Goal: Information Seeking & Learning: Find specific fact

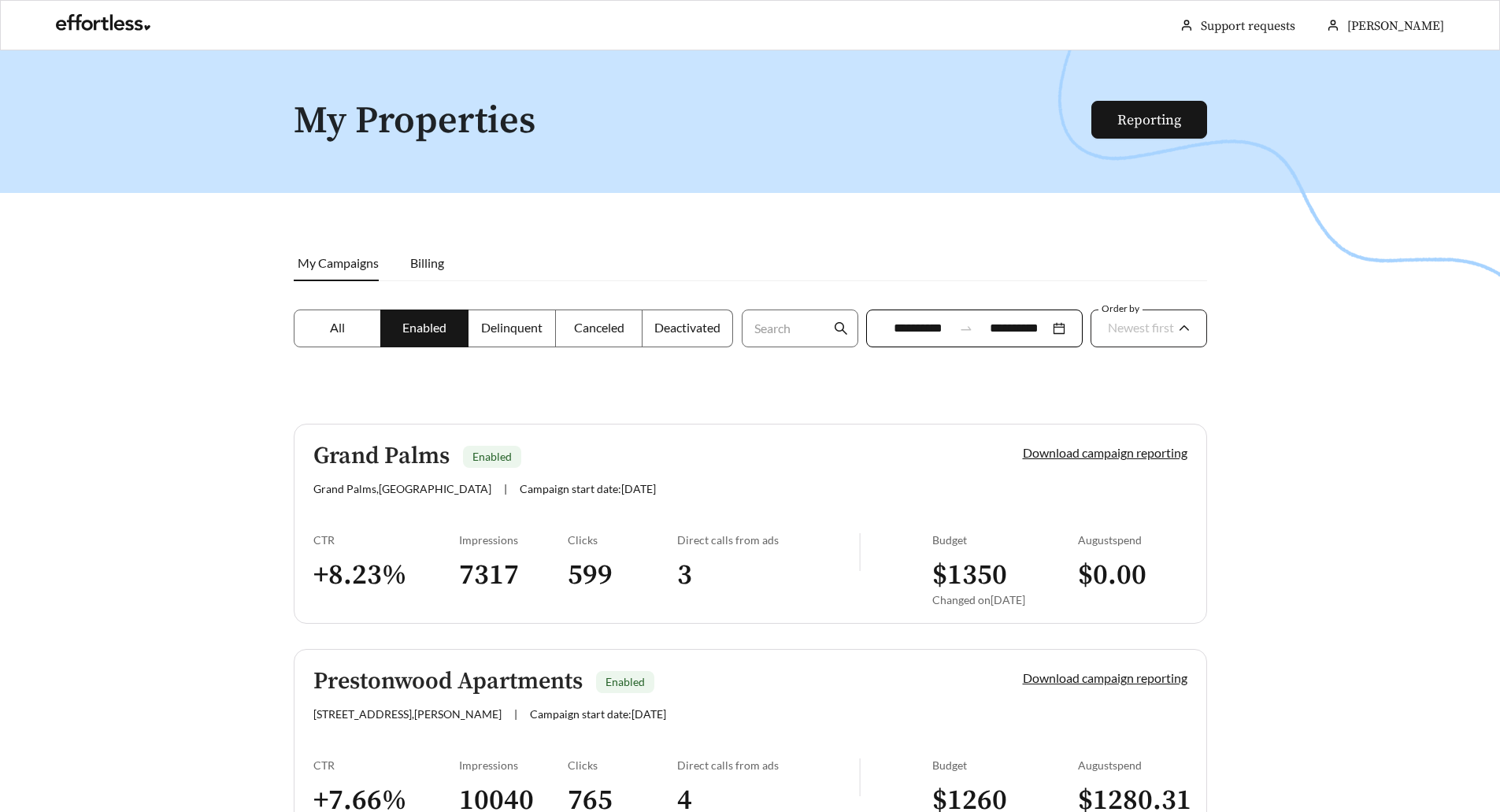
click at [1152, 344] on span "Newest first" at bounding box center [1148, 329] width 82 height 37
click at [1145, 418] on div "A-Z" at bounding box center [1148, 416] width 84 height 17
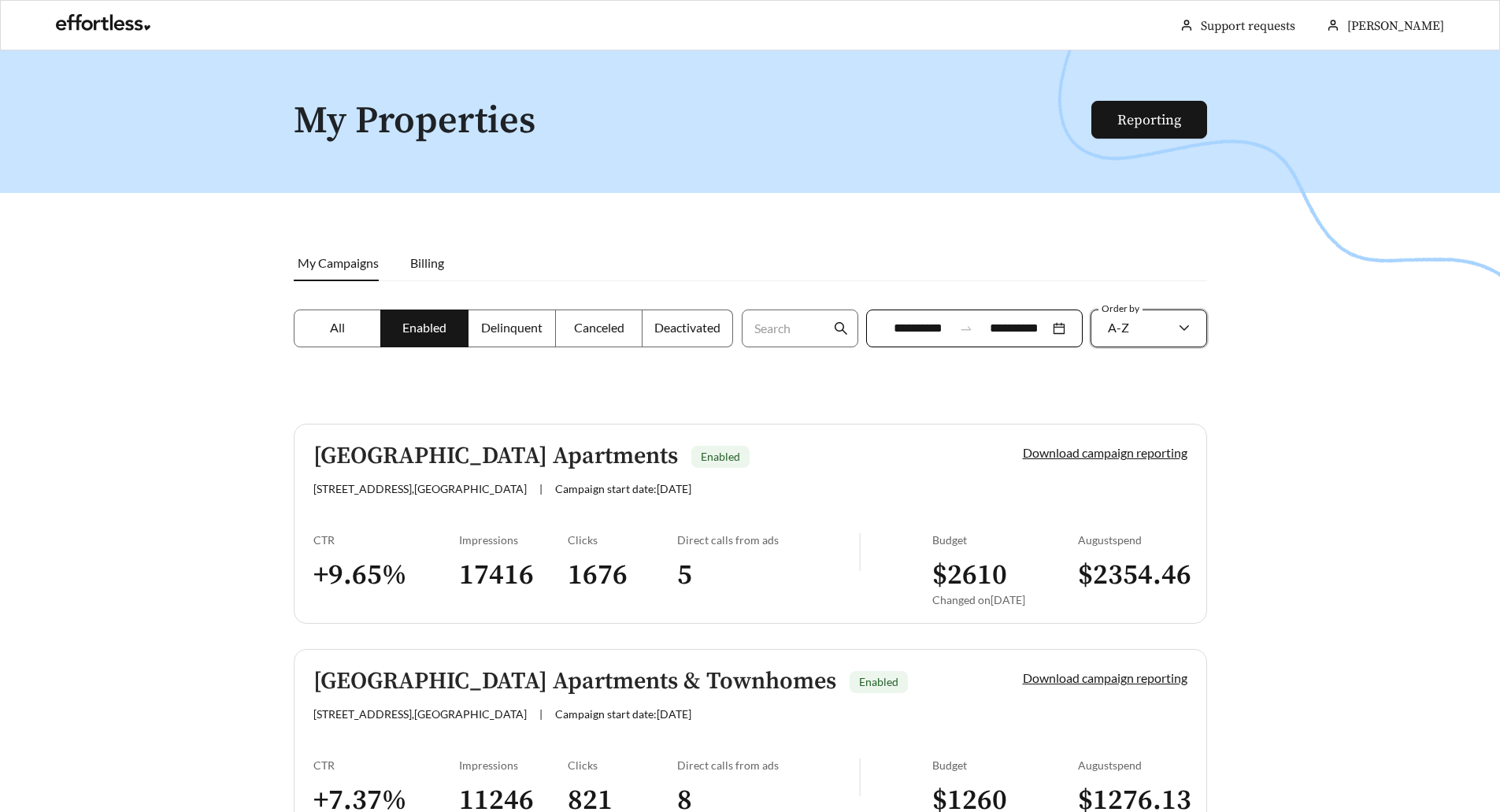
click at [1164, 349] on div "Order by campaign_name A-Z" at bounding box center [1148, 337] width 124 height 56
click at [1159, 328] on div "A-Z" at bounding box center [1141, 327] width 66 height 33
click at [1148, 393] on span "Oldest first" at bounding box center [1138, 391] width 61 height 15
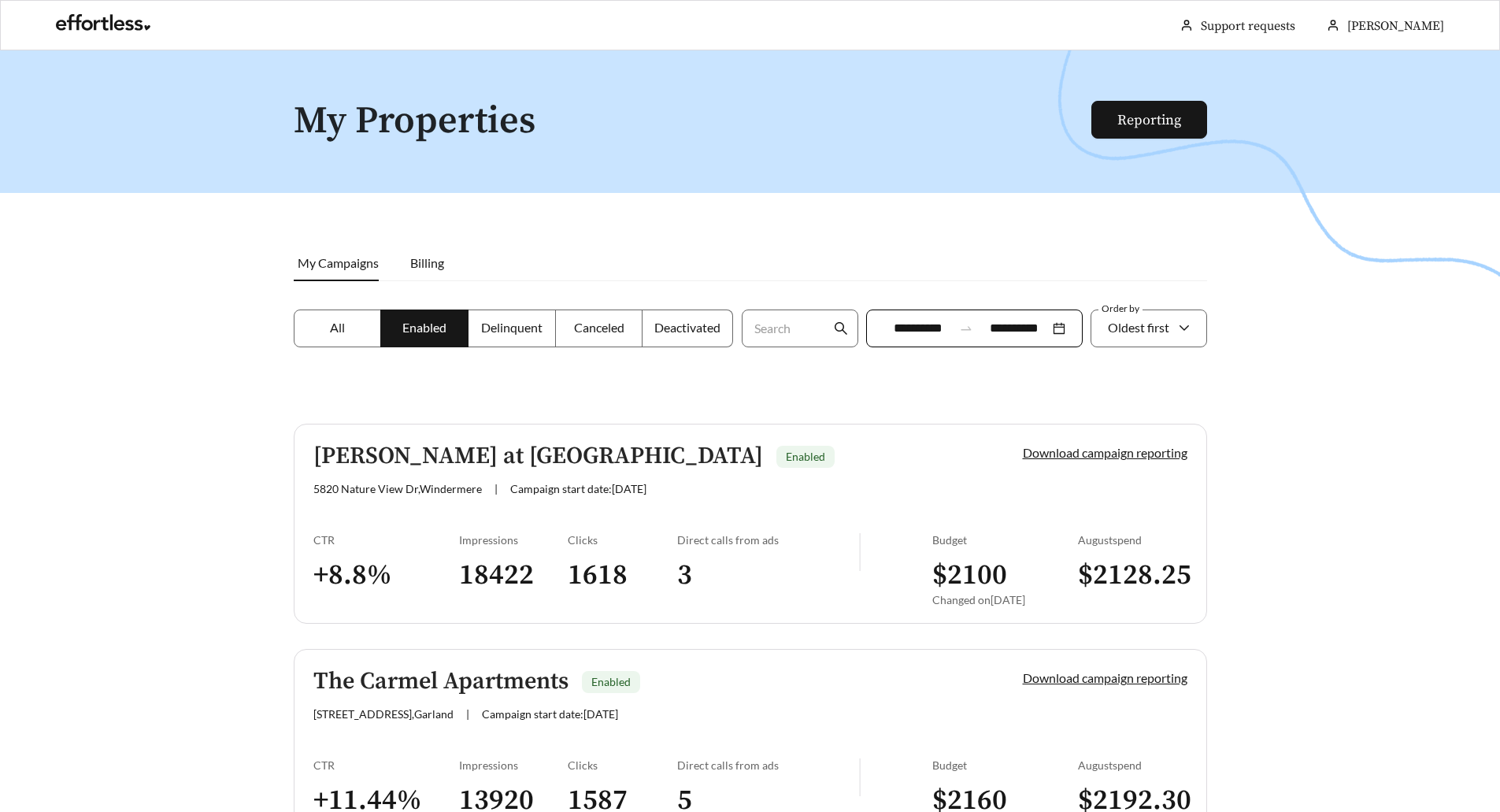
click at [964, 336] on div "**********" at bounding box center [975, 328] width 216 height 38
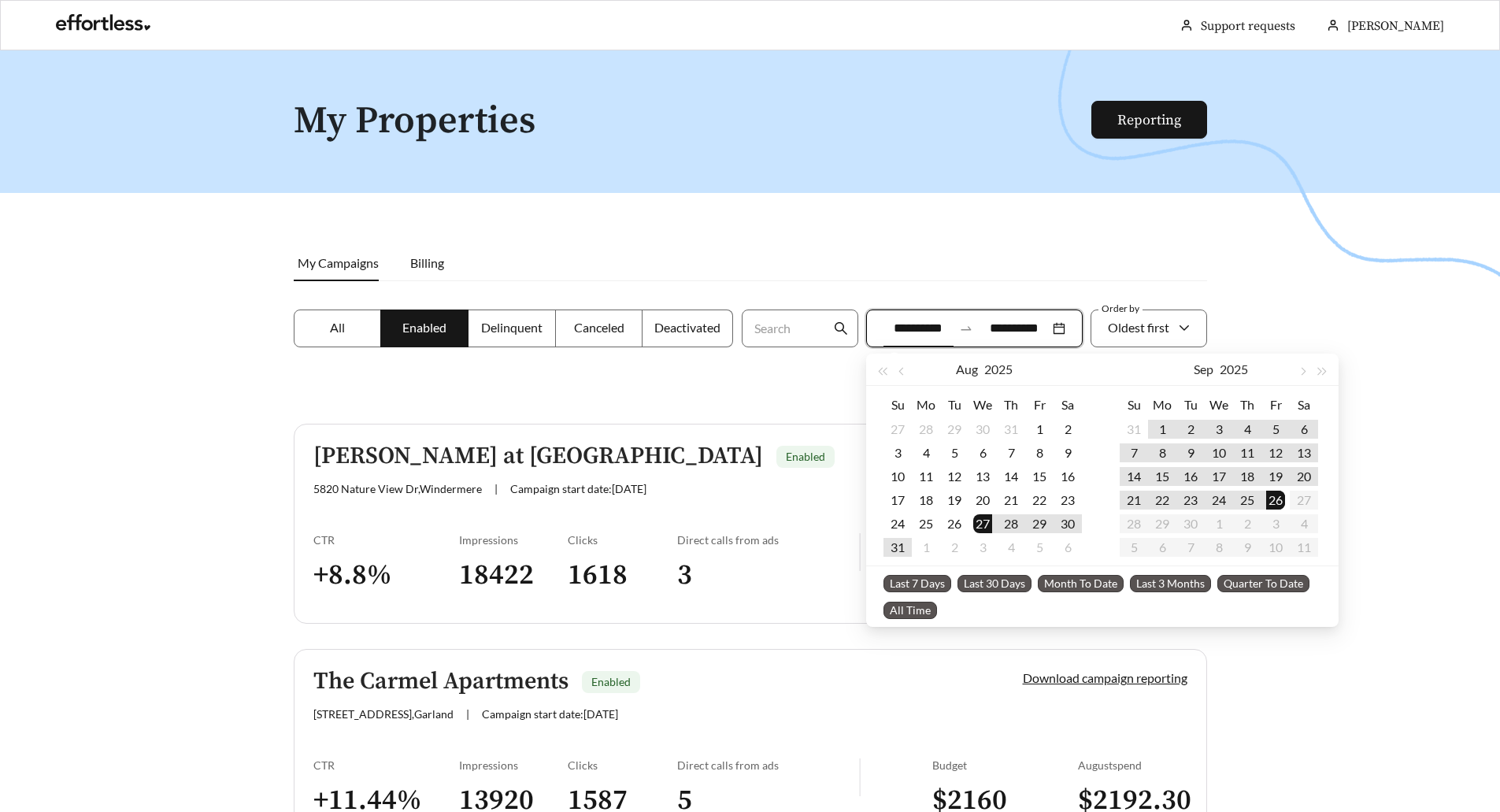
click at [930, 331] on input "**********" at bounding box center [918, 328] width 70 height 19
click at [895, 372] on button "button" at bounding box center [903, 369] width 21 height 32
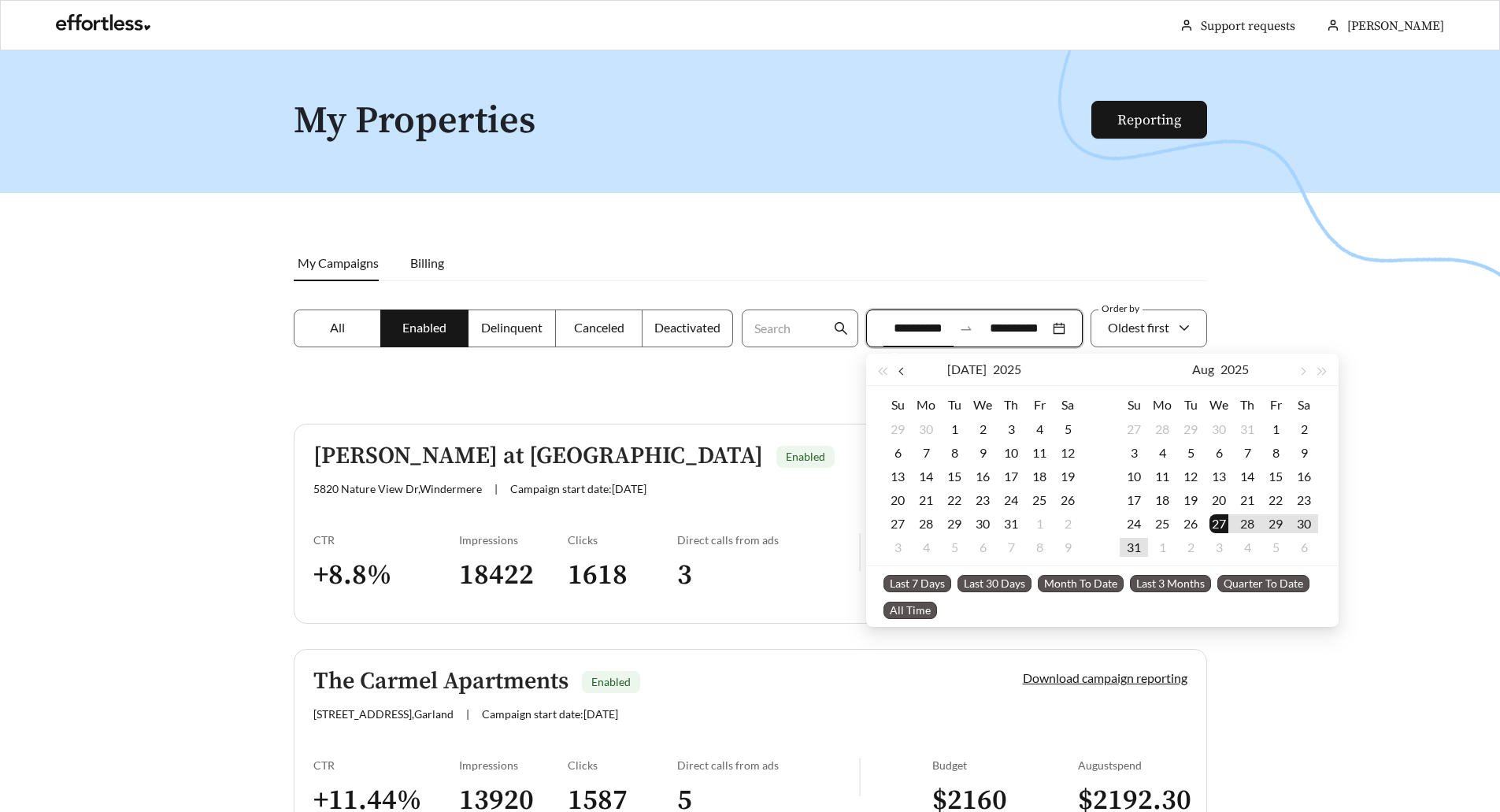
click at [895, 372] on button "button" at bounding box center [903, 369] width 21 height 32
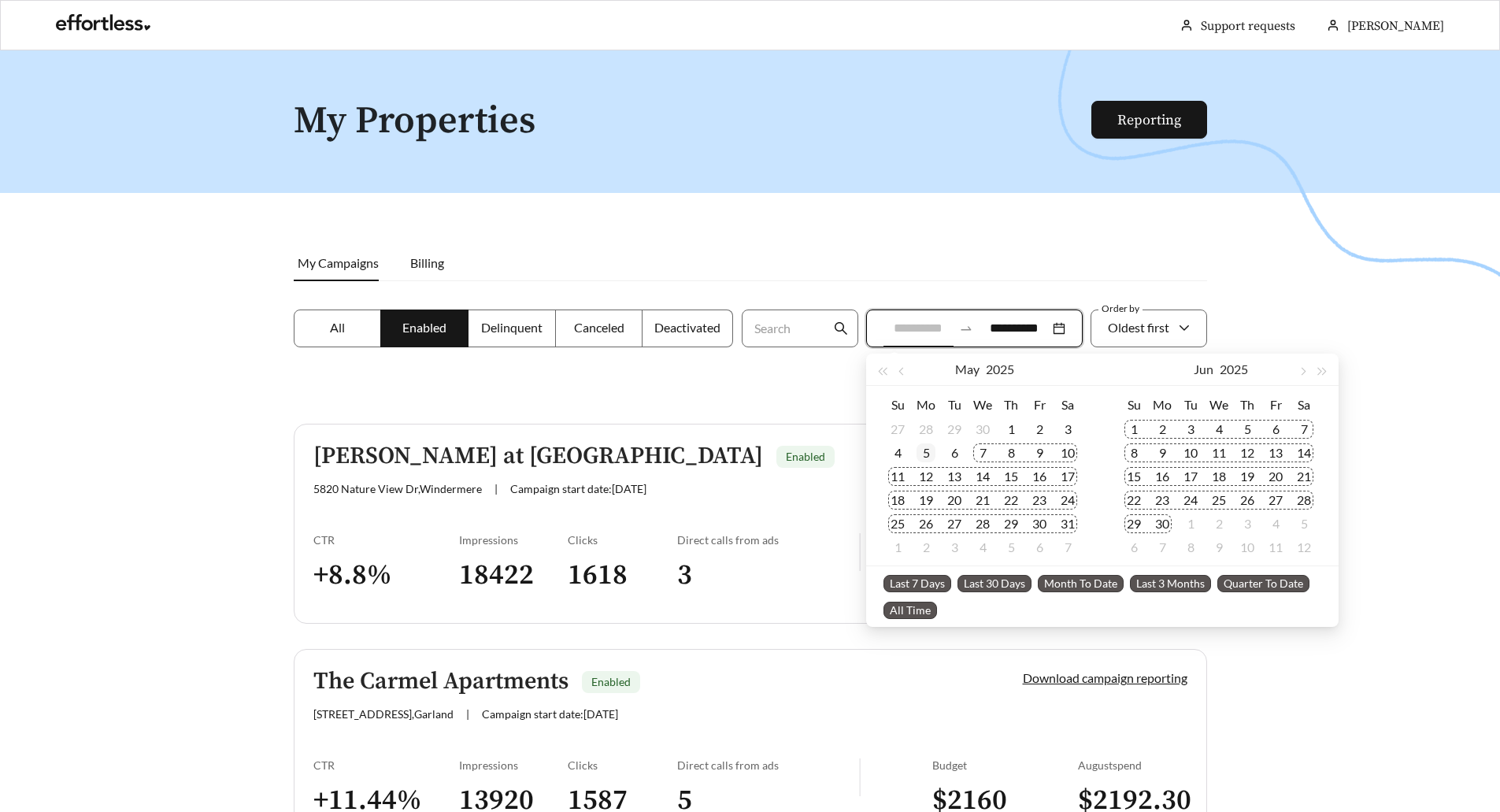
type input "**********"
click at [929, 451] on div "5" at bounding box center [926, 453] width 19 height 19
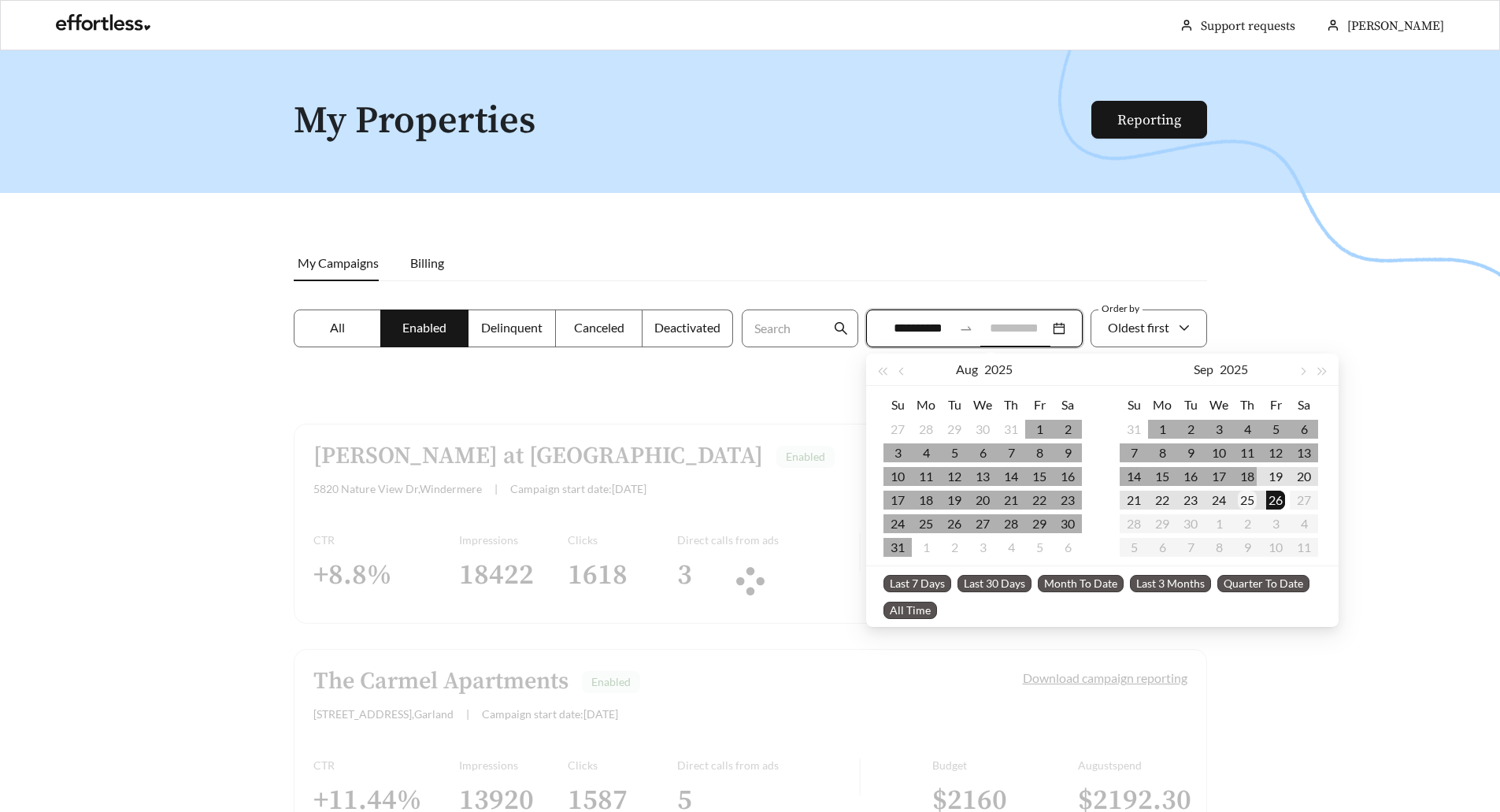
type input "**********"
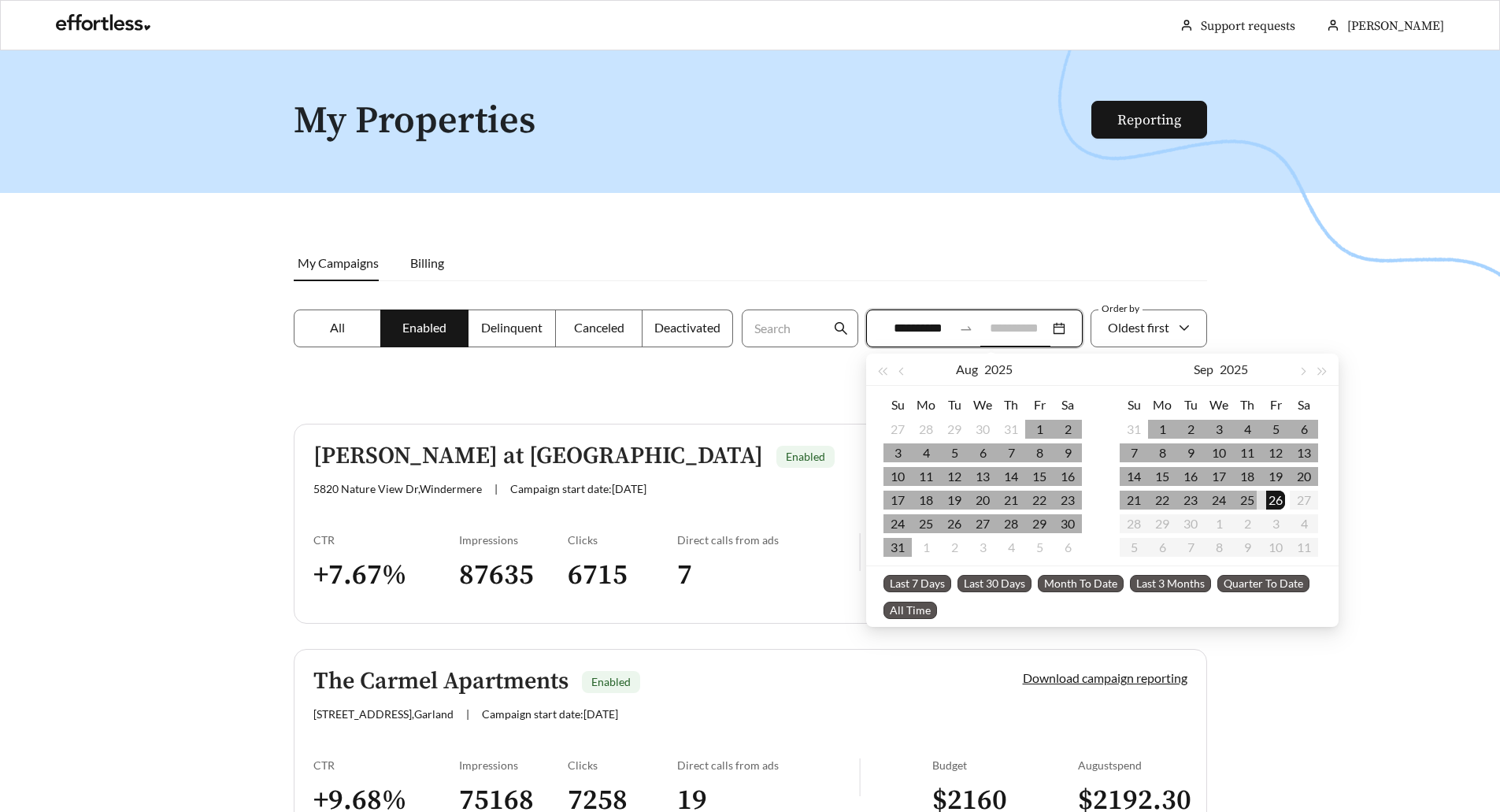
click at [1249, 498] on div "25" at bounding box center [1247, 500] width 19 height 19
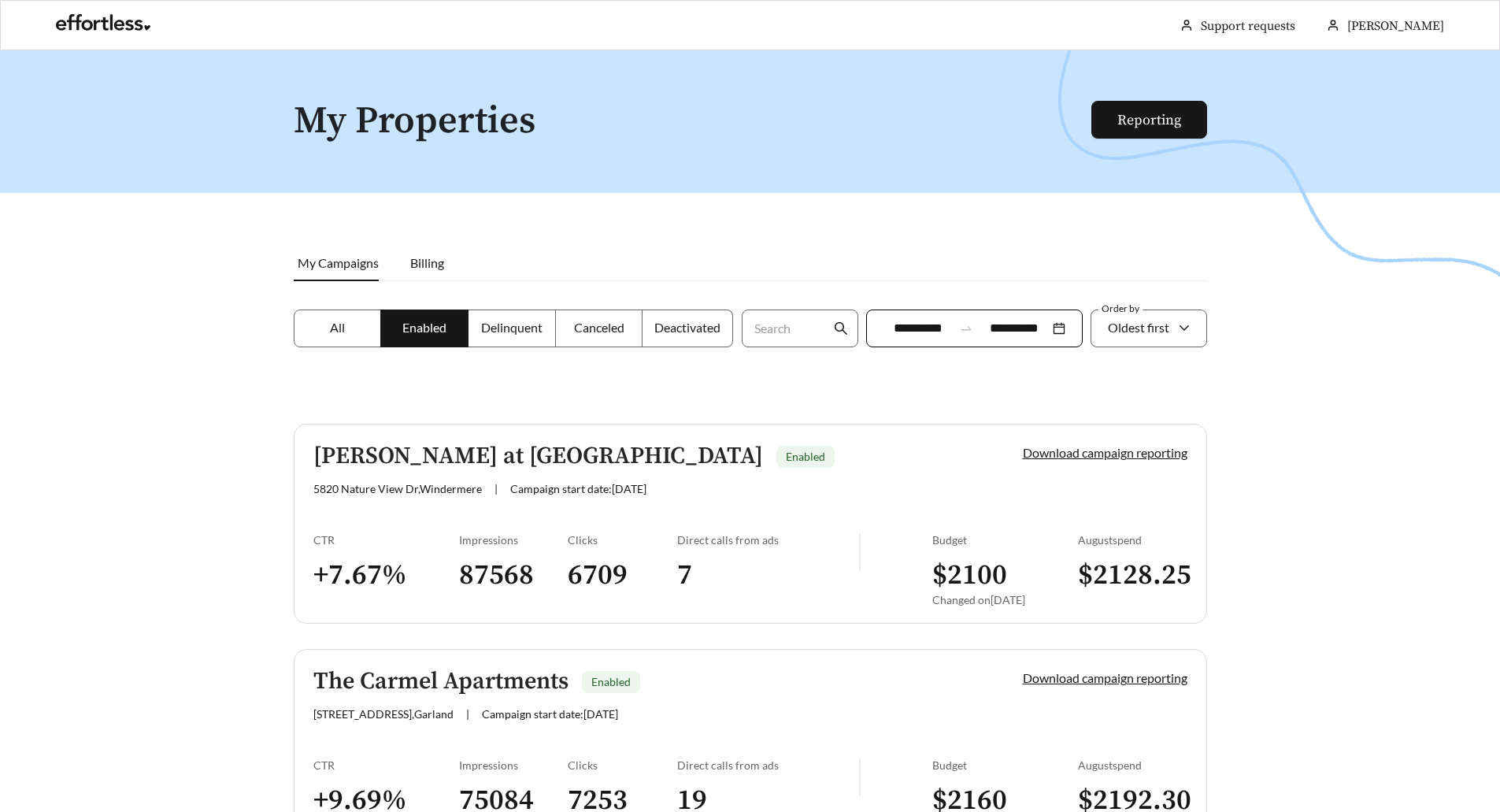
click at [444, 464] on h5 "Talcott at Windermere" at bounding box center [538, 457] width 449 height 26
click at [452, 682] on h5 "The Carmel Apartments" at bounding box center [440, 681] width 255 height 26
click at [920, 325] on input "**********" at bounding box center [918, 328] width 70 height 19
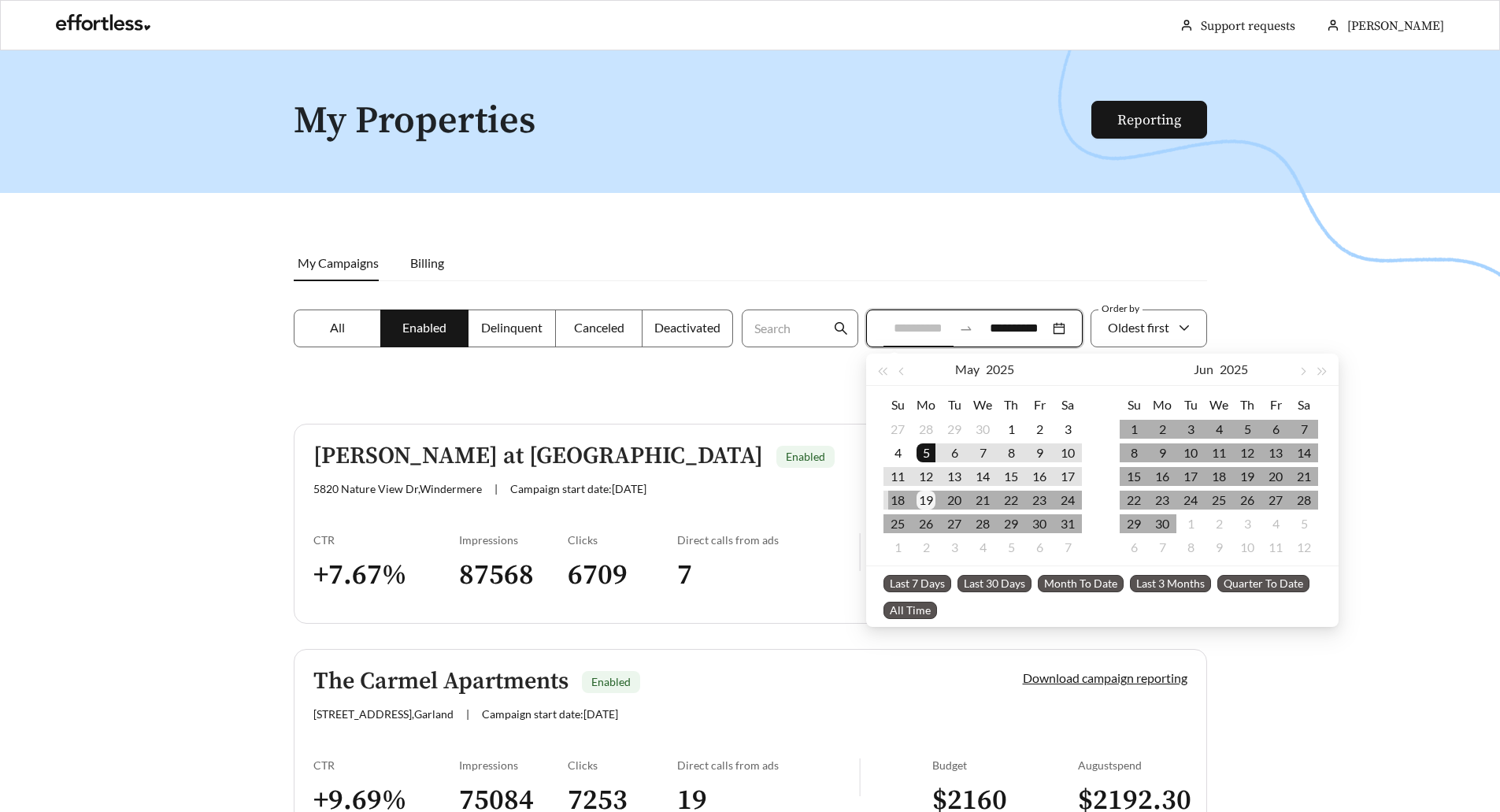
type input "**********"
click at [920, 501] on div "19" at bounding box center [926, 500] width 19 height 19
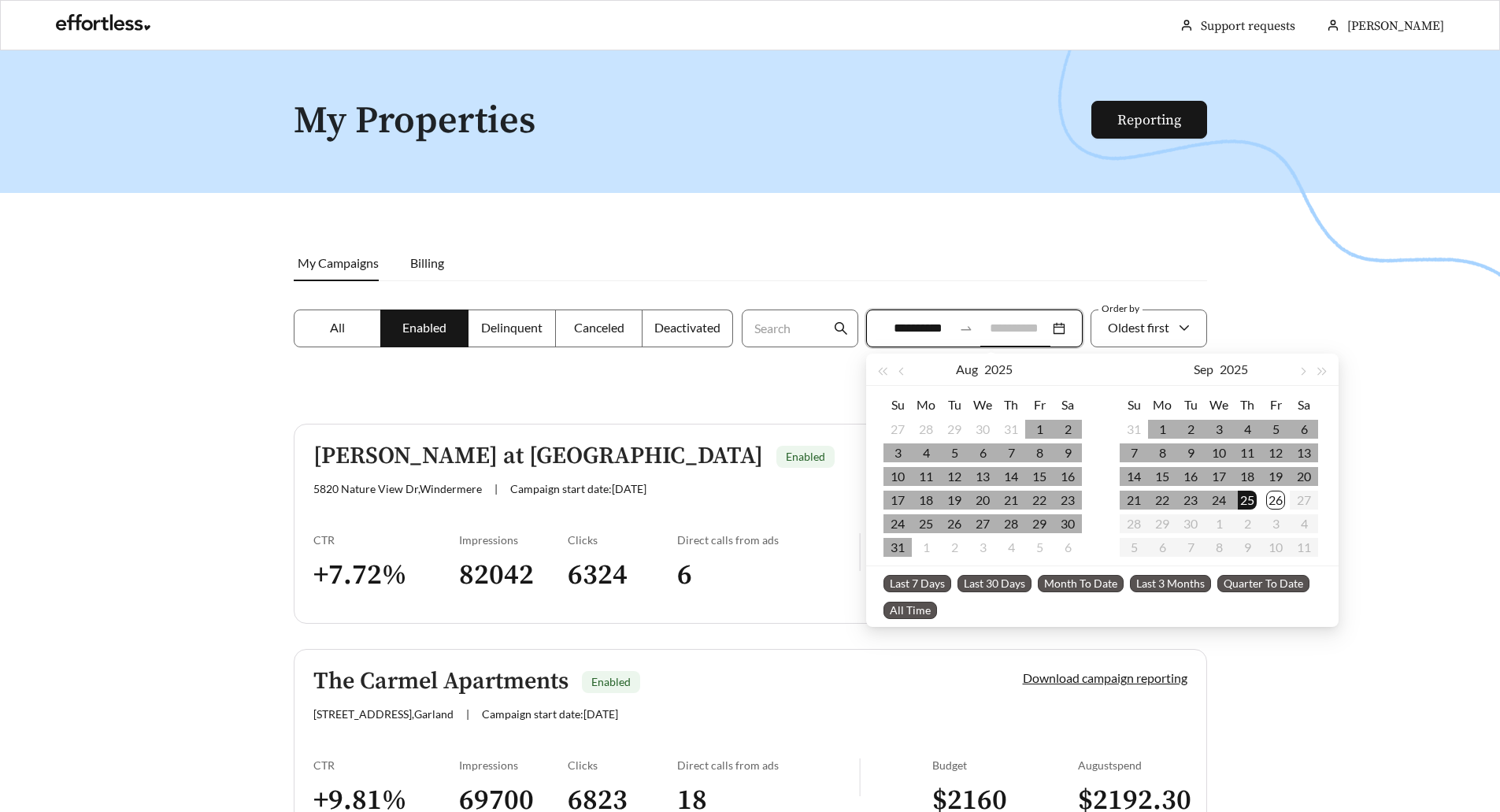
click at [1253, 501] on div "25" at bounding box center [1247, 500] width 19 height 19
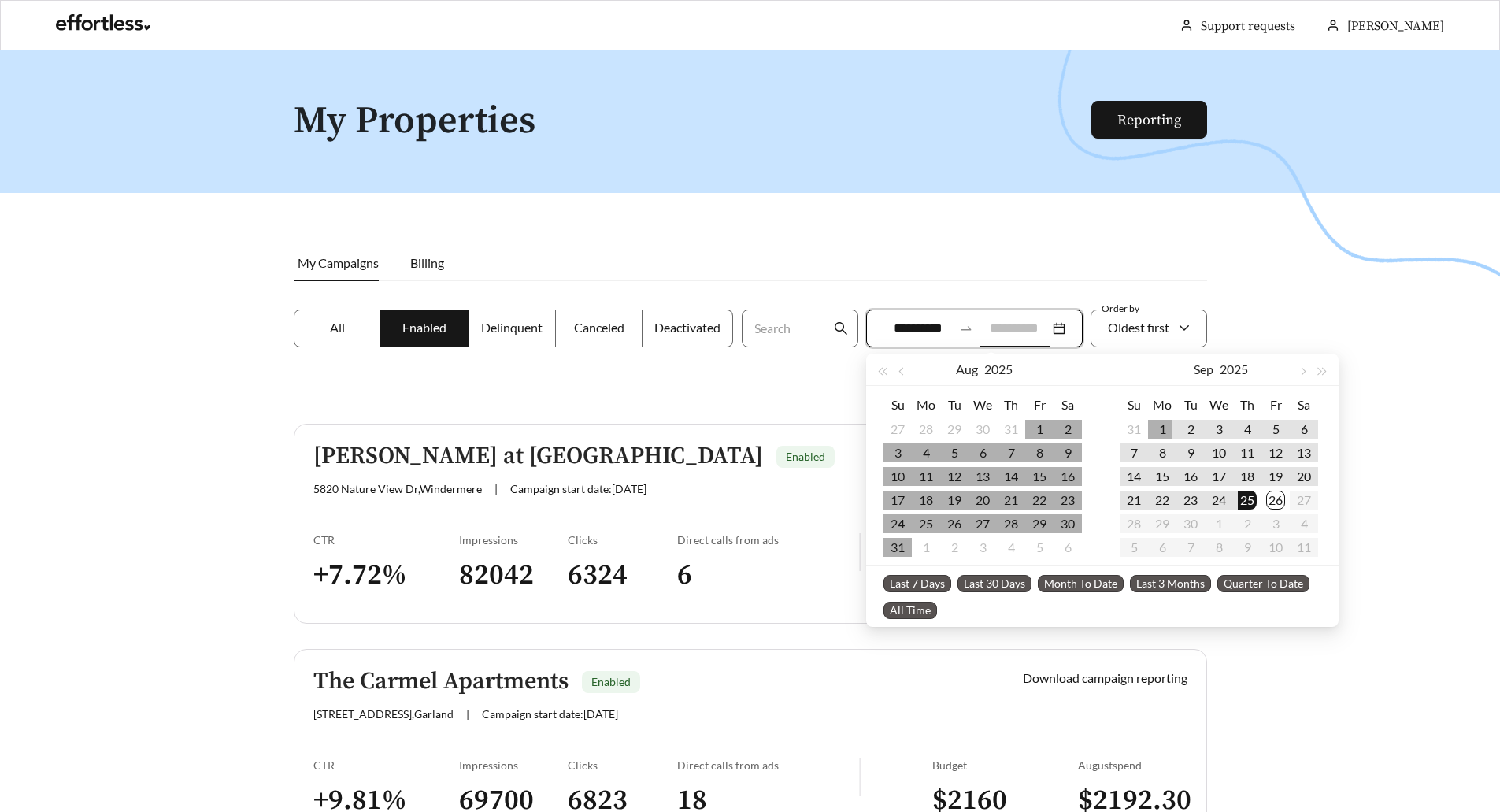
type input "**********"
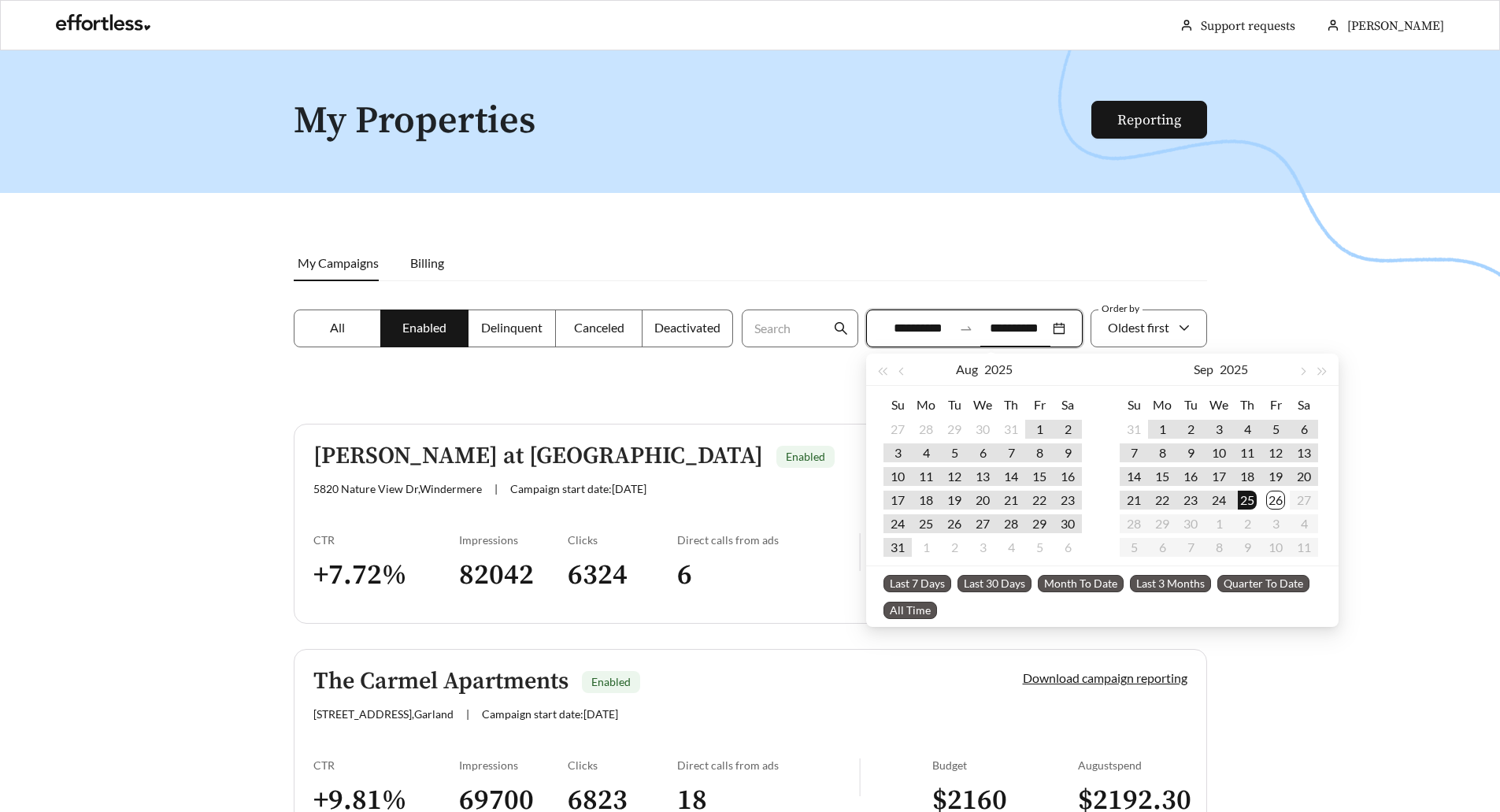
click at [1270, 295] on div at bounding box center [750, 457] width 1500 height 812
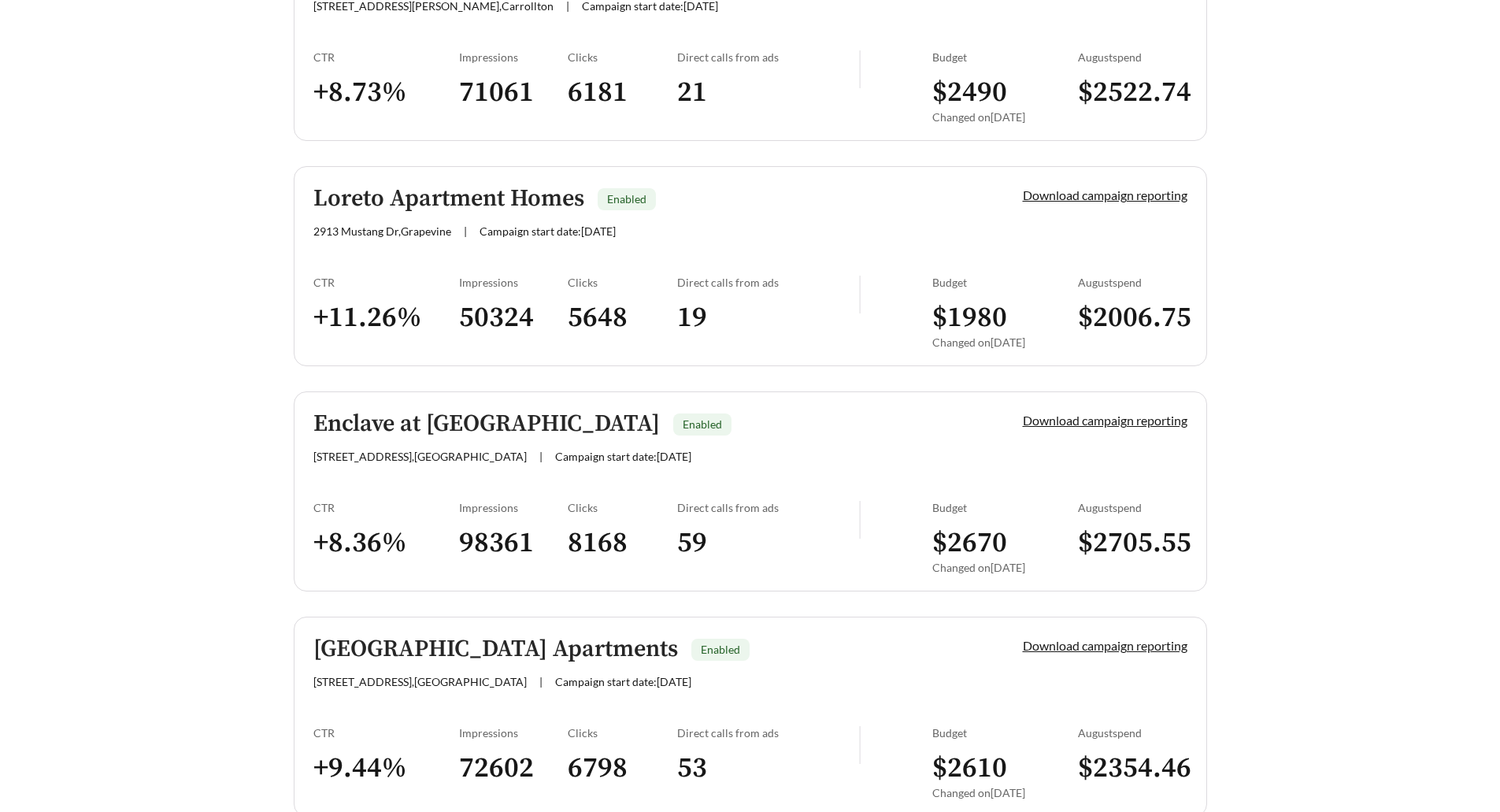
scroll to position [945, 0]
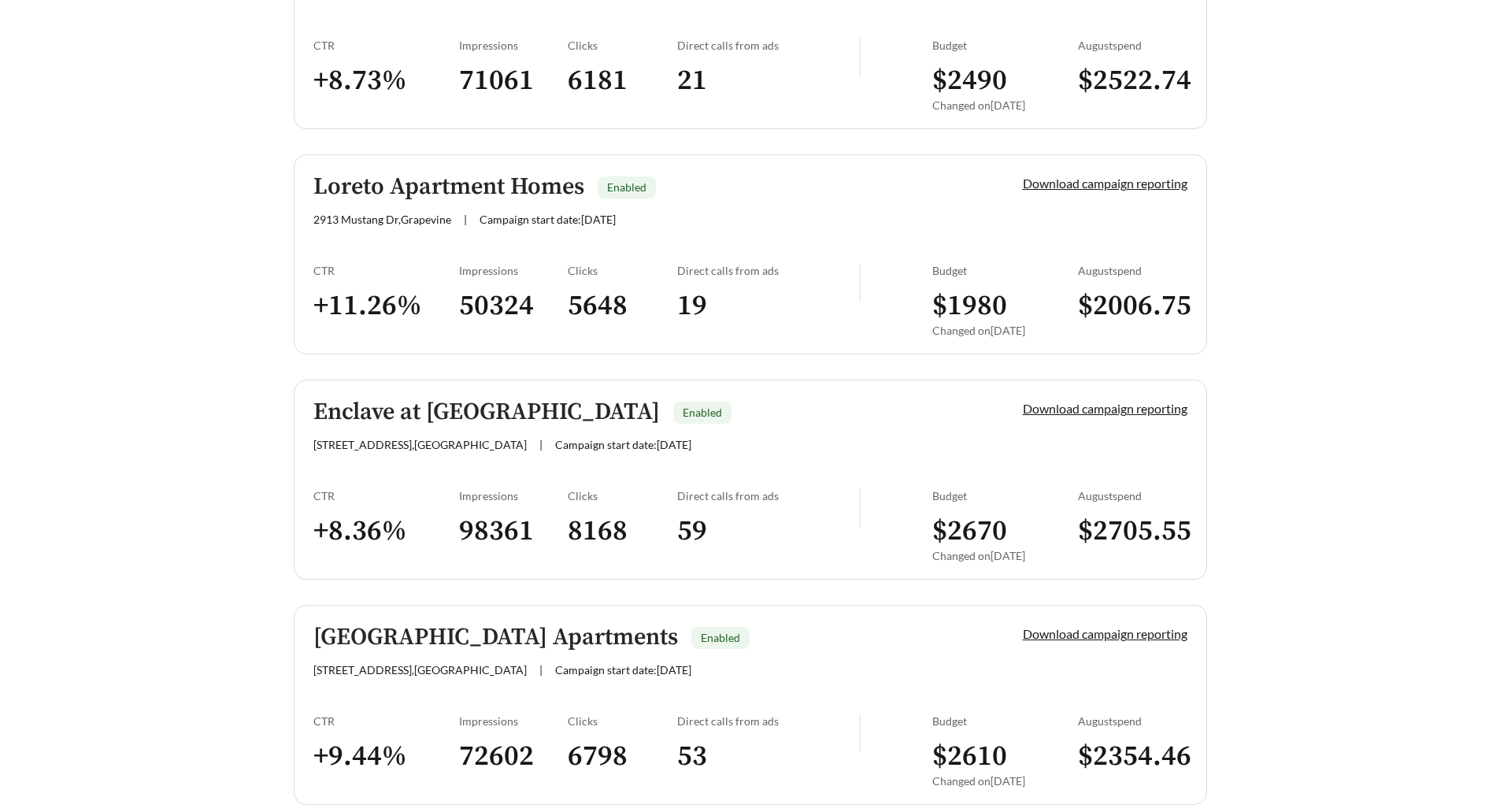
click at [475, 627] on h5 "Arbor Creek Apartments" at bounding box center [495, 637] width 365 height 26
click at [439, 182] on h5 "Loreto Apartment Homes" at bounding box center [448, 187] width 271 height 26
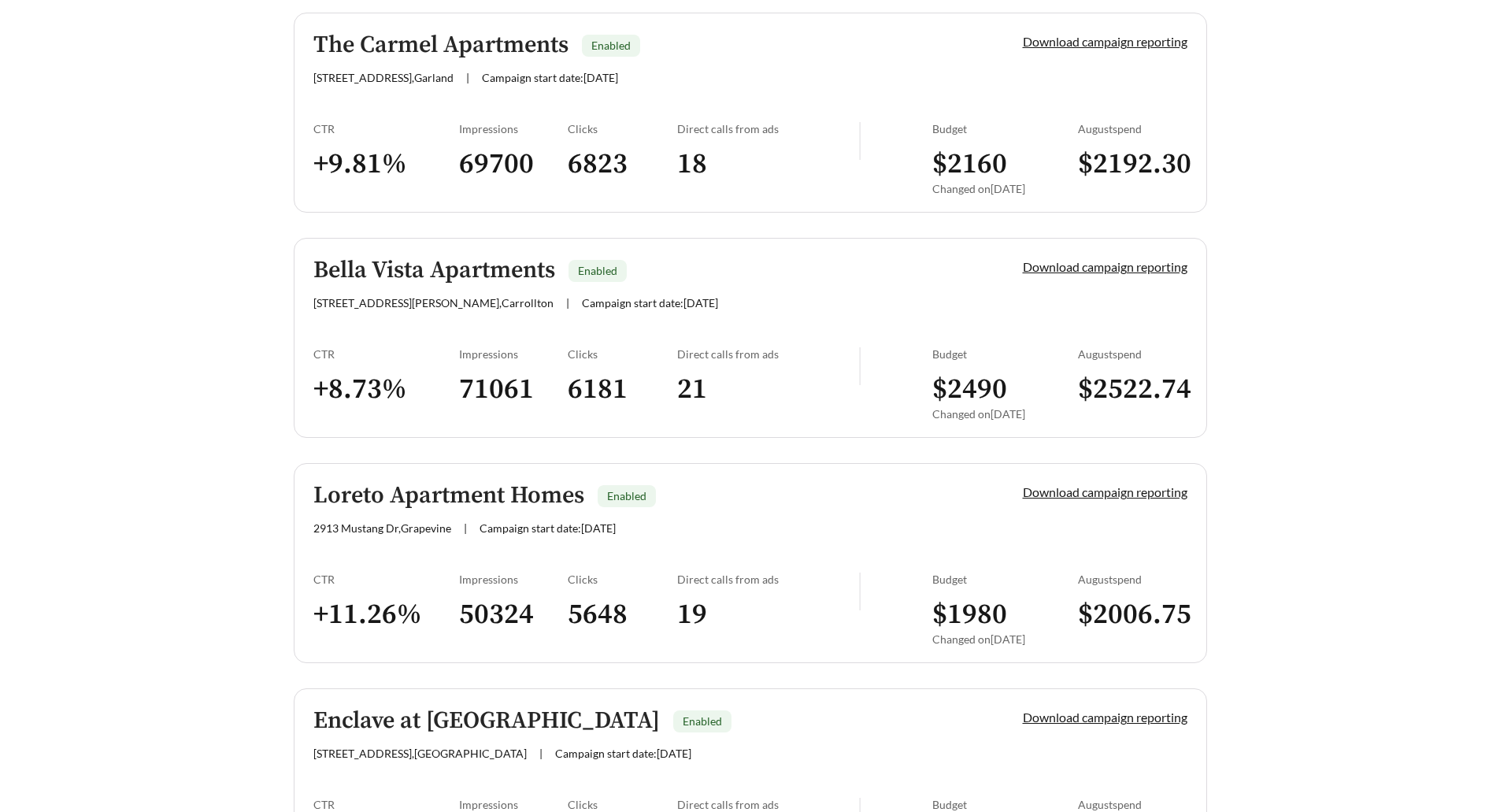
scroll to position [630, 0]
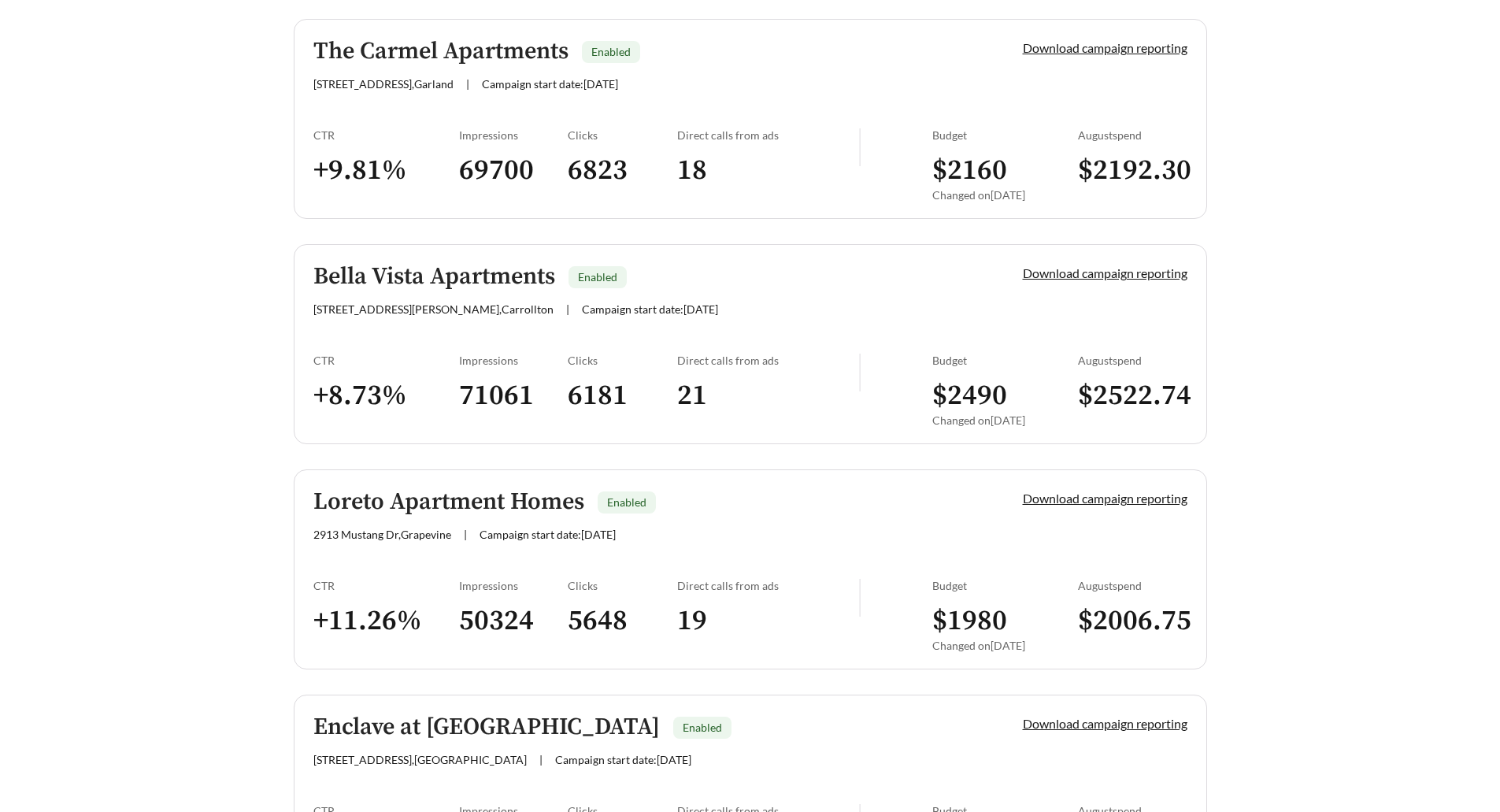
click at [403, 276] on h5 "Bella Vista Apartments" at bounding box center [433, 277] width 242 height 26
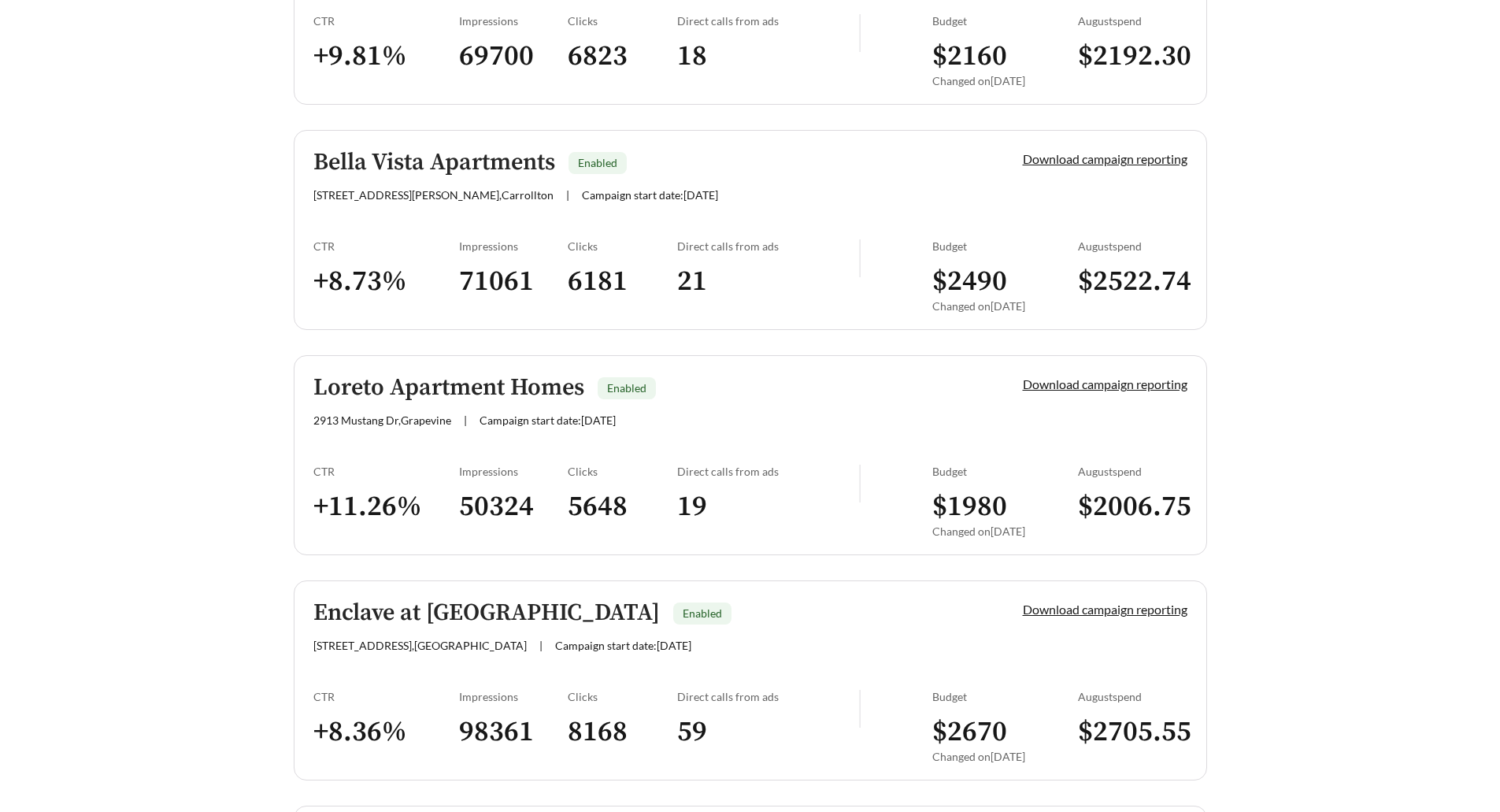
scroll to position [788, 0]
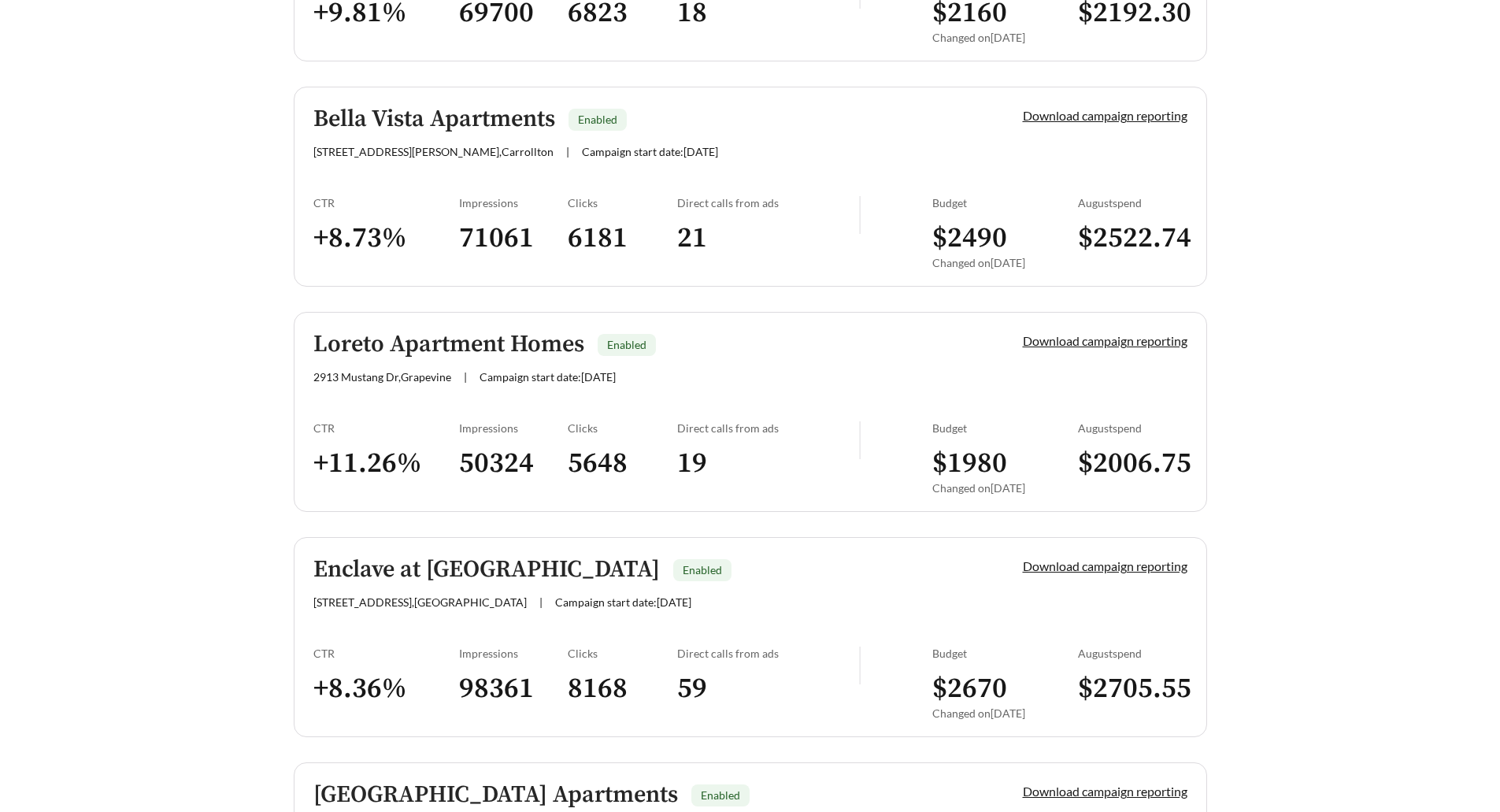
click at [453, 571] on h5 "Enclave at Prestonwood Apartments" at bounding box center [486, 570] width 347 height 26
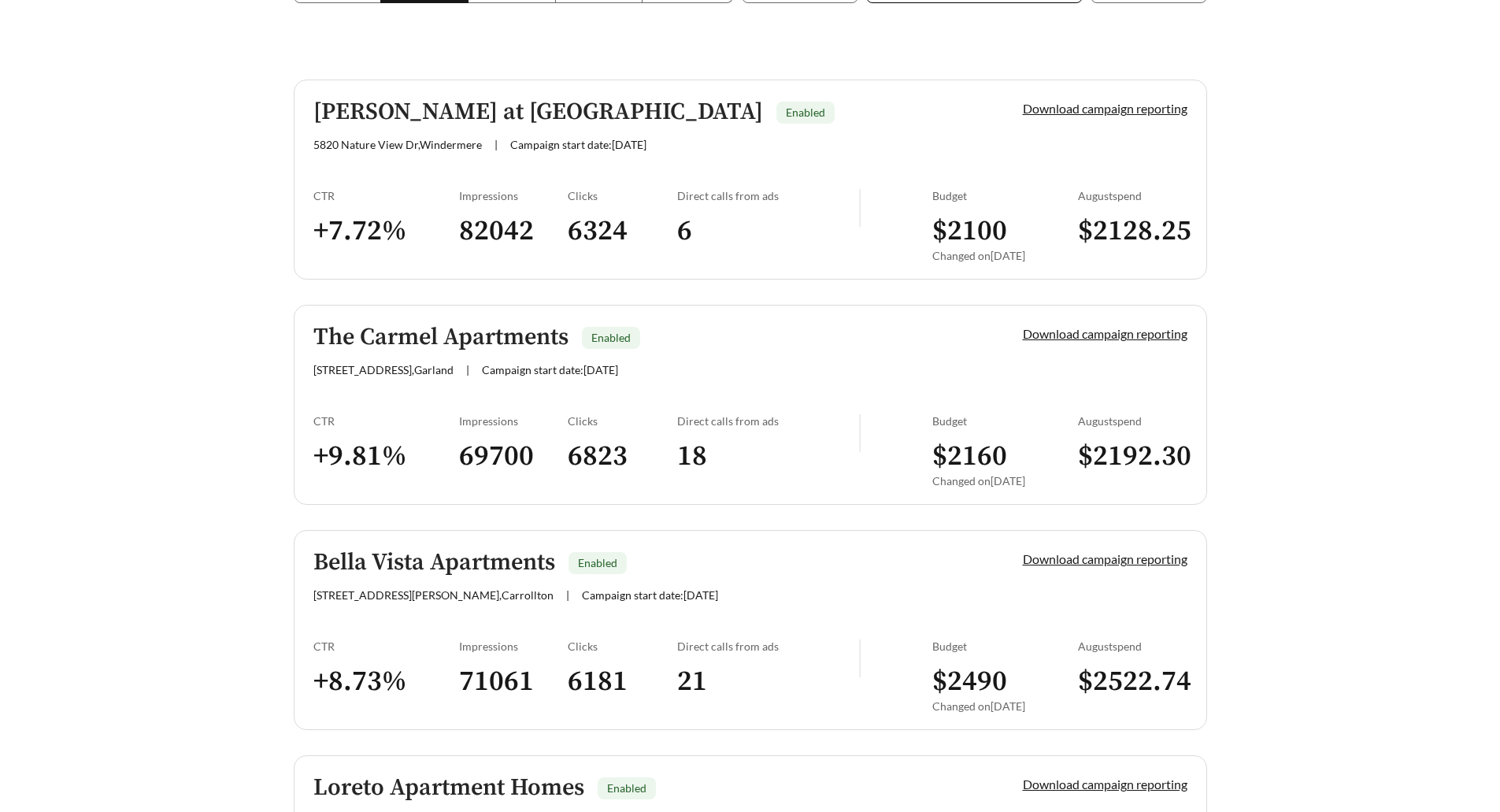
scroll to position [0, 0]
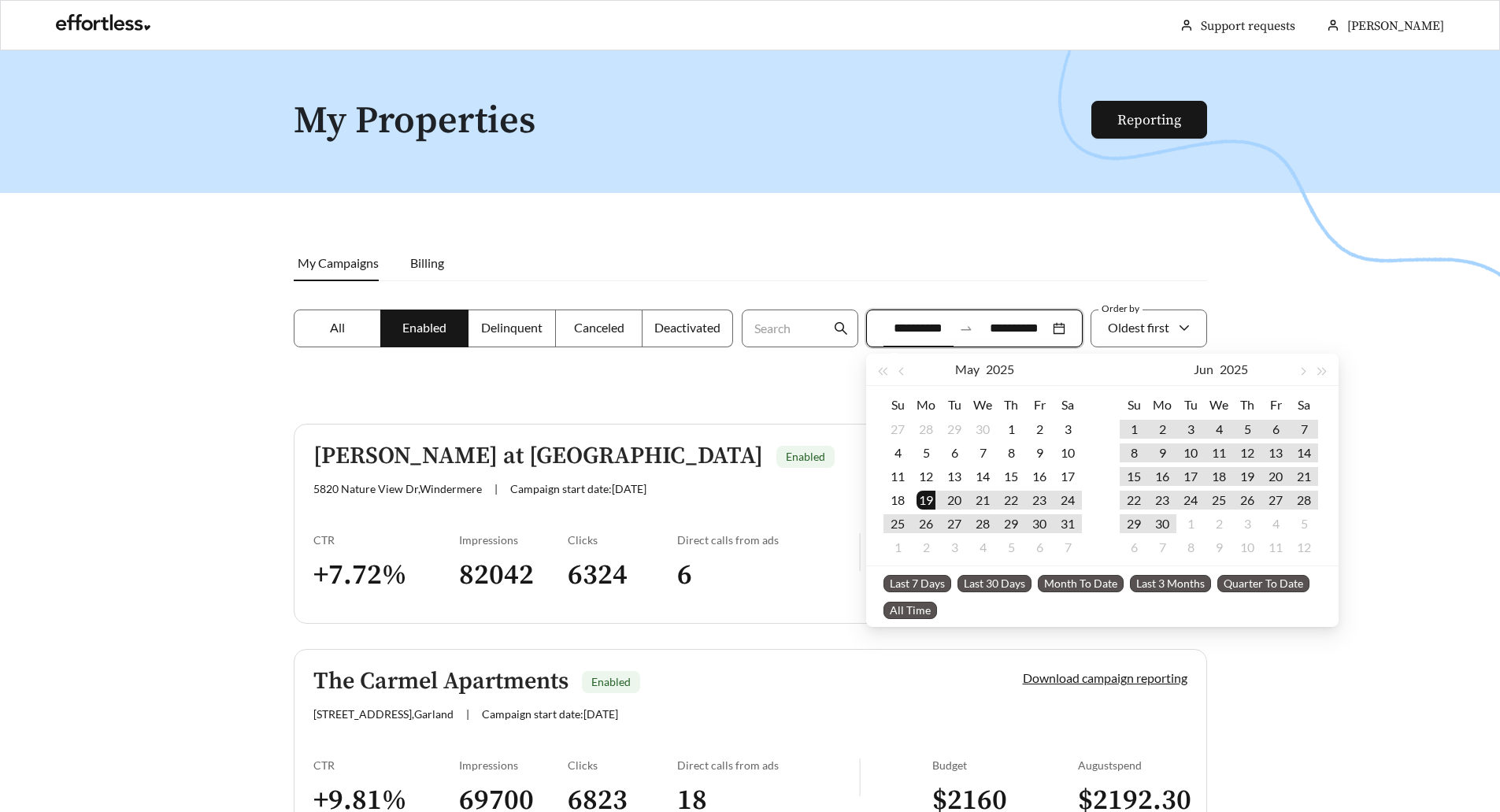
click at [901, 322] on input "**********" at bounding box center [918, 328] width 70 height 19
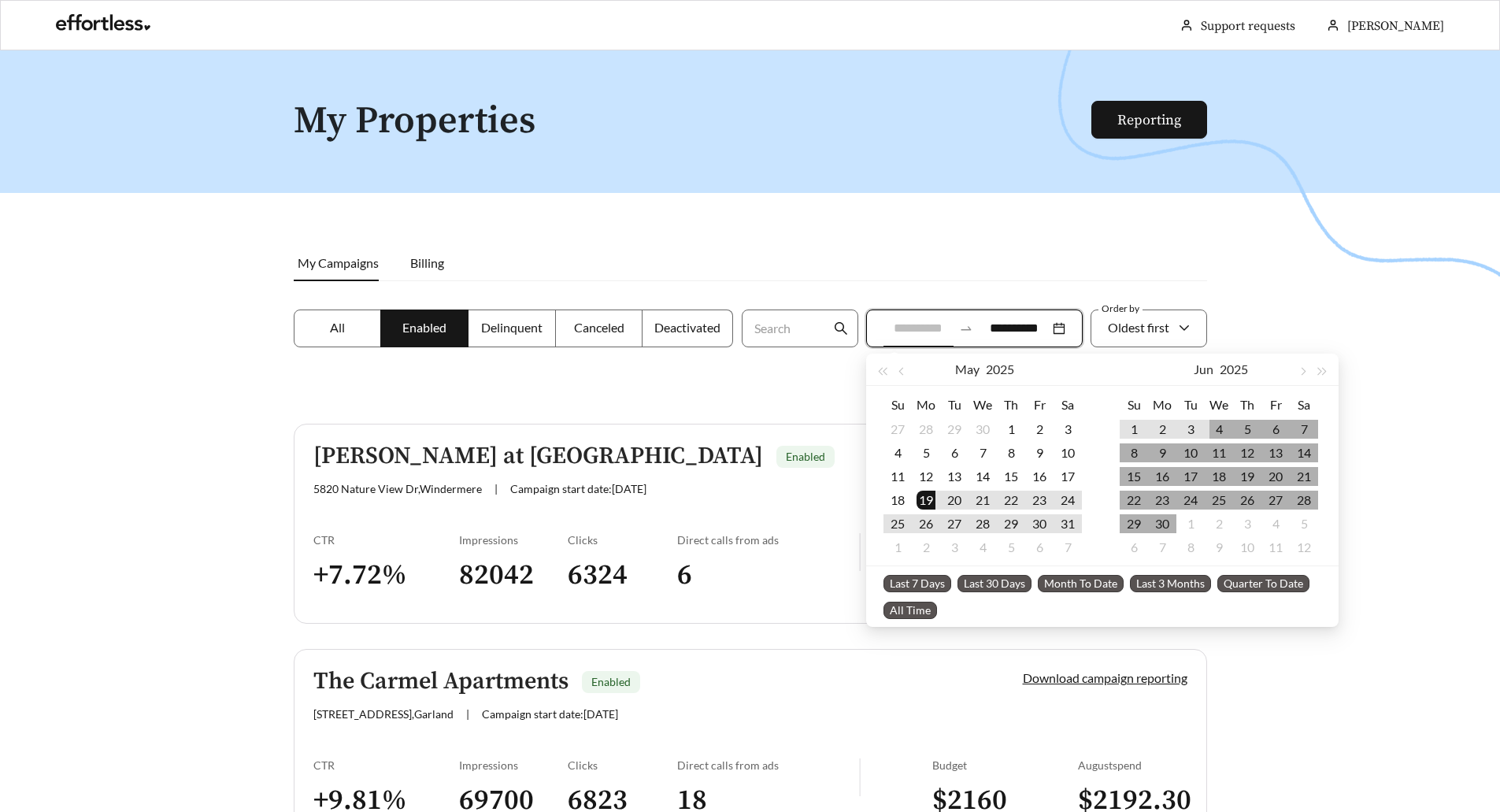
click at [1222, 429] on div "4" at bounding box center [1219, 429] width 19 height 19
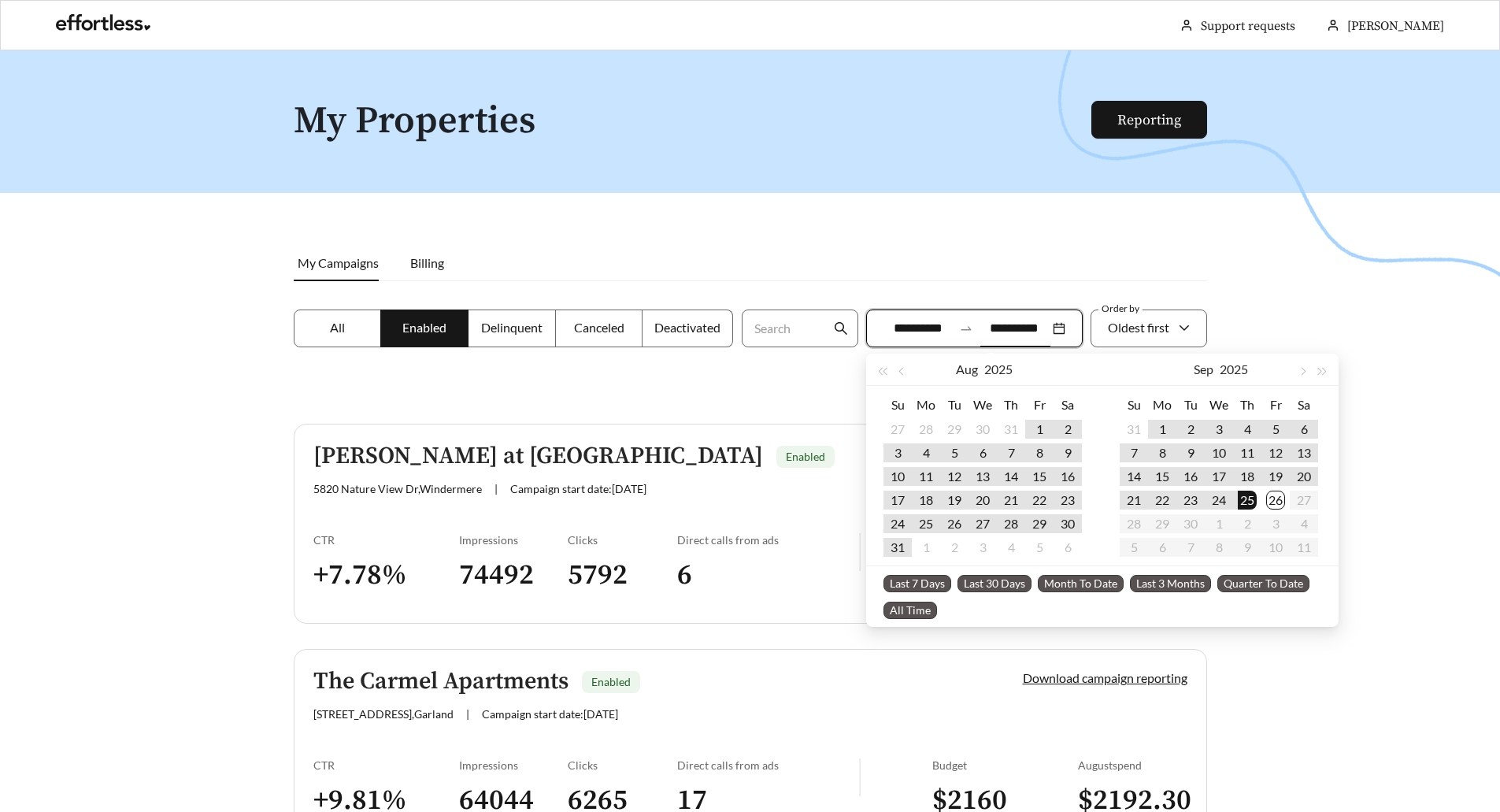
click at [1260, 298] on div at bounding box center [750, 457] width 1500 height 812
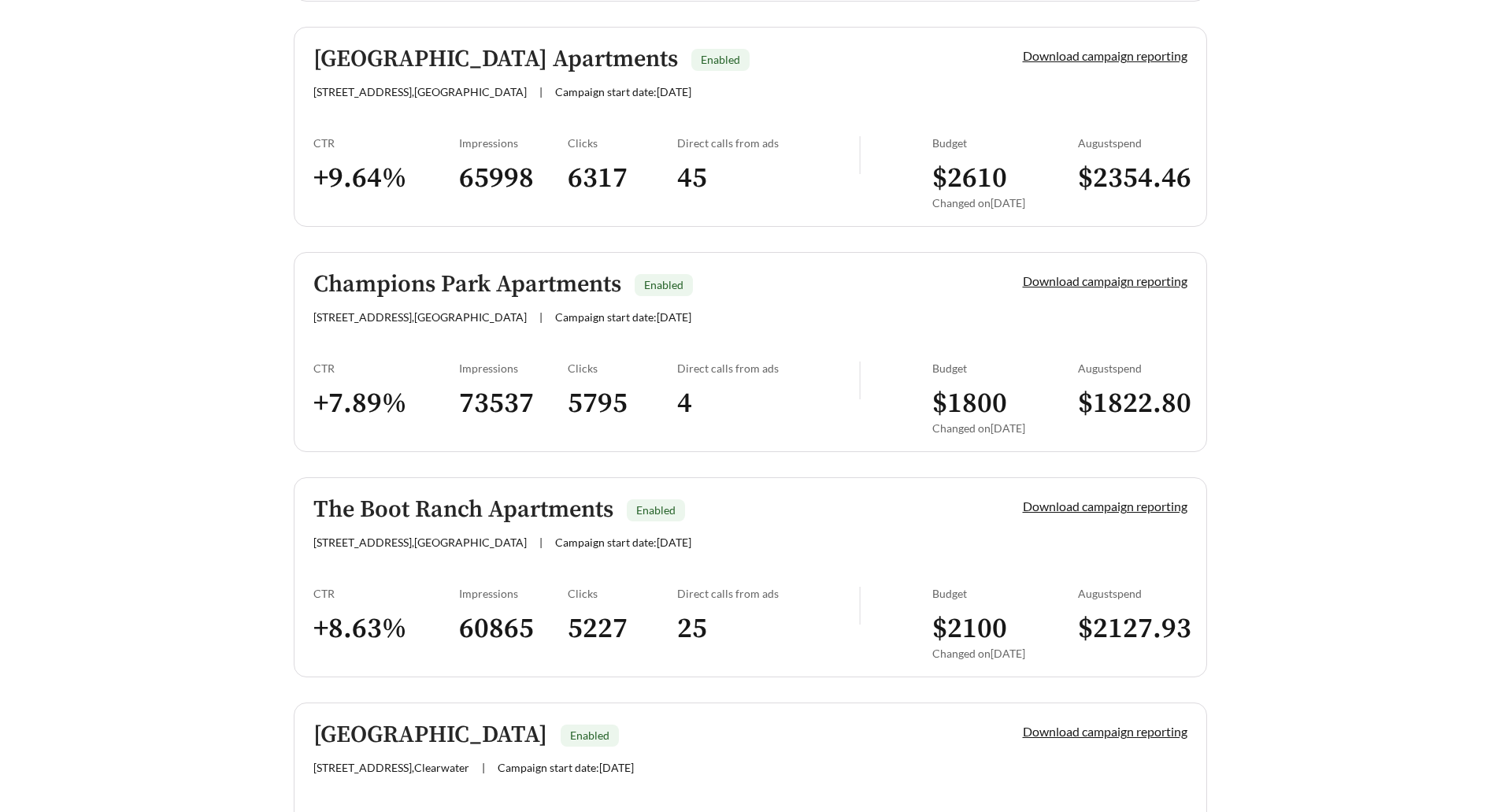
scroll to position [1575, 0]
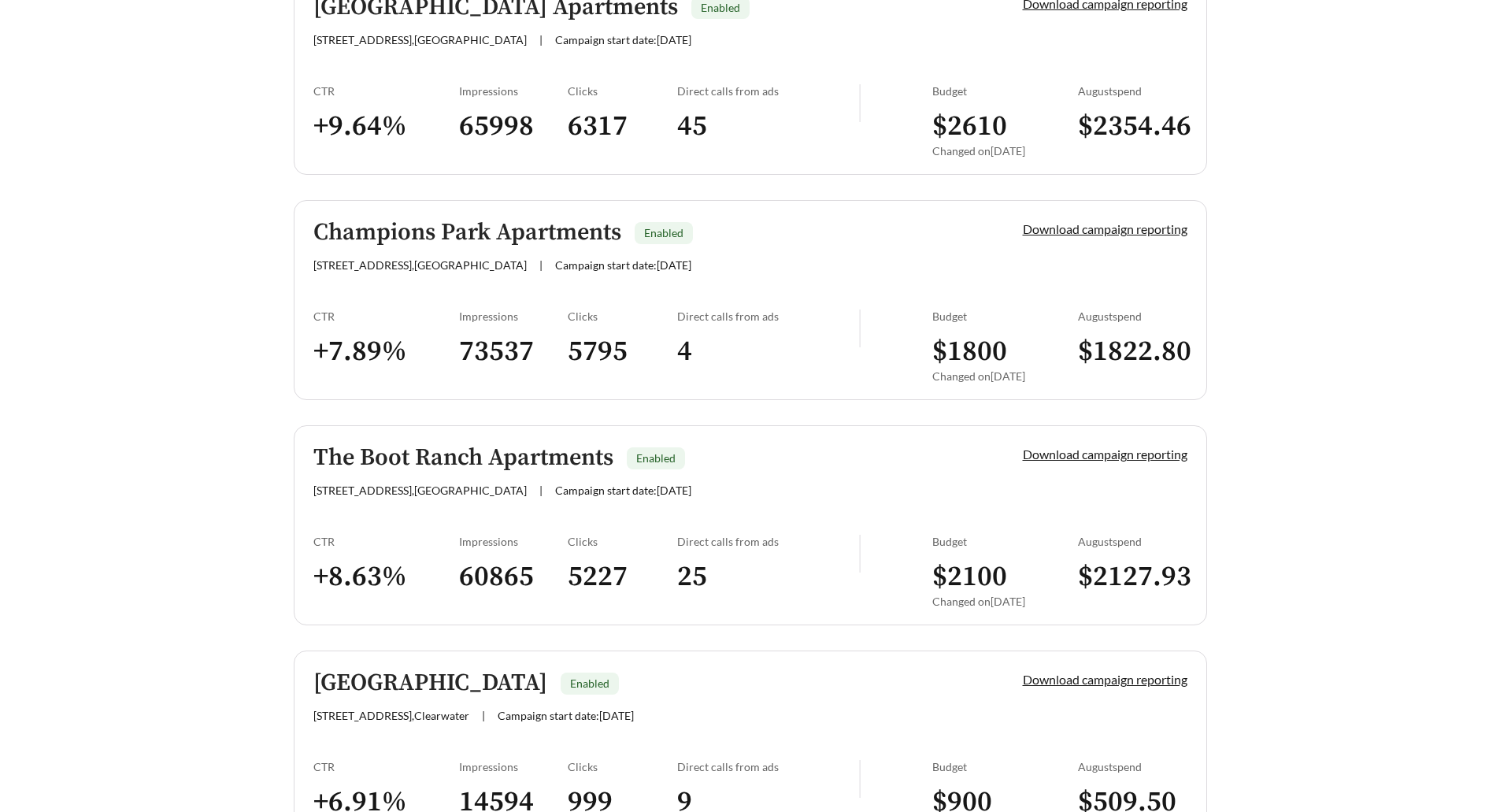
click at [469, 226] on h5 "Champions Park Apartments" at bounding box center [467, 233] width 308 height 26
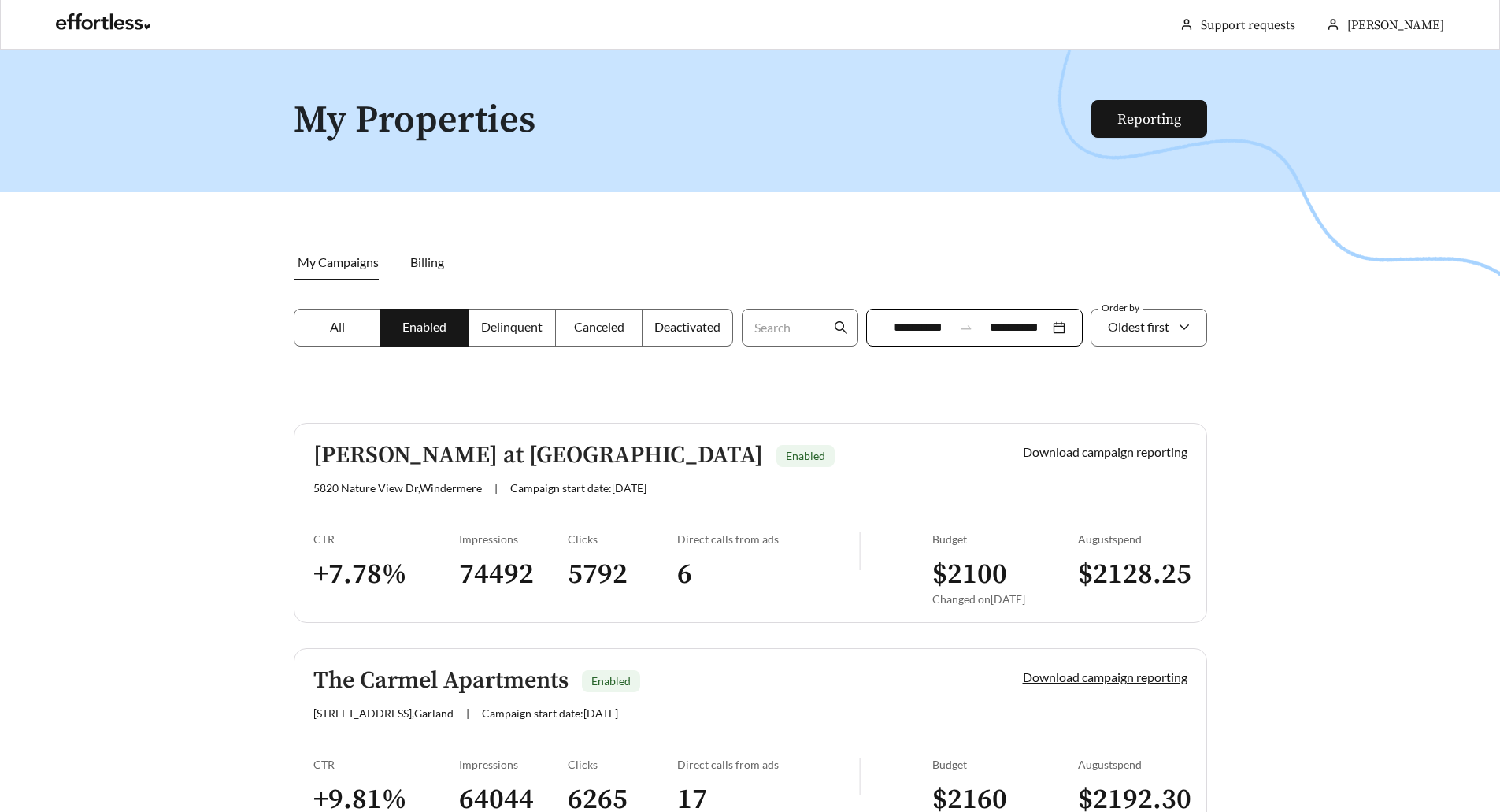
scroll to position [0, 0]
click at [890, 323] on input "**********" at bounding box center [918, 328] width 70 height 19
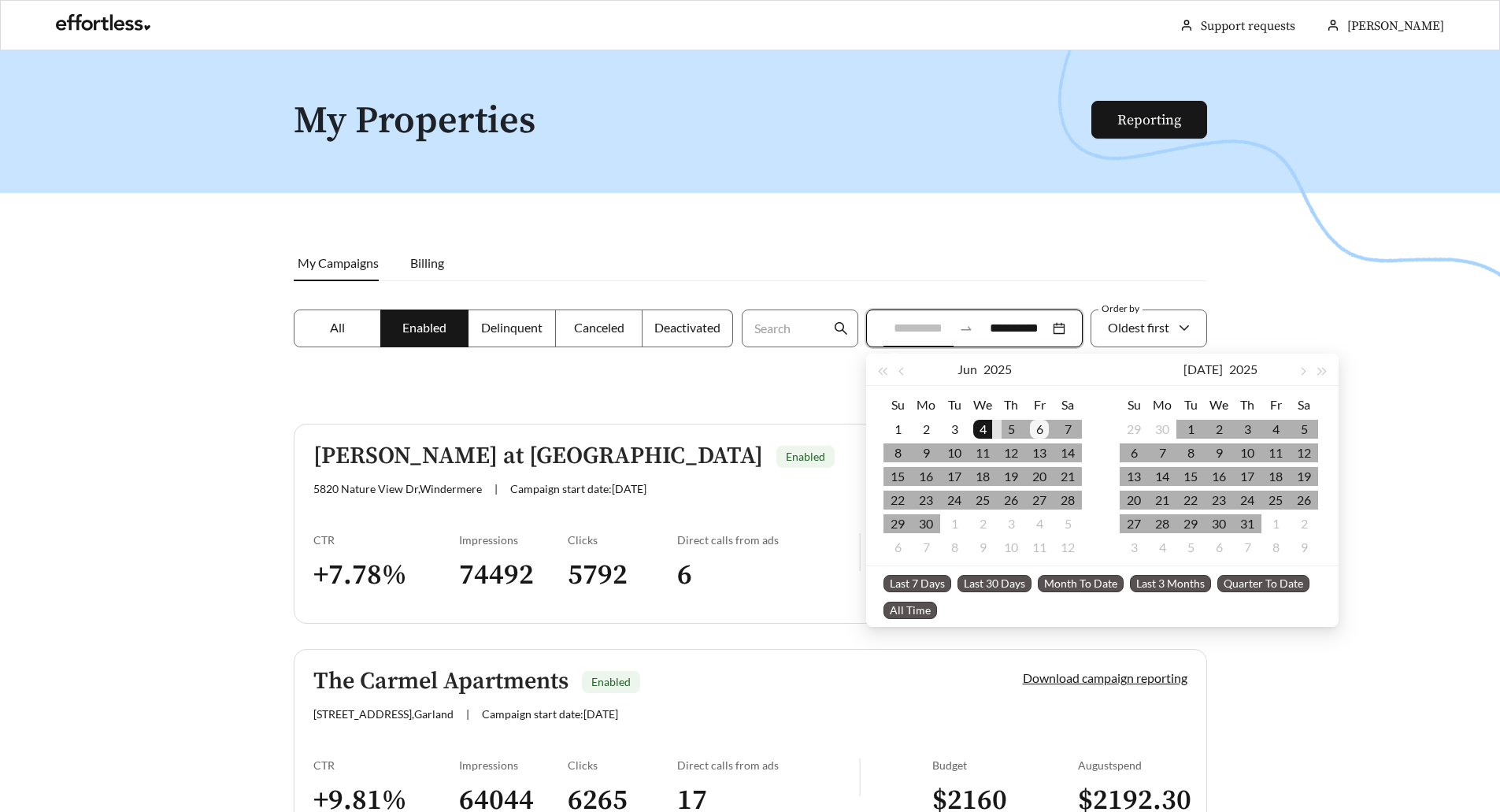
type input "**********"
click at [1037, 424] on div "6" at bounding box center [1039, 429] width 19 height 19
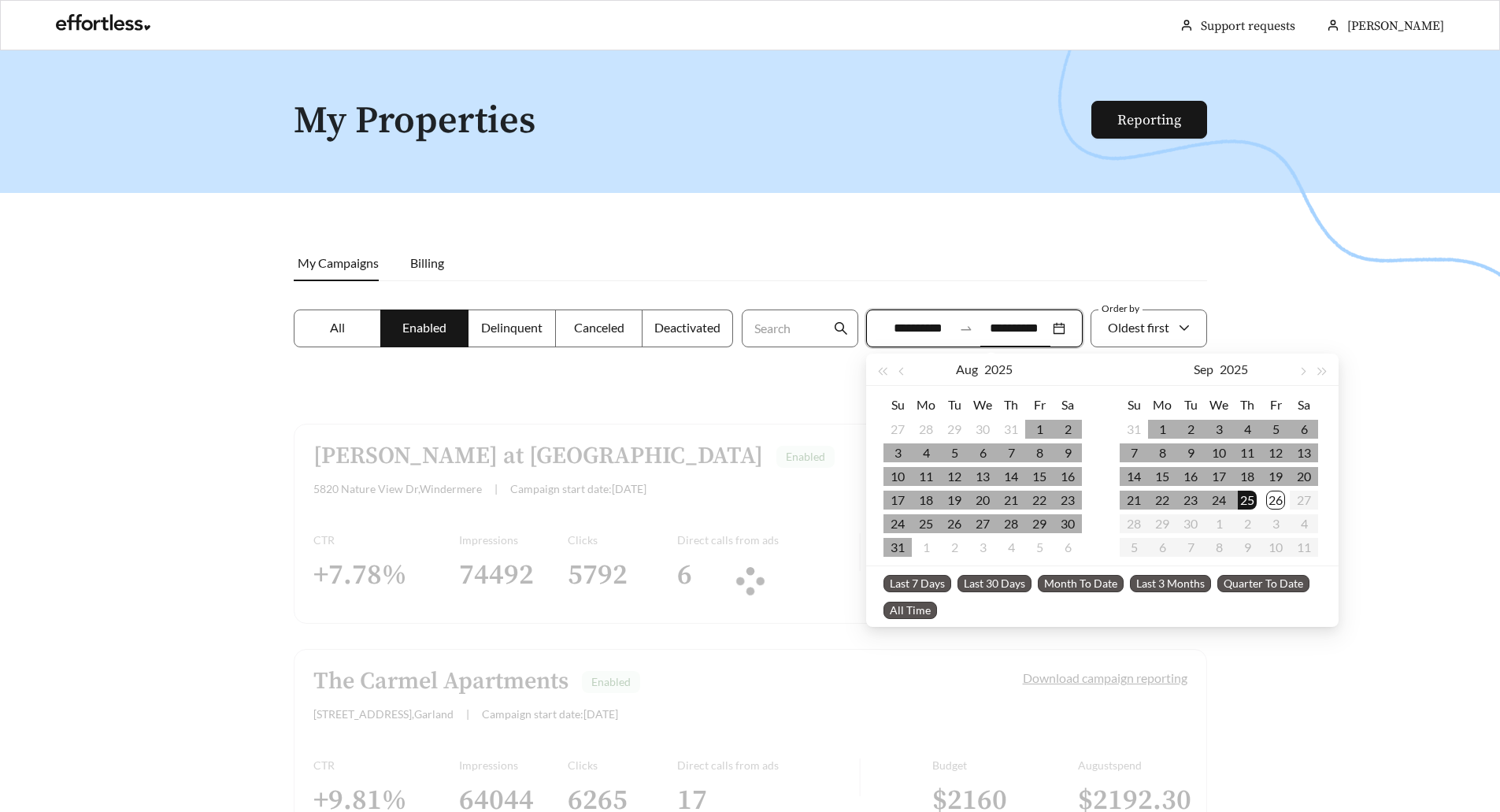
type input "**********"
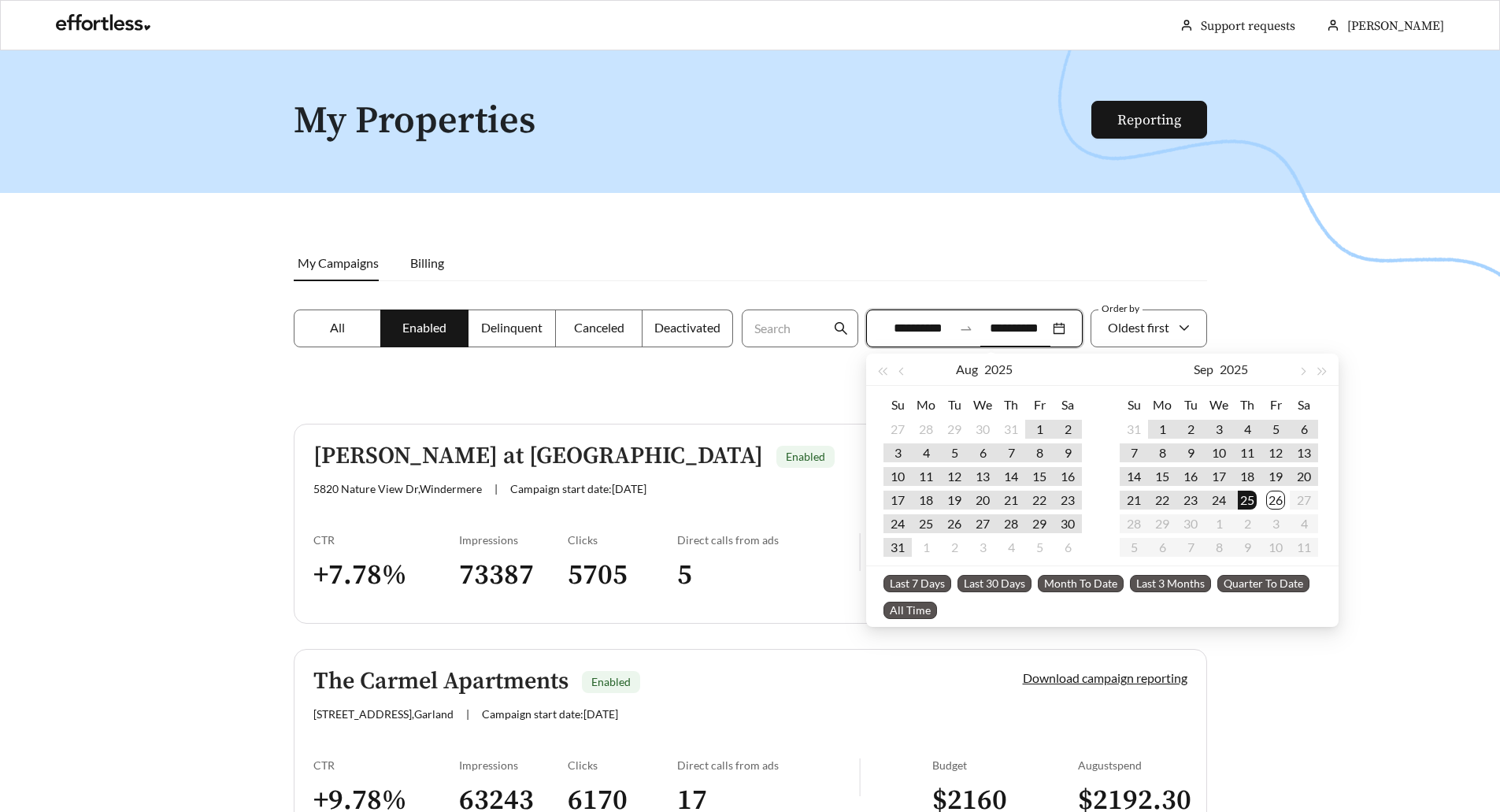
click at [602, 383] on div at bounding box center [750, 457] width 1500 height 812
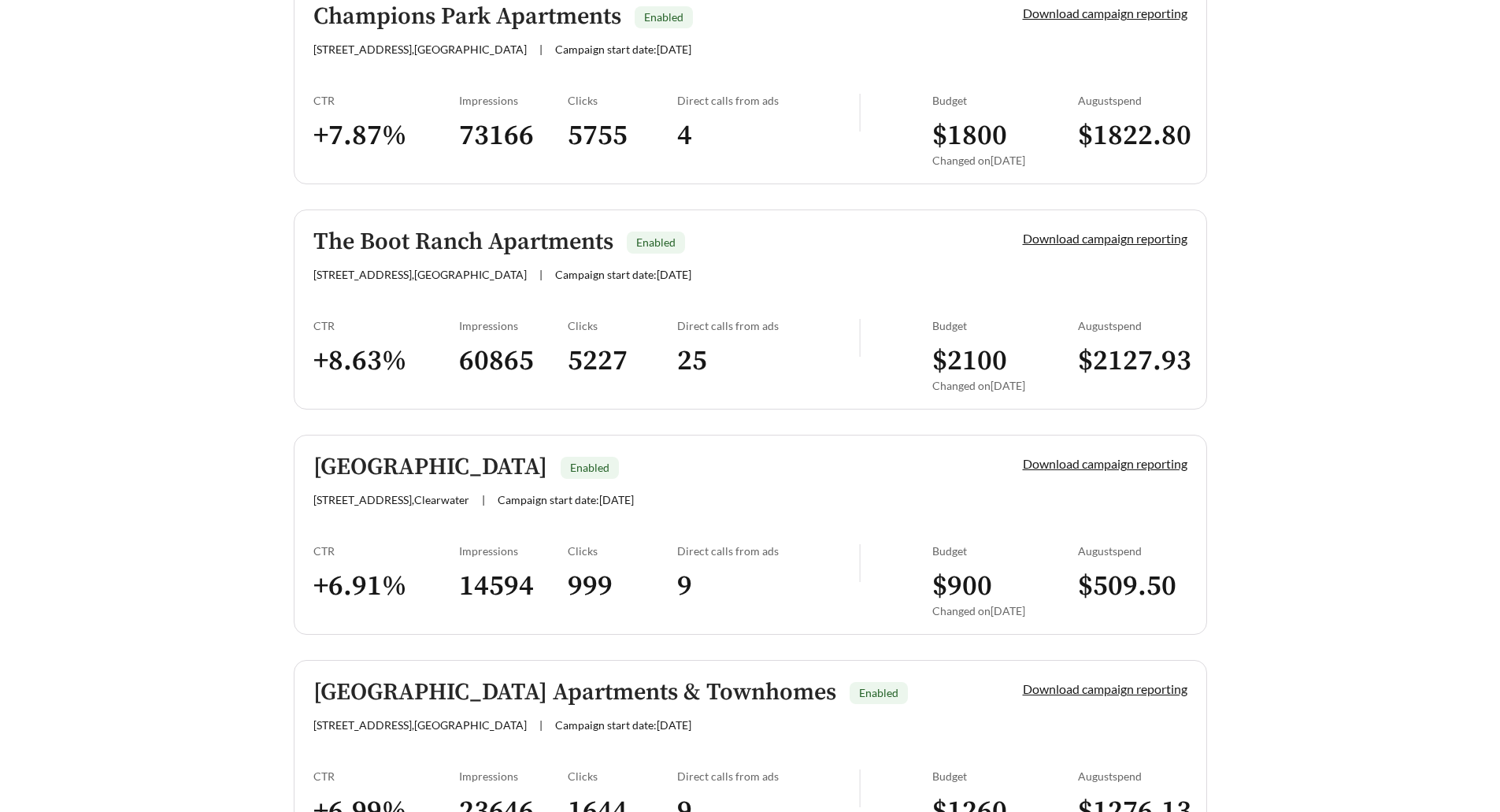
scroll to position [1811, 0]
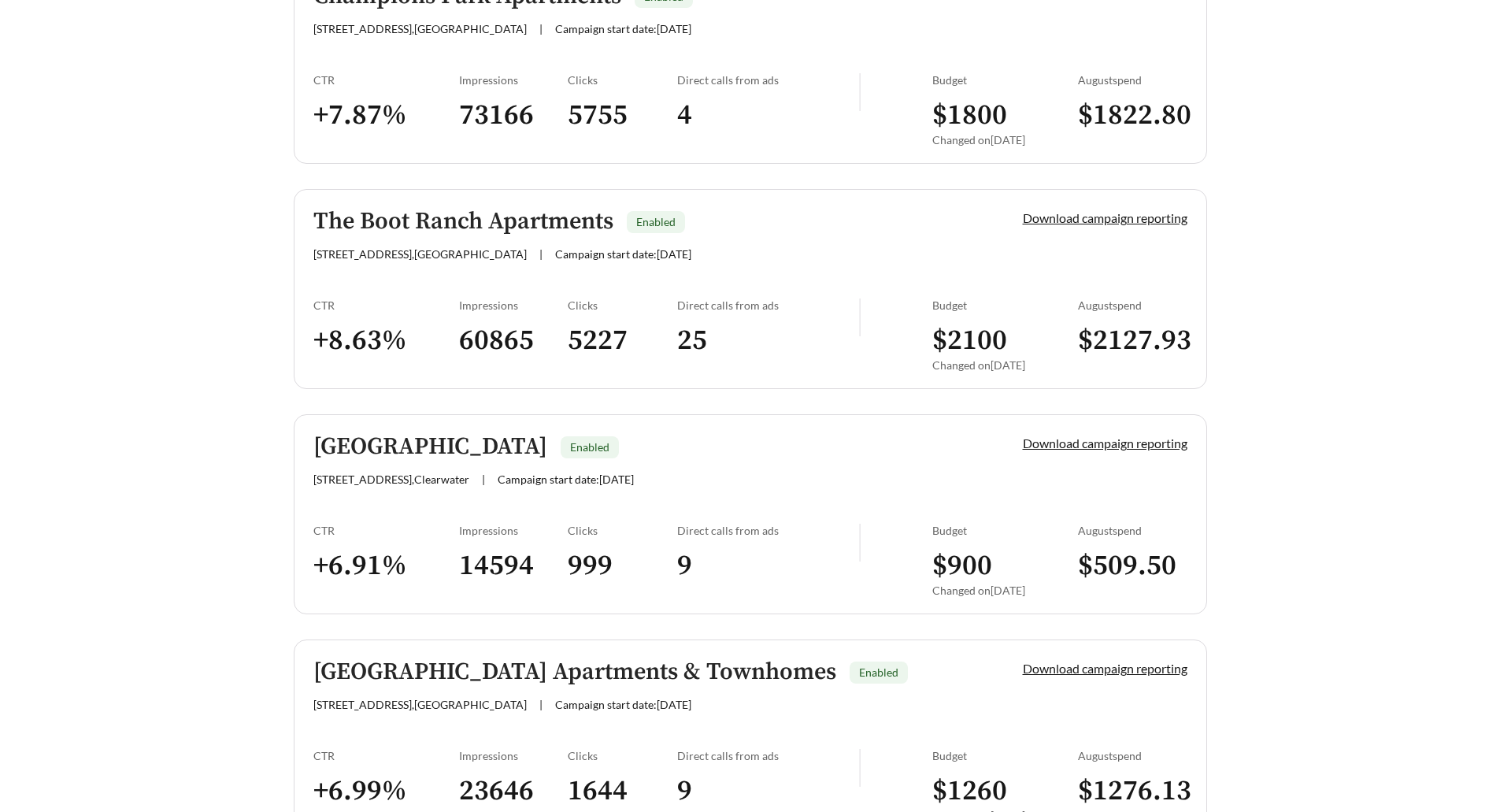
click at [450, 226] on h5 "The Boot Ranch Apartments" at bounding box center [462, 222] width 300 height 26
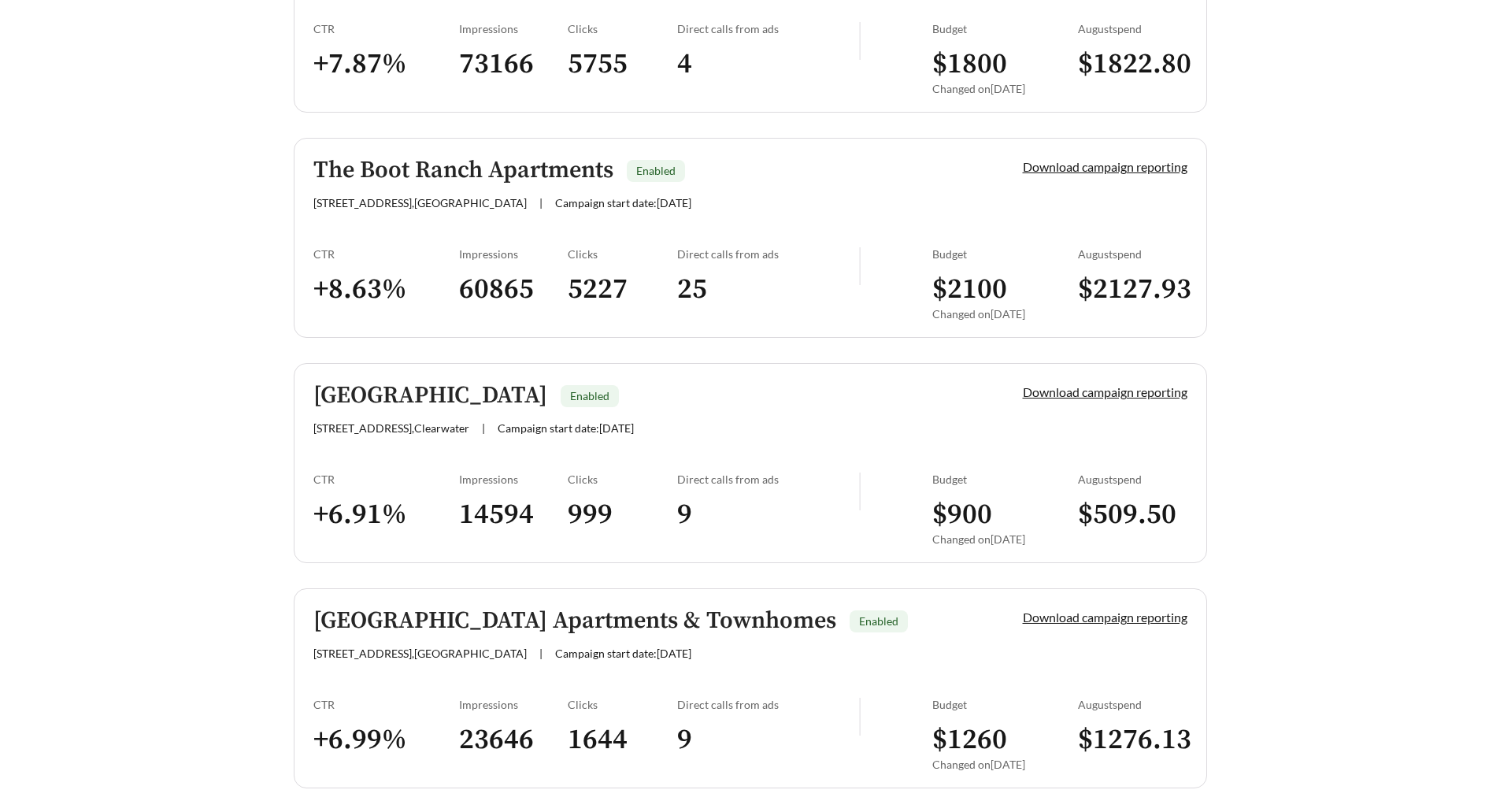
scroll to position [1890, 0]
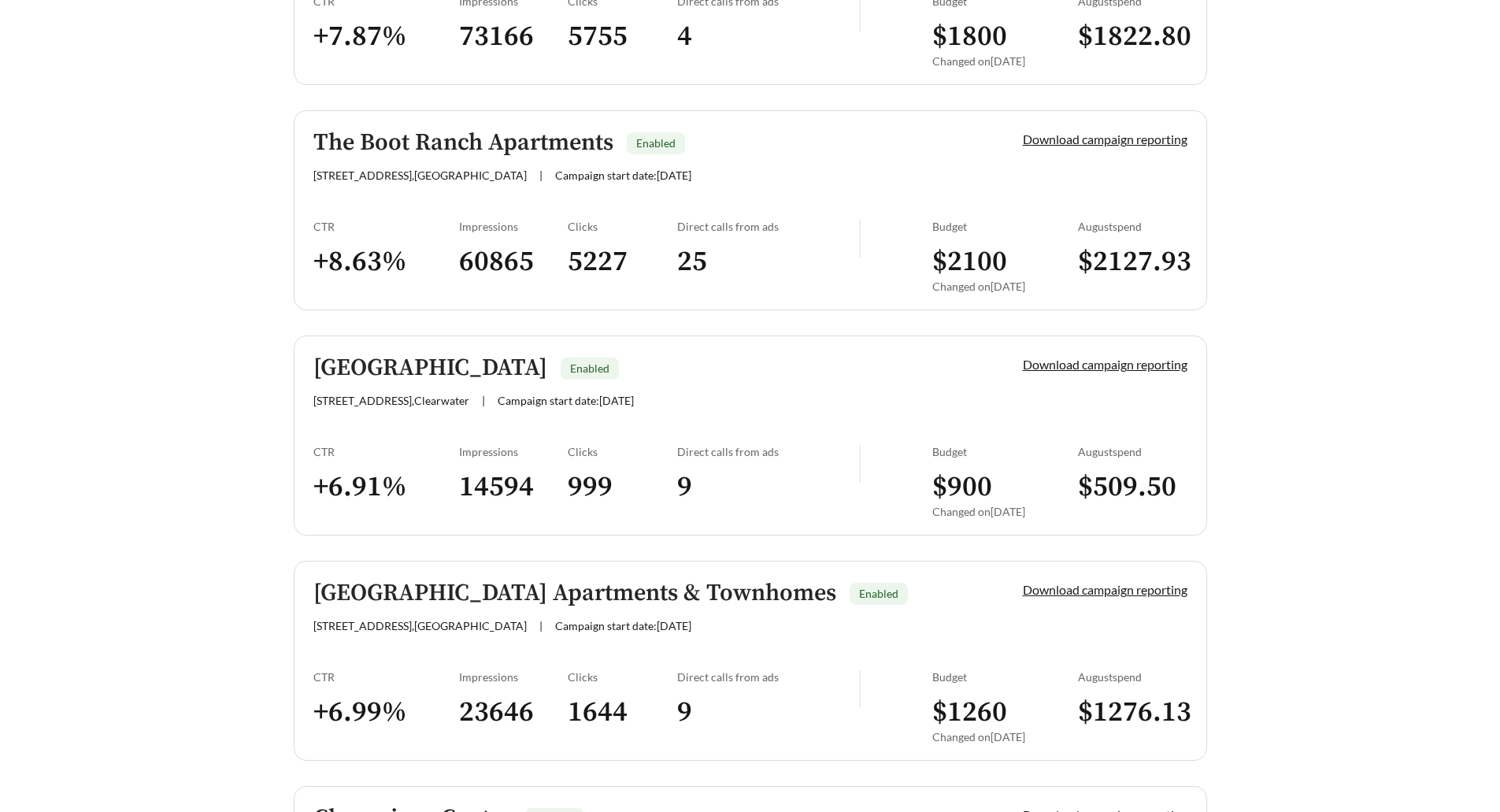
click at [534, 594] on h5 "Arlington Hills Apartments & Townhomes" at bounding box center [574, 594] width 523 height 26
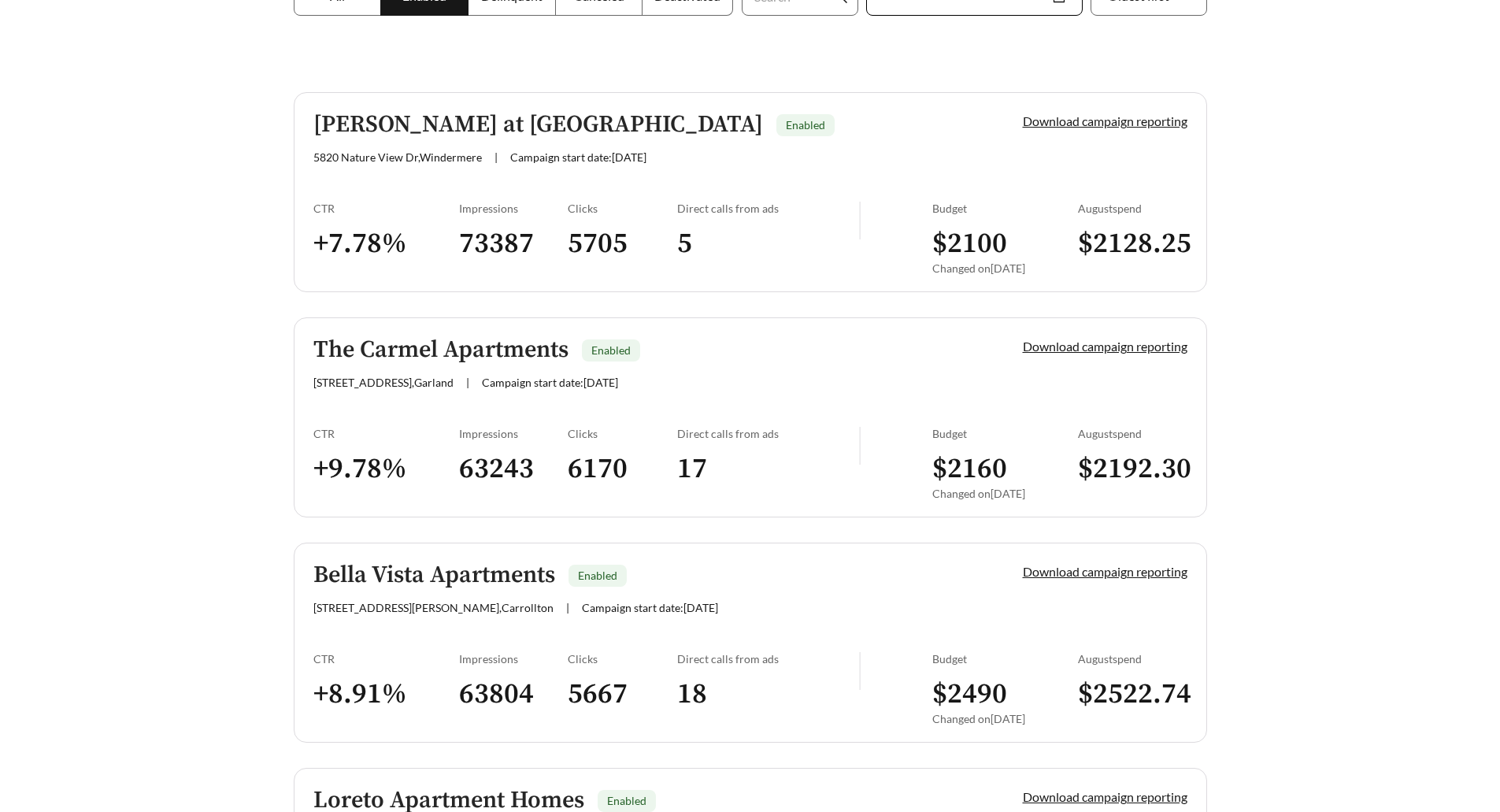
scroll to position [0, 0]
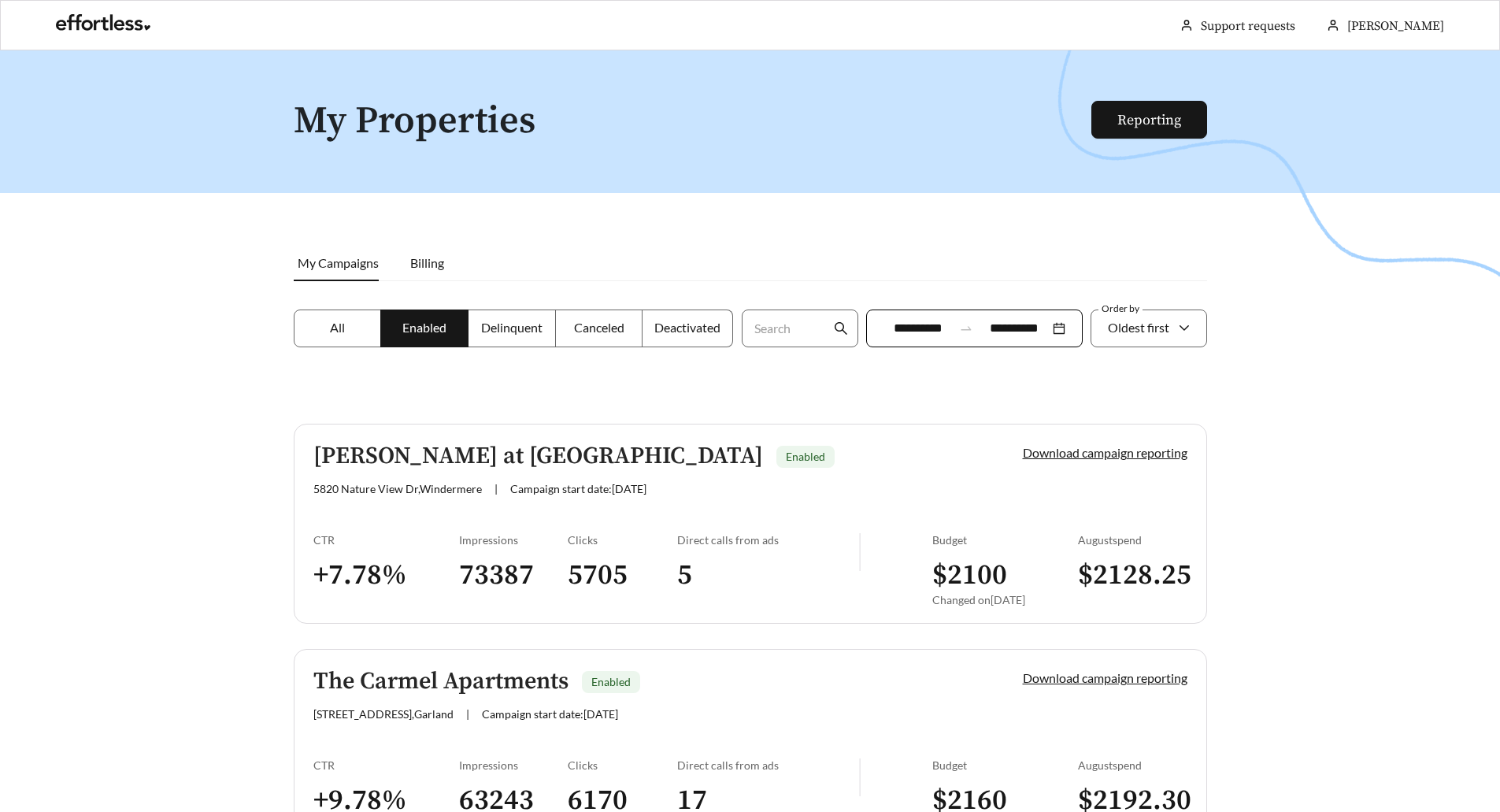
click at [912, 321] on input "**********" at bounding box center [918, 328] width 70 height 19
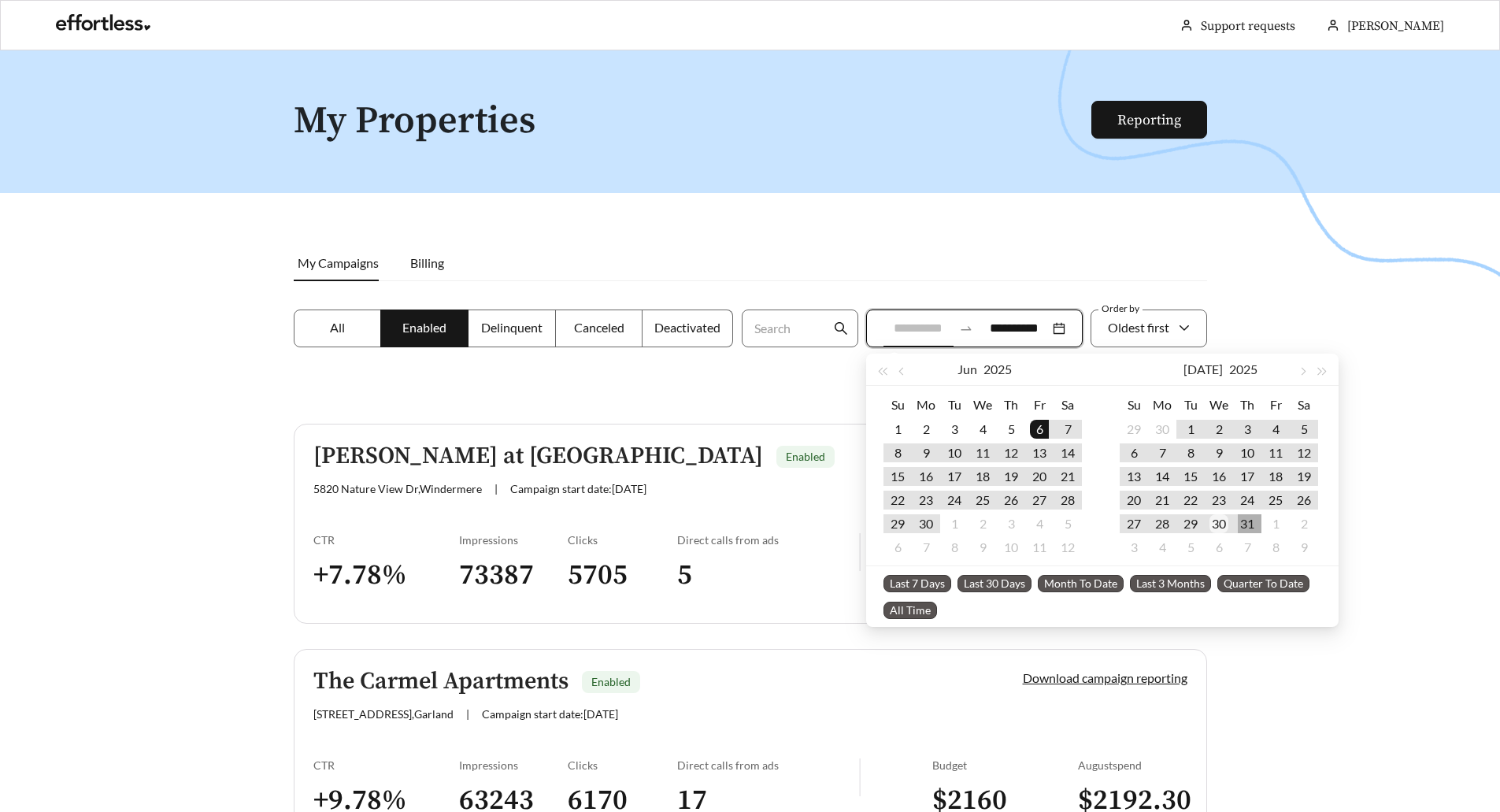
type input "**********"
click at [1207, 521] on td "30" at bounding box center [1219, 523] width 28 height 23
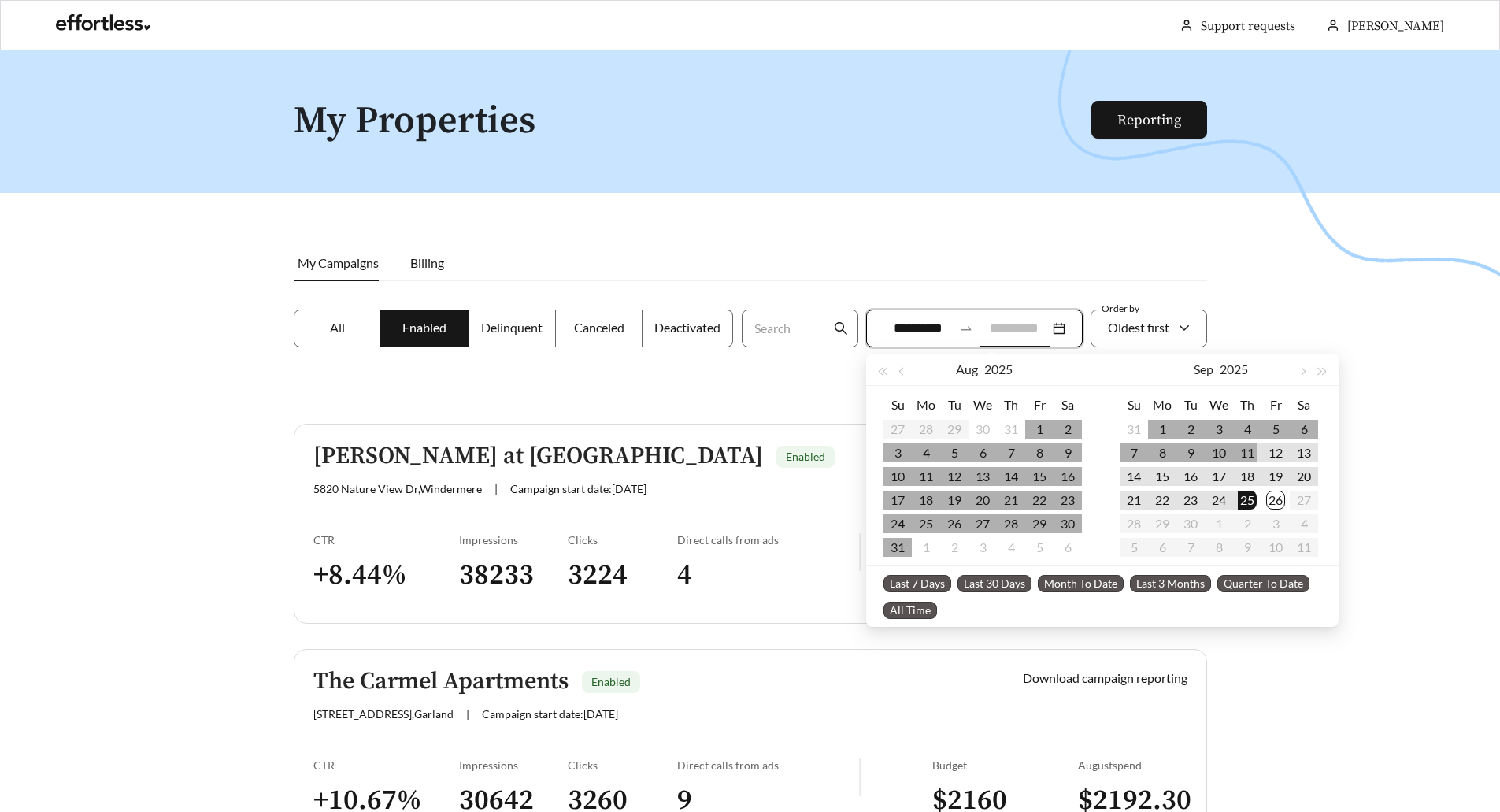
type input "**********"
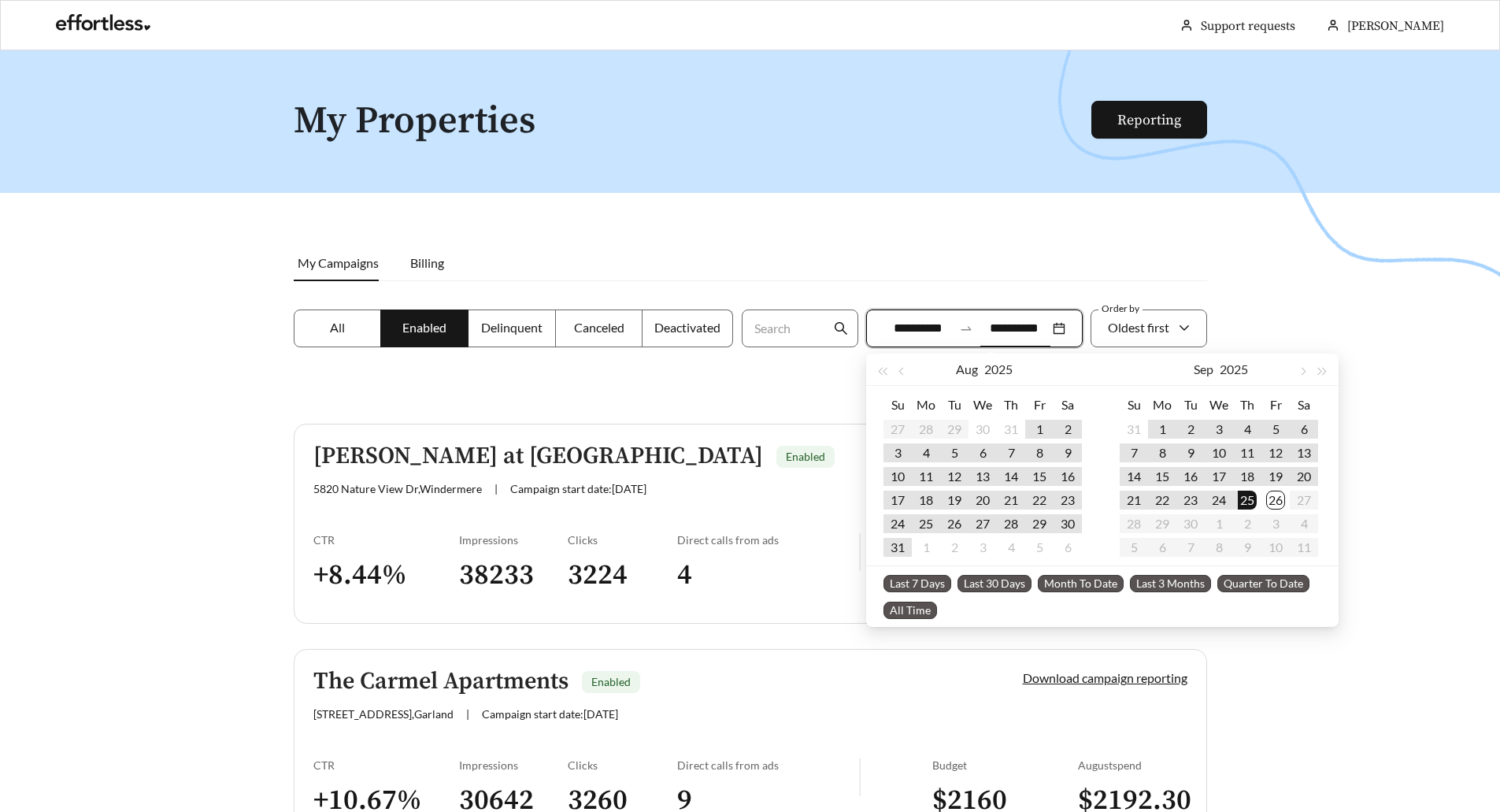
click at [1262, 266] on div at bounding box center [750, 457] width 1500 height 812
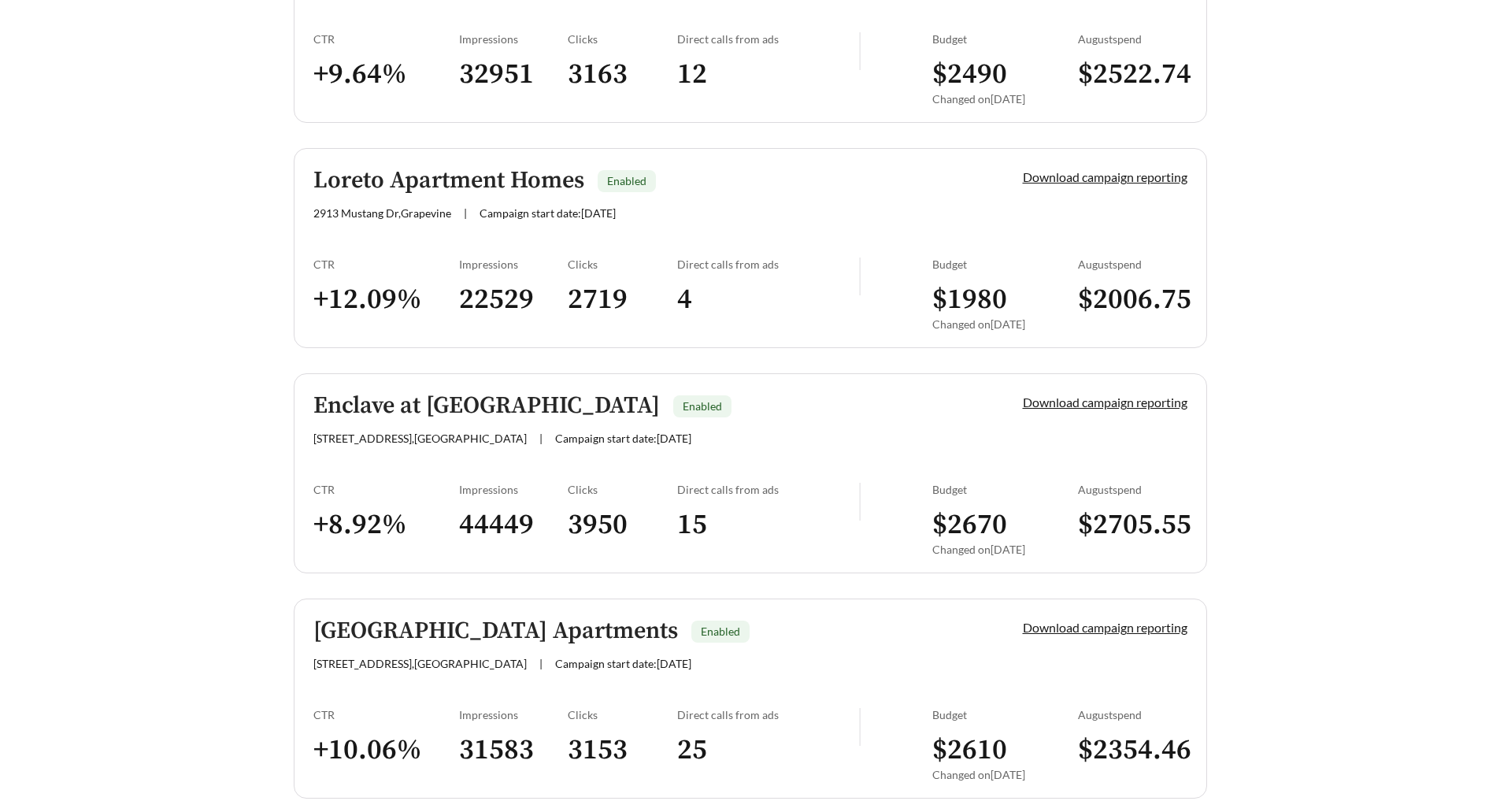
scroll to position [3879, 0]
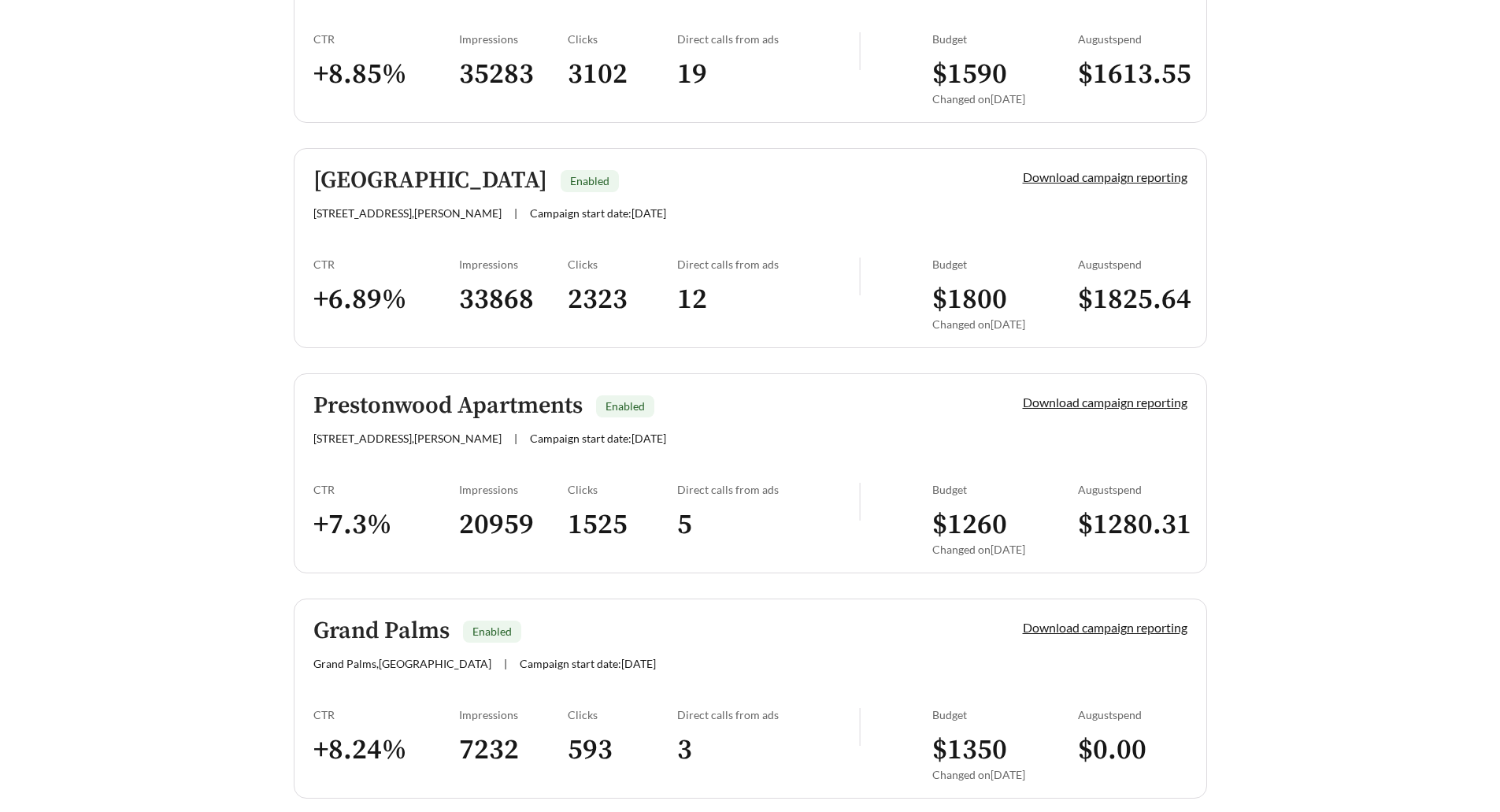
click at [463, 395] on h5 "Prestonwood Apartments" at bounding box center [447, 406] width 270 height 26
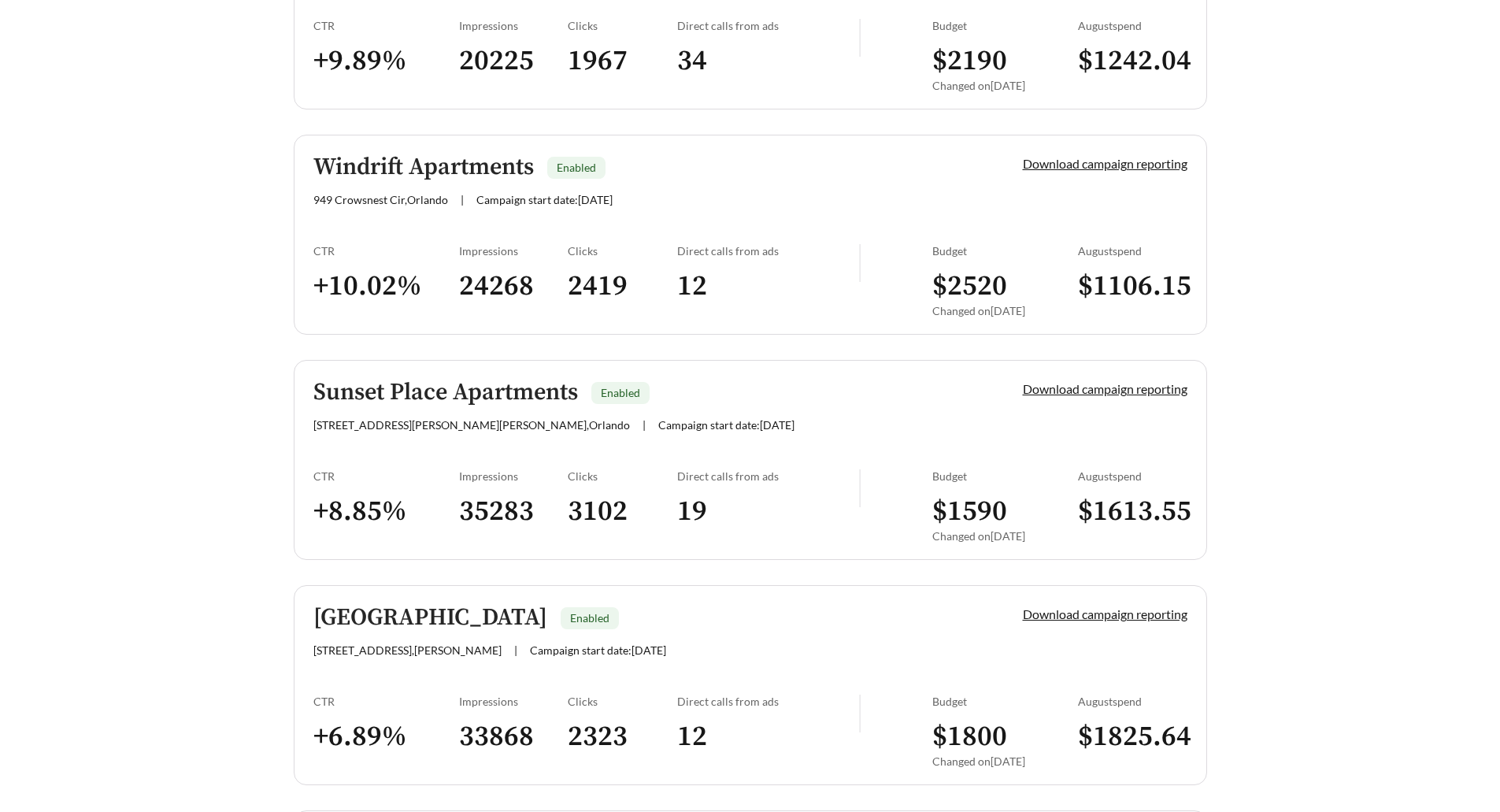
scroll to position [3396, 0]
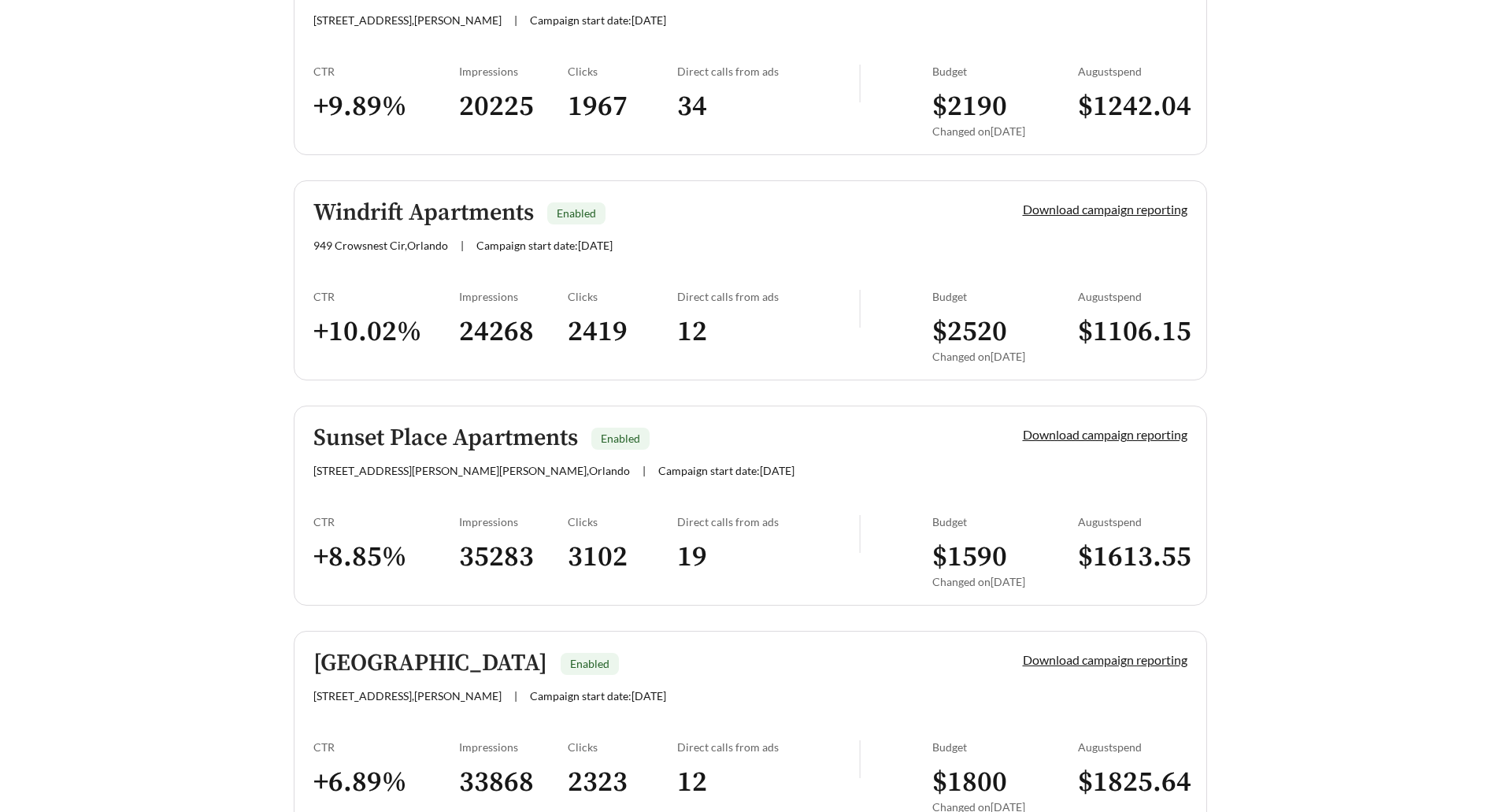
click at [453, 435] on h5 "Sunset Place Apartments" at bounding box center [445, 438] width 265 height 26
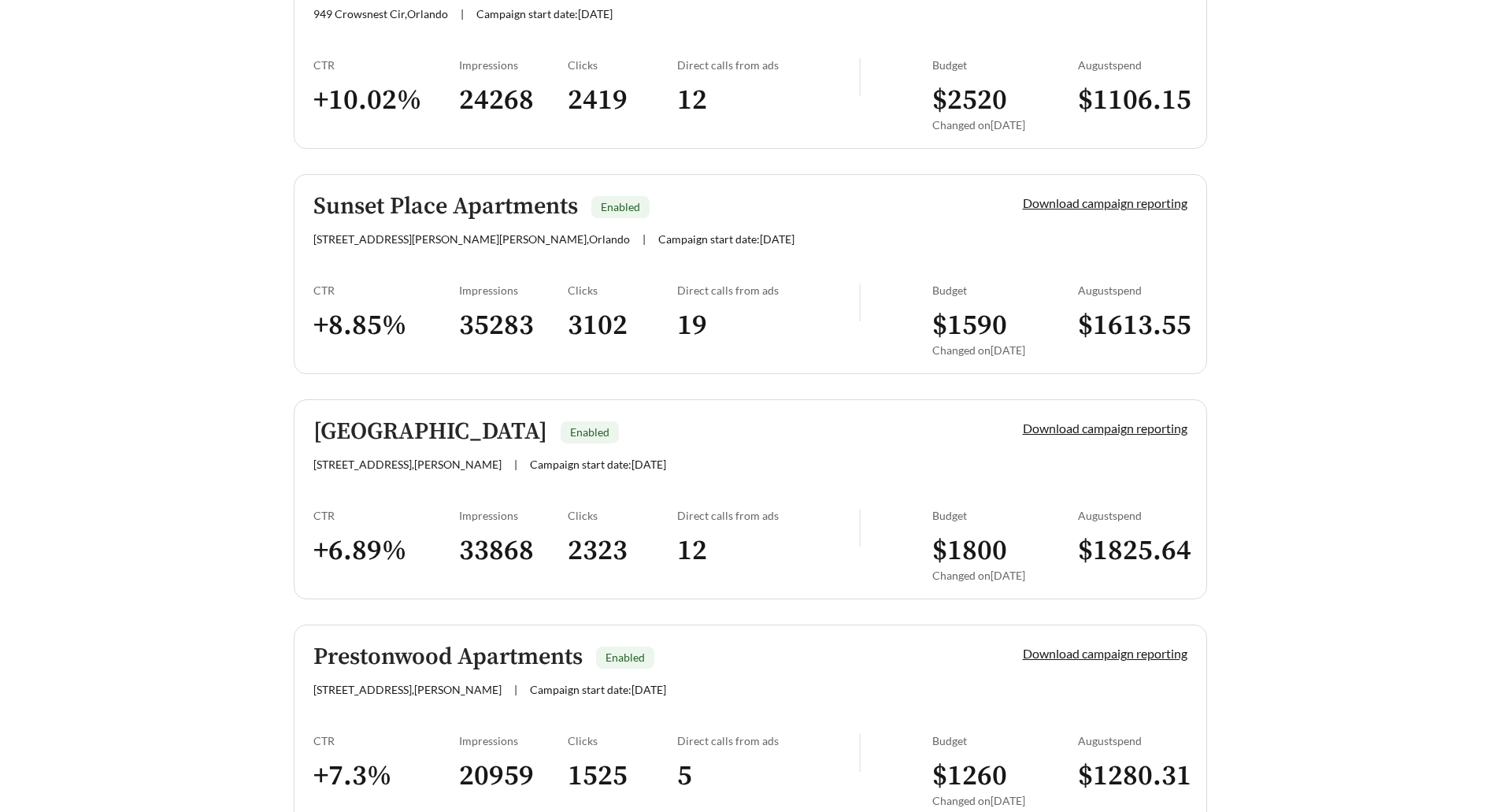
scroll to position [3632, 0]
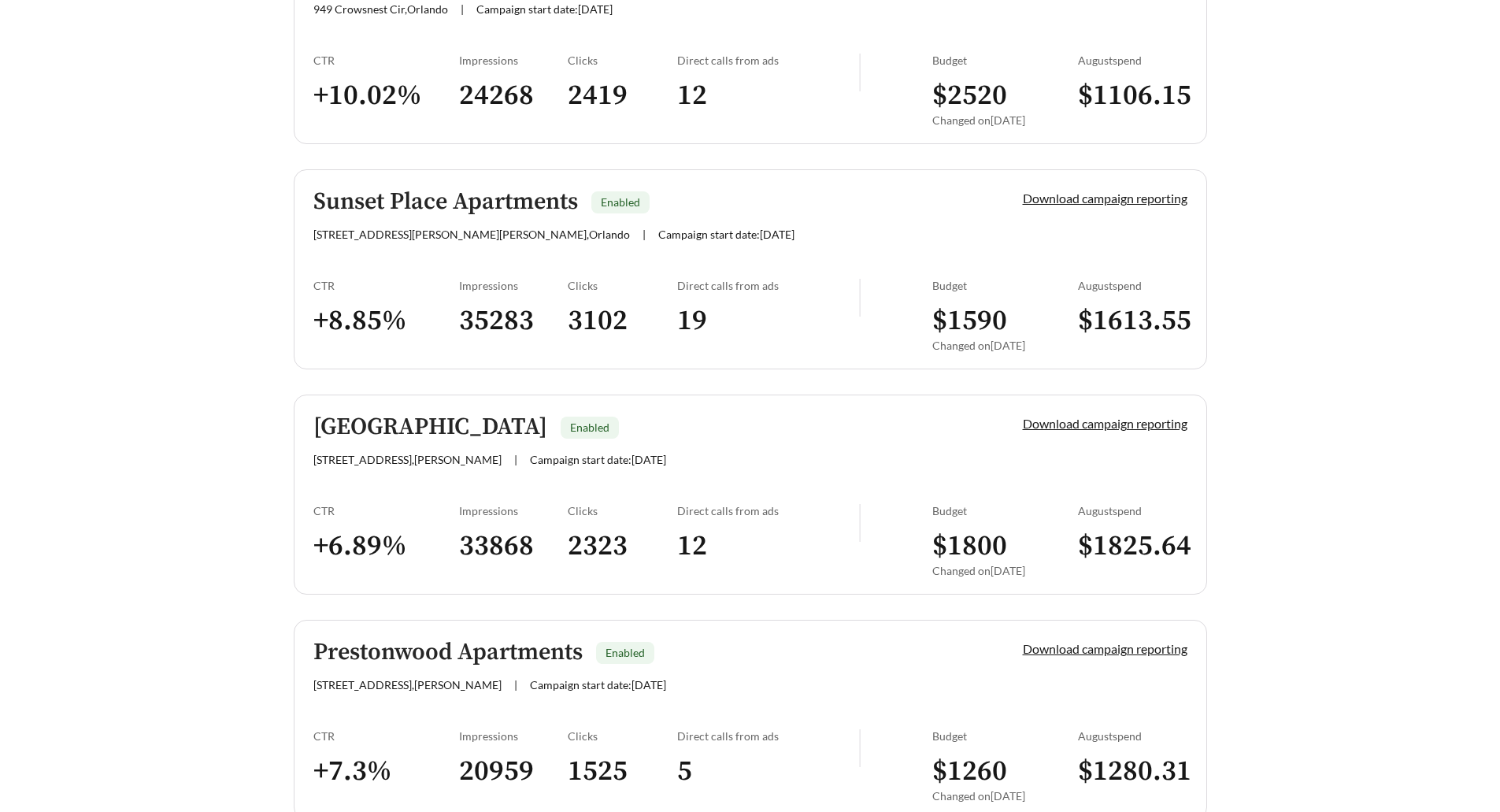
click at [395, 415] on h5 "Willow Park" at bounding box center [430, 428] width 234 height 26
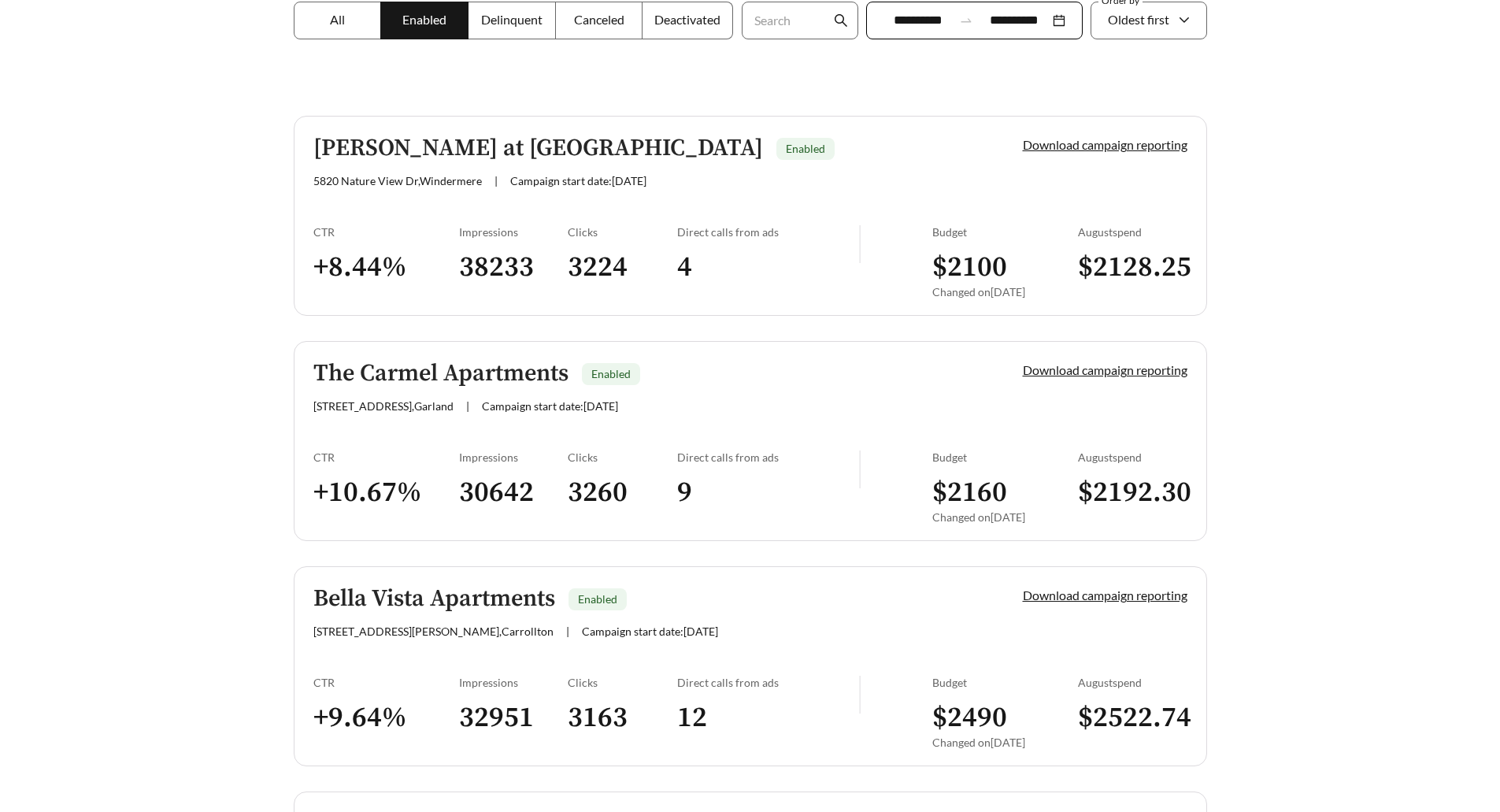
scroll to position [2303, 0]
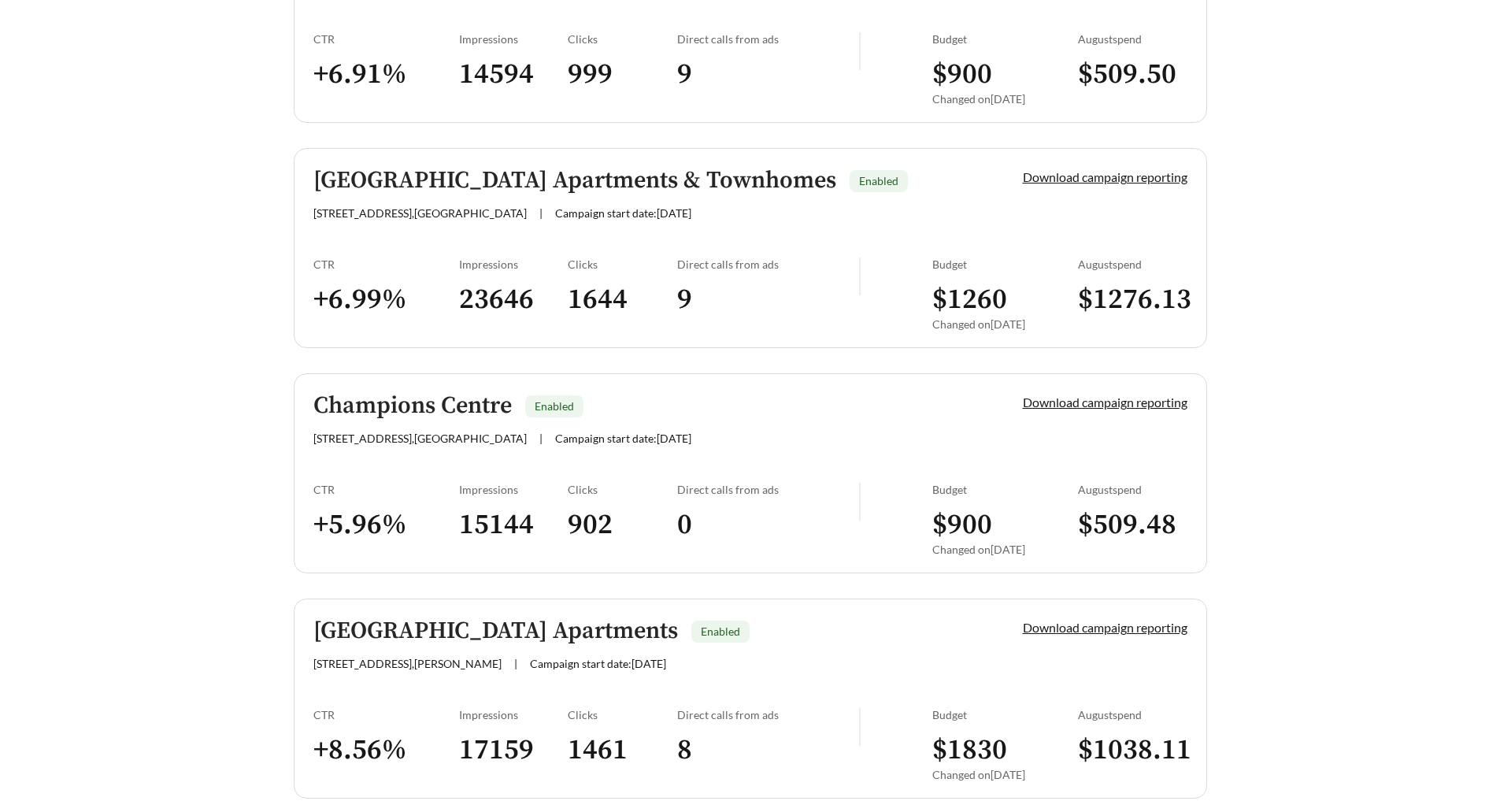
click at [437, 393] on h5 "Champions Centre" at bounding box center [412, 406] width 198 height 26
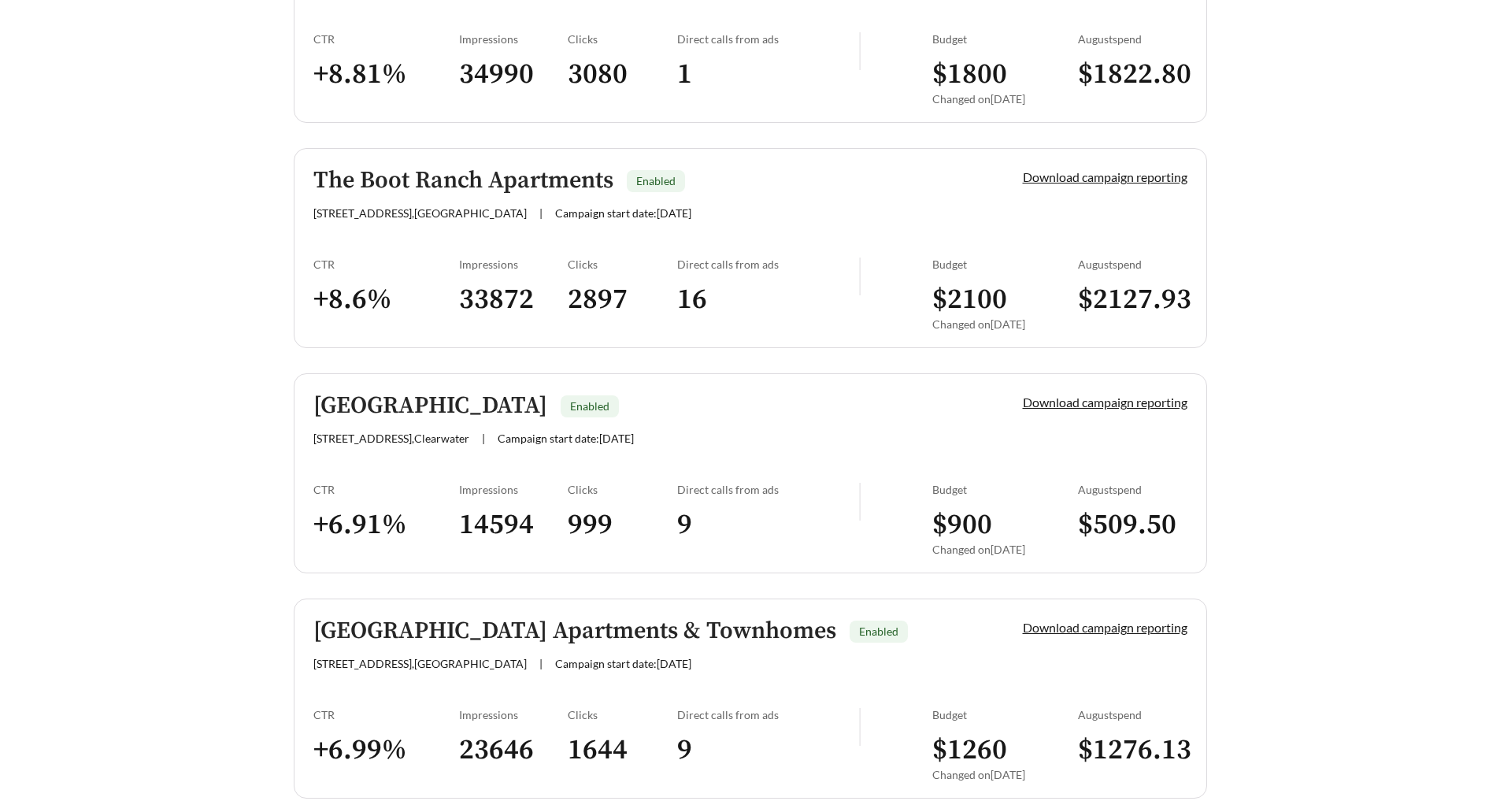
click at [422, 399] on h5 "Pelican Lake Apartments" at bounding box center [430, 406] width 234 height 26
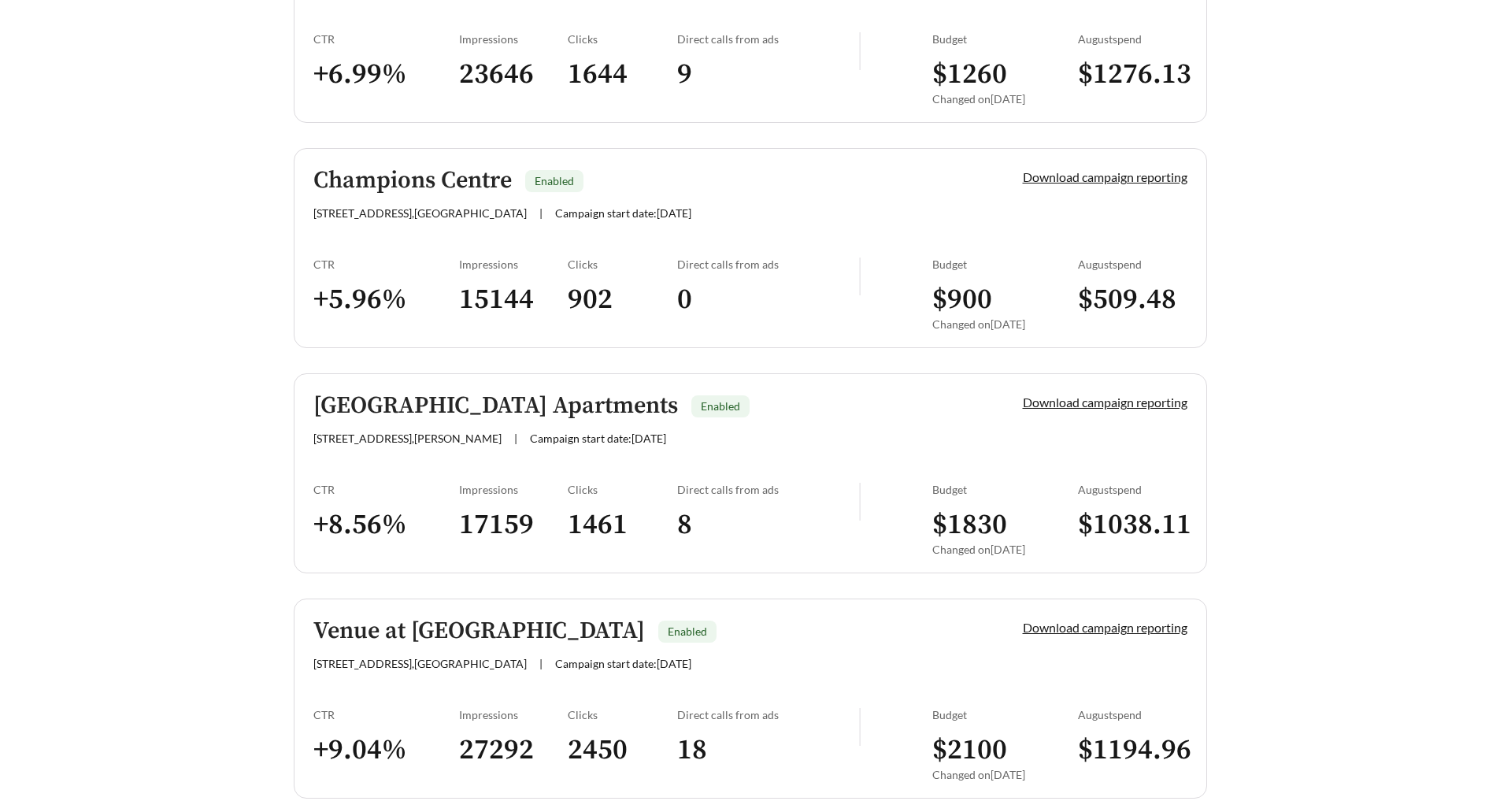
click at [420, 408] on h5 "Sedona Park Apartments" at bounding box center [495, 406] width 365 height 26
click at [417, 638] on h5 "Venue at Winter Park Apartments" at bounding box center [478, 632] width 332 height 26
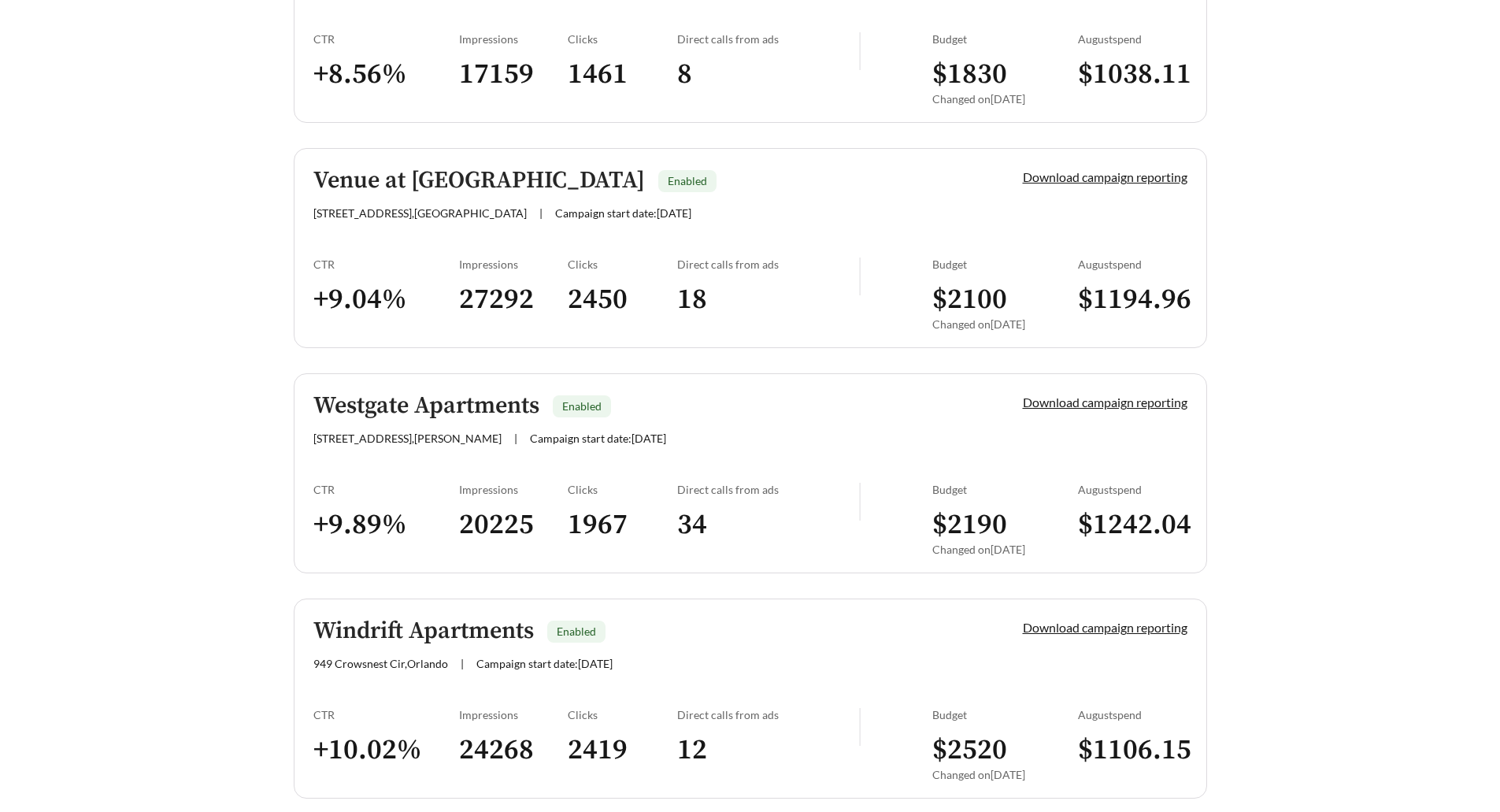
click at [449, 382] on link "Westgate Apartments Enabled 4003 N Belt Line Rd , Irving | Campaign start date:…" at bounding box center [751, 473] width 914 height 200
click at [424, 625] on h5 "Windrift Apartments" at bounding box center [423, 632] width 221 height 26
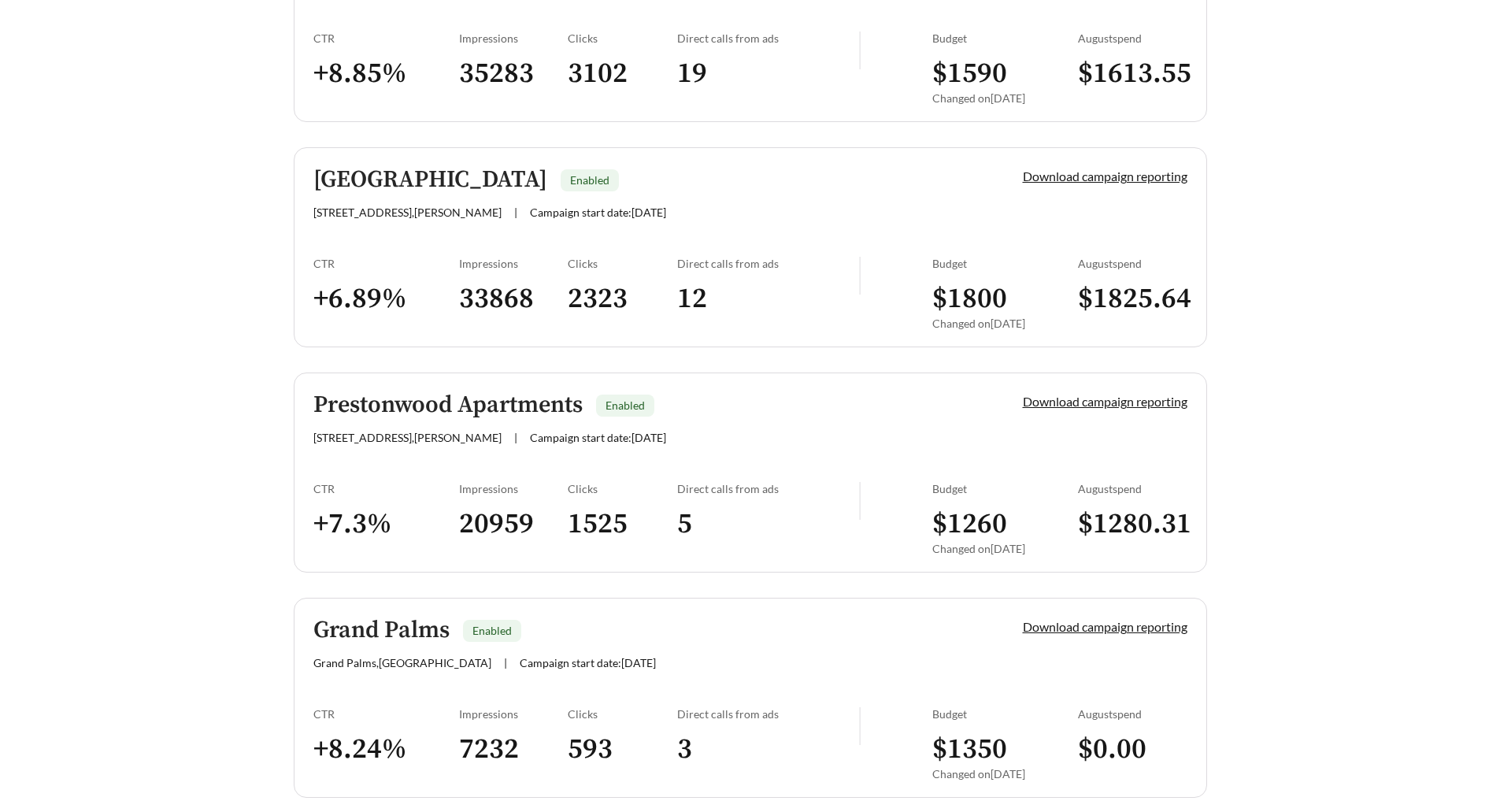
scroll to position [3947, 0]
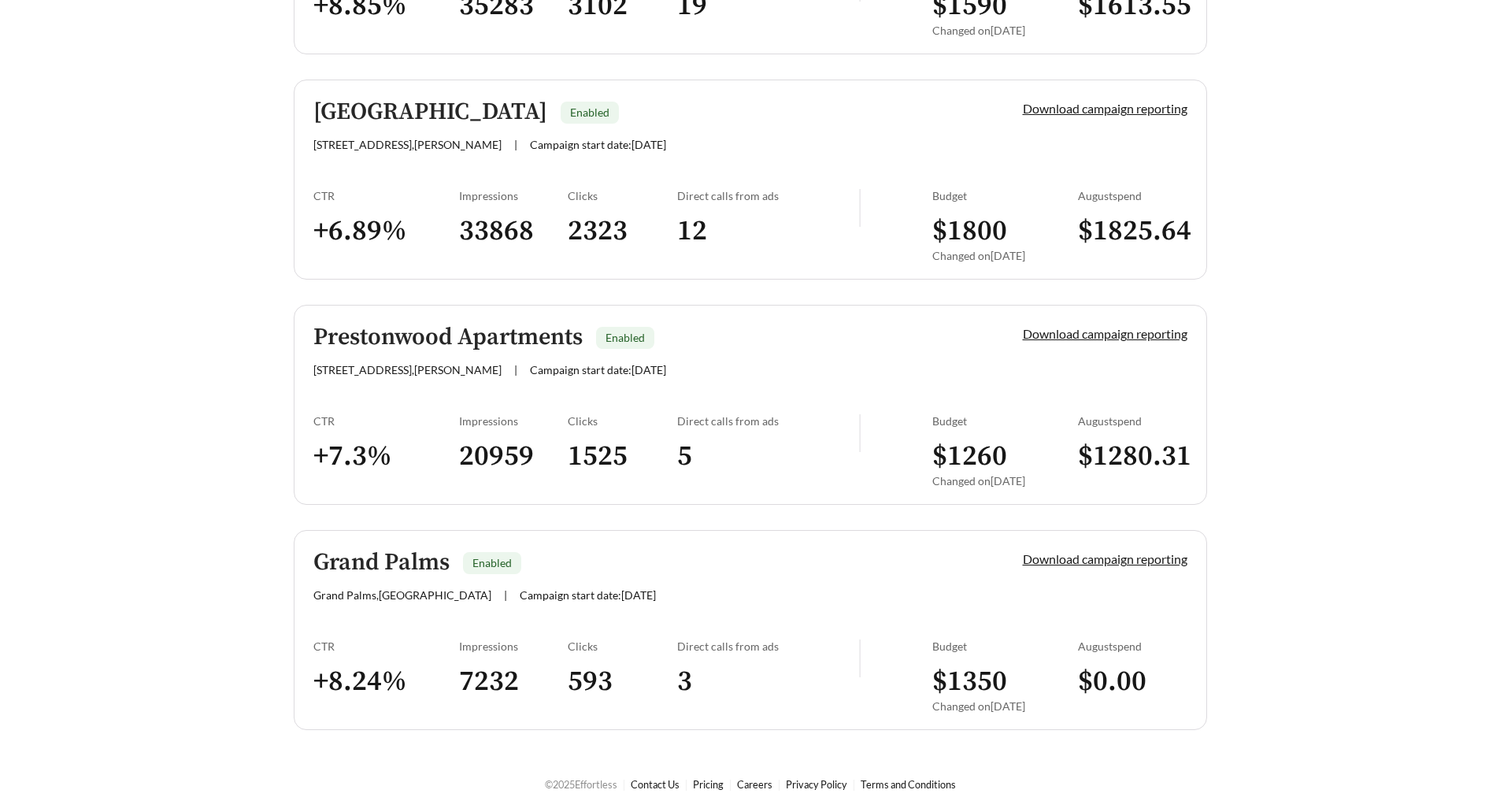
click at [358, 561] on h5 "Grand Palms" at bounding box center [381, 563] width 136 height 26
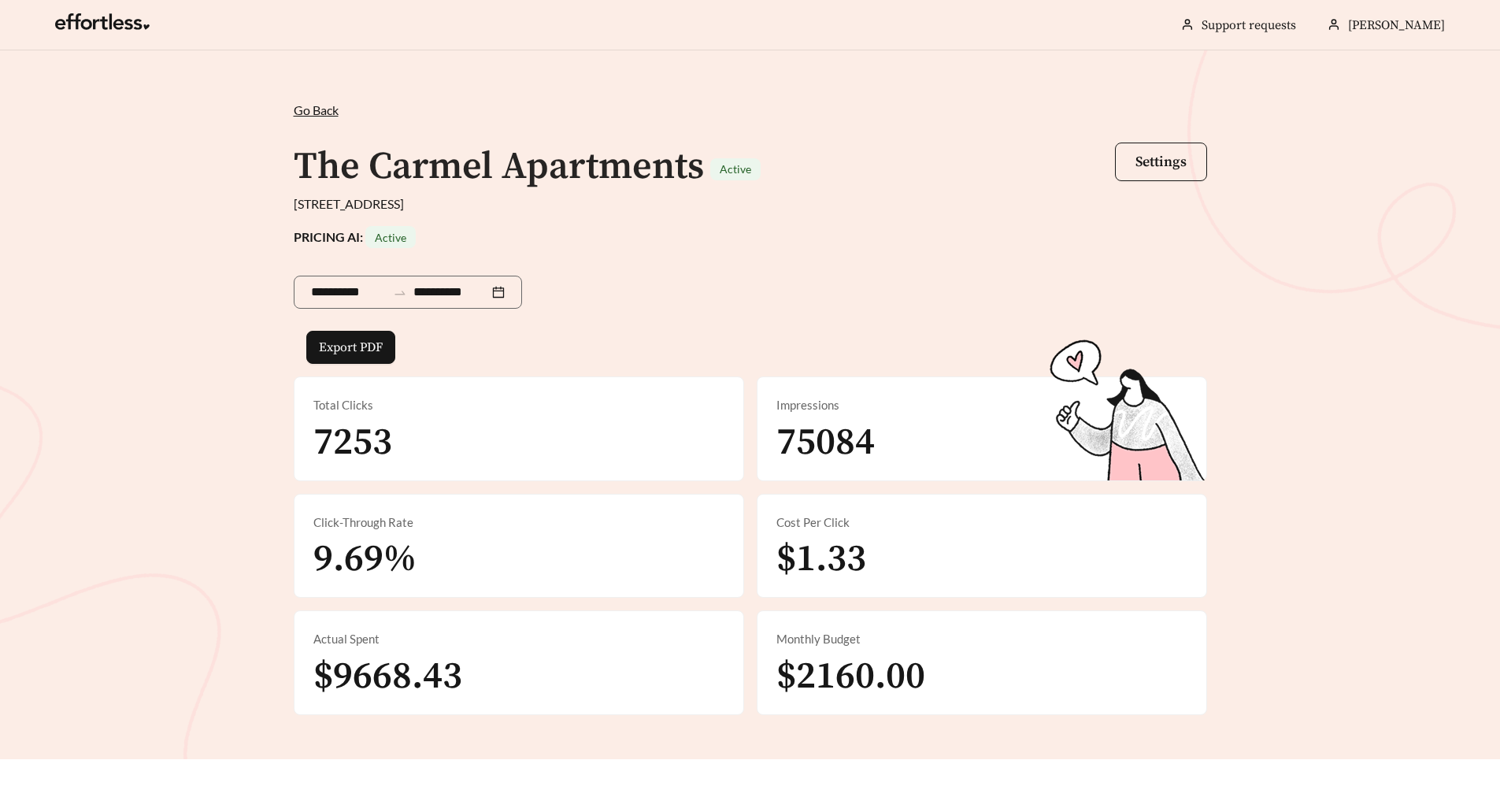
click at [787, 440] on span "75084" at bounding box center [825, 443] width 99 height 47
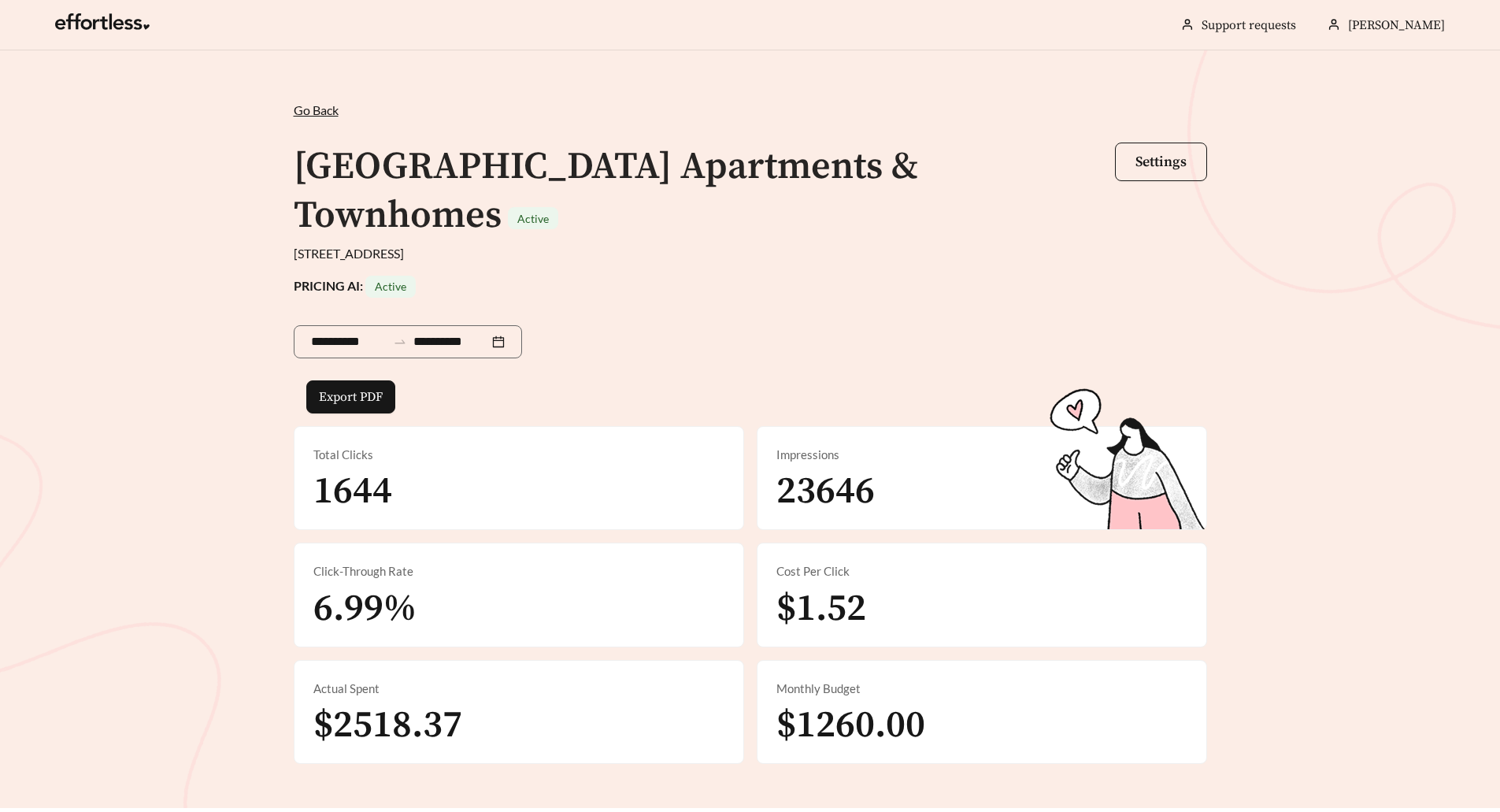
click at [831, 468] on span "23646" at bounding box center [825, 492] width 99 height 47
click at [829, 468] on span "23646" at bounding box center [825, 492] width 99 height 47
copy span "23646"
click at [969, 298] on div "**********" at bounding box center [751, 339] width 914 height 83
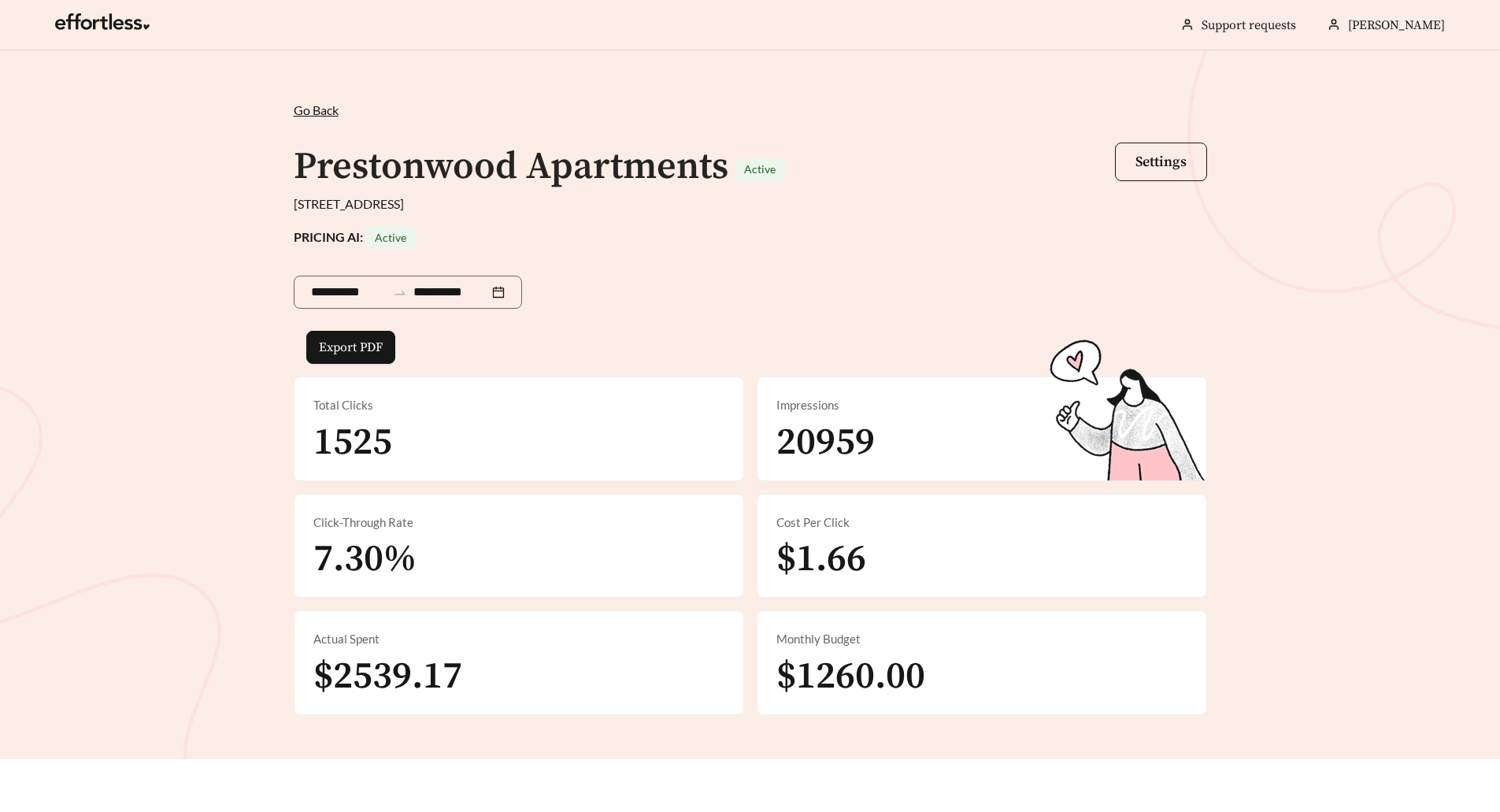
click at [822, 465] on span "20959" at bounding box center [825, 443] width 99 height 47
copy span "20959"
click at [817, 466] on div "Impressions 35283" at bounding box center [982, 429] width 449 height 103
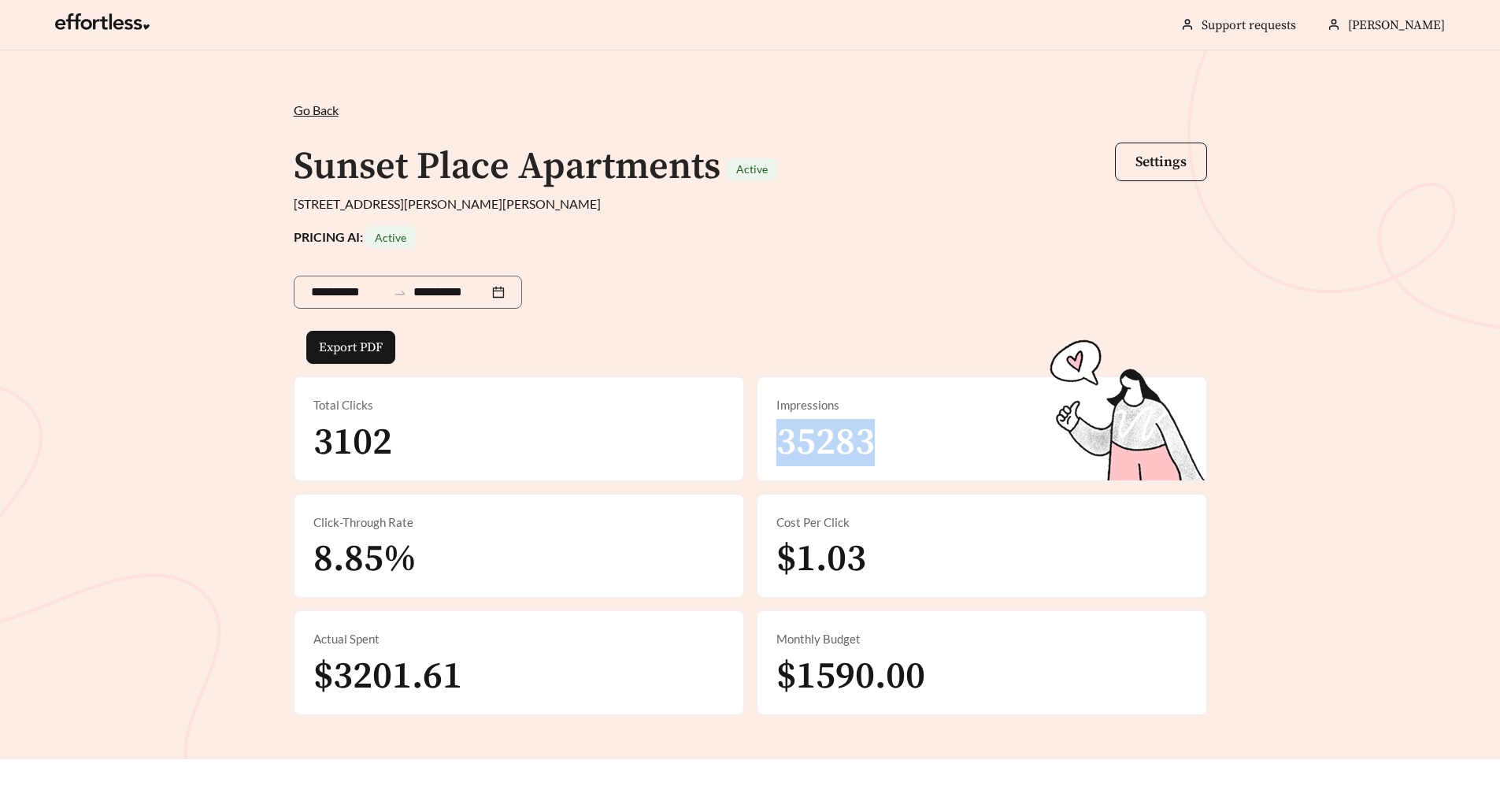
click at [817, 466] on div "Impressions 35283" at bounding box center [982, 429] width 449 height 103
copy span "35283"
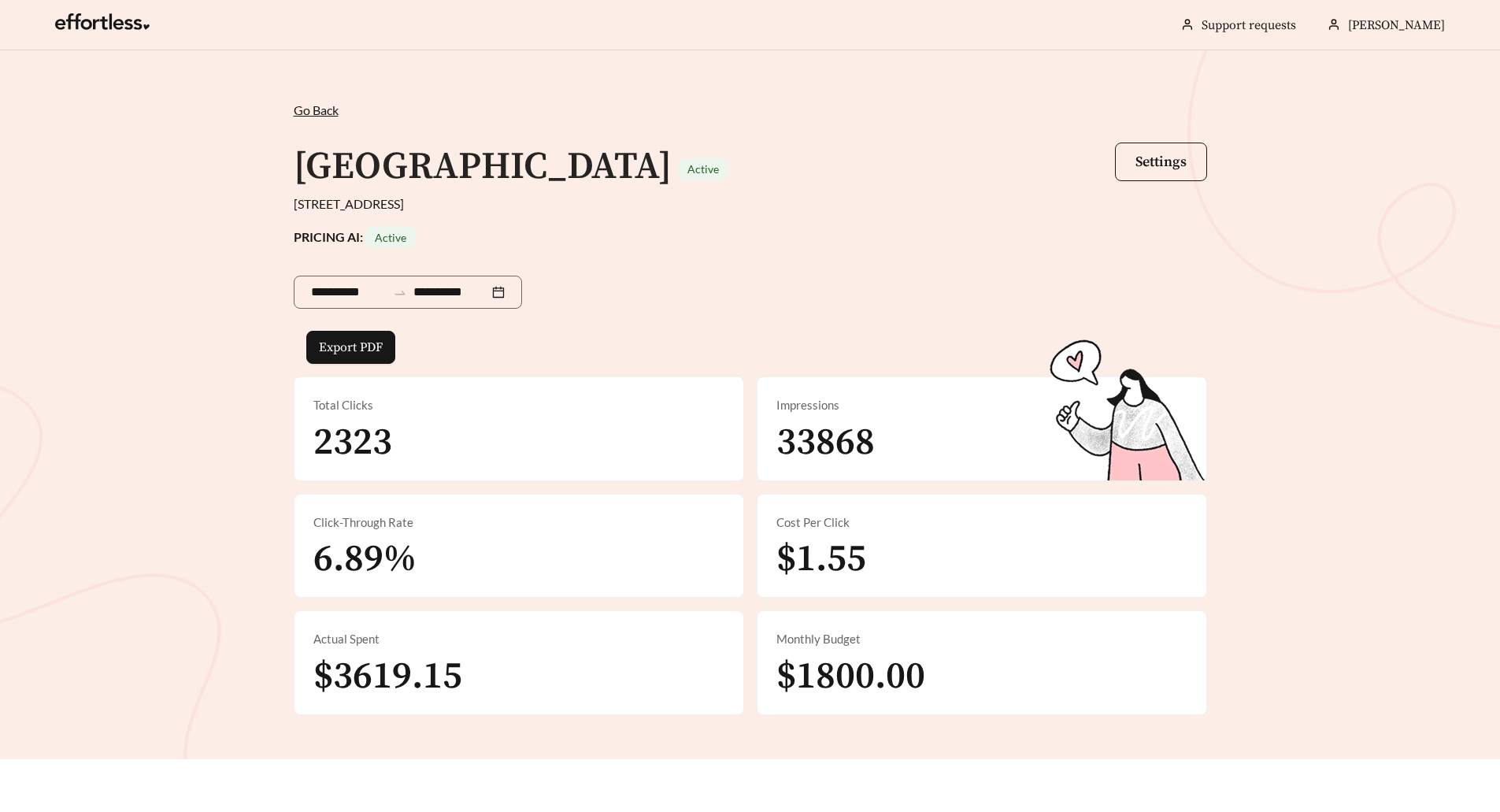
click at [815, 454] on span "33868" at bounding box center [825, 443] width 99 height 47
copy span "33868"
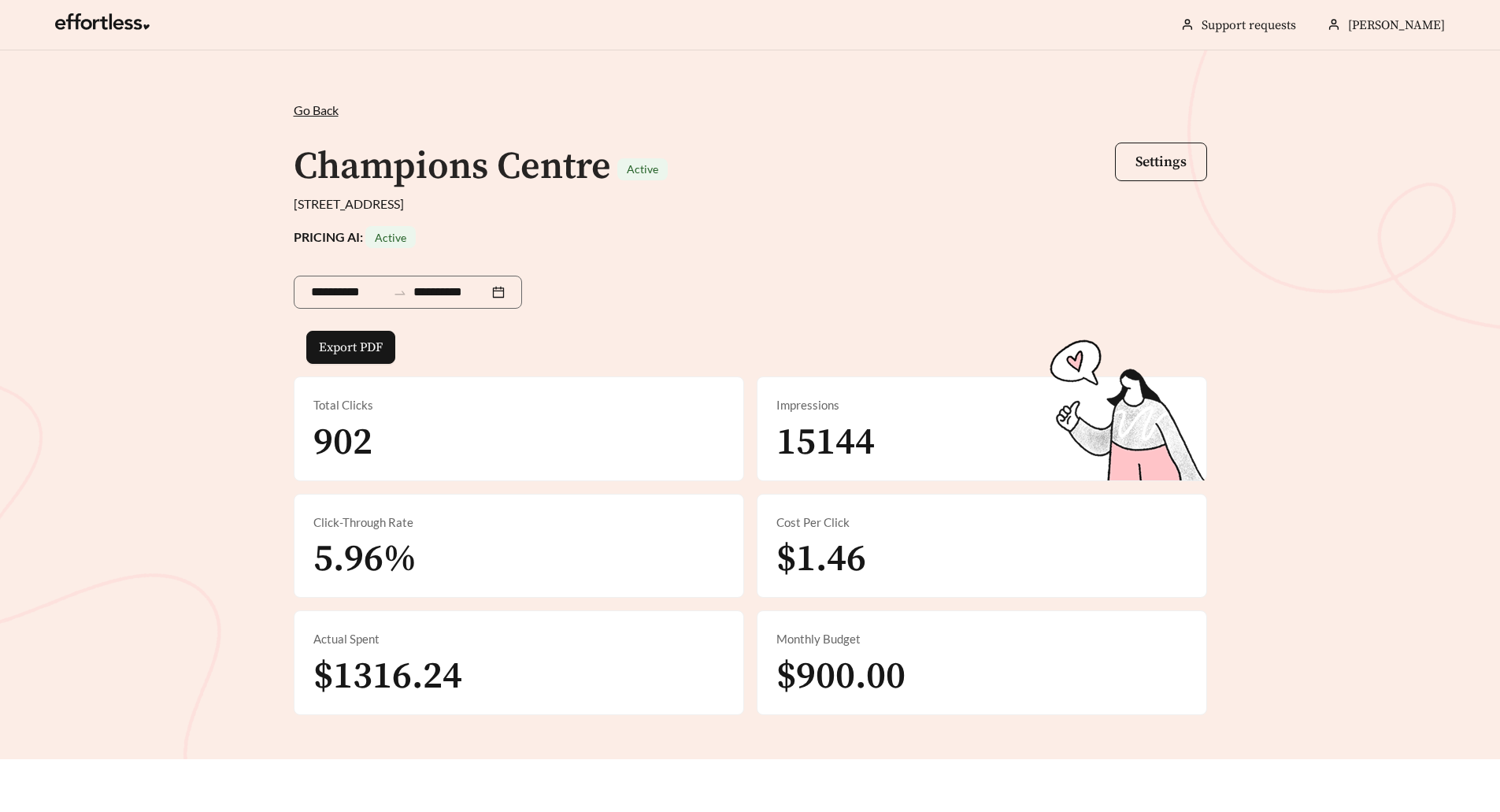
click at [774, 436] on div "Impressions 15144" at bounding box center [982, 429] width 449 height 103
copy span "15144"
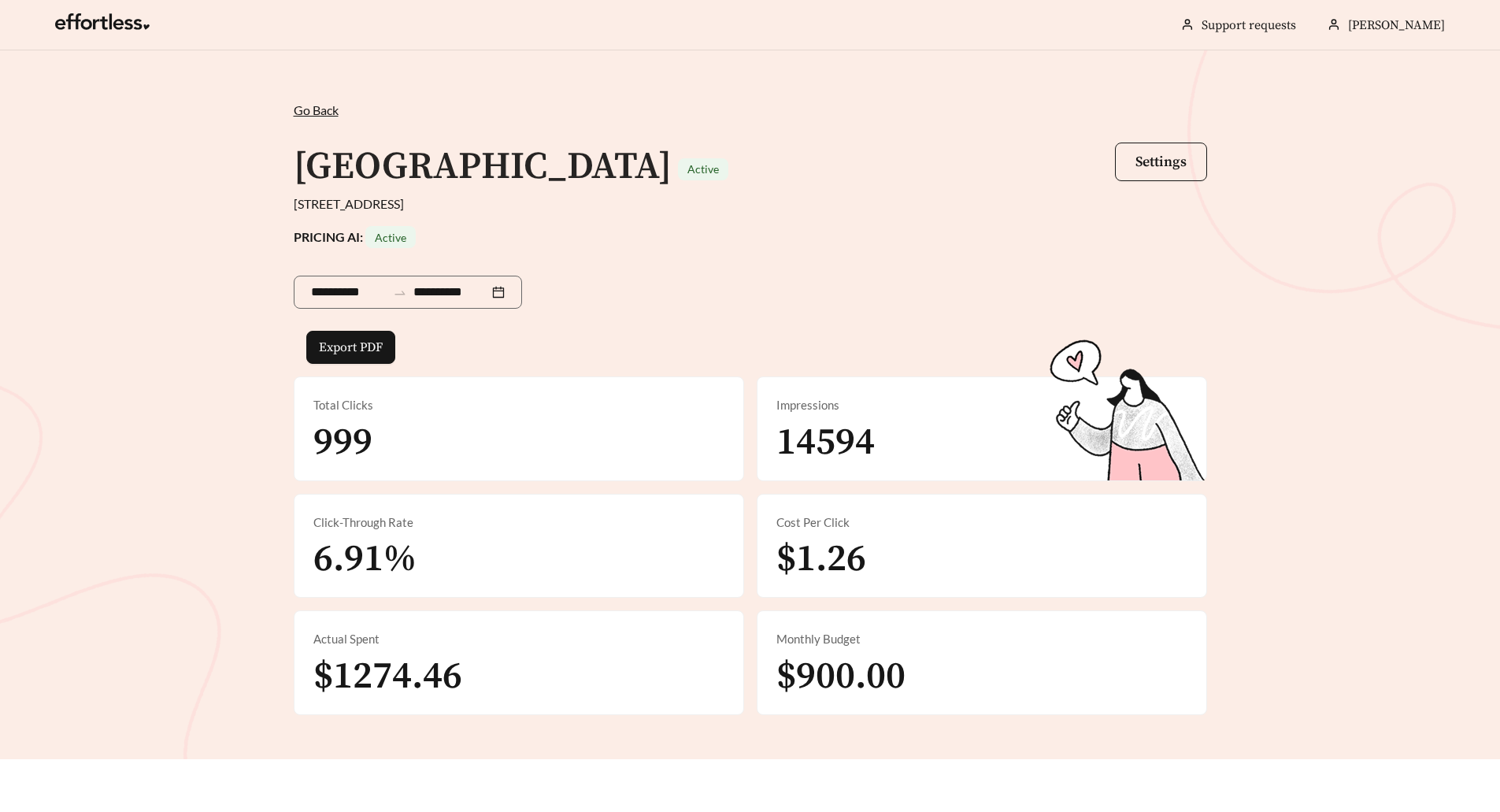
click at [850, 455] on span "14594" at bounding box center [825, 443] width 99 height 47
click at [848, 457] on span "14594" at bounding box center [825, 443] width 99 height 47
copy span "14594"
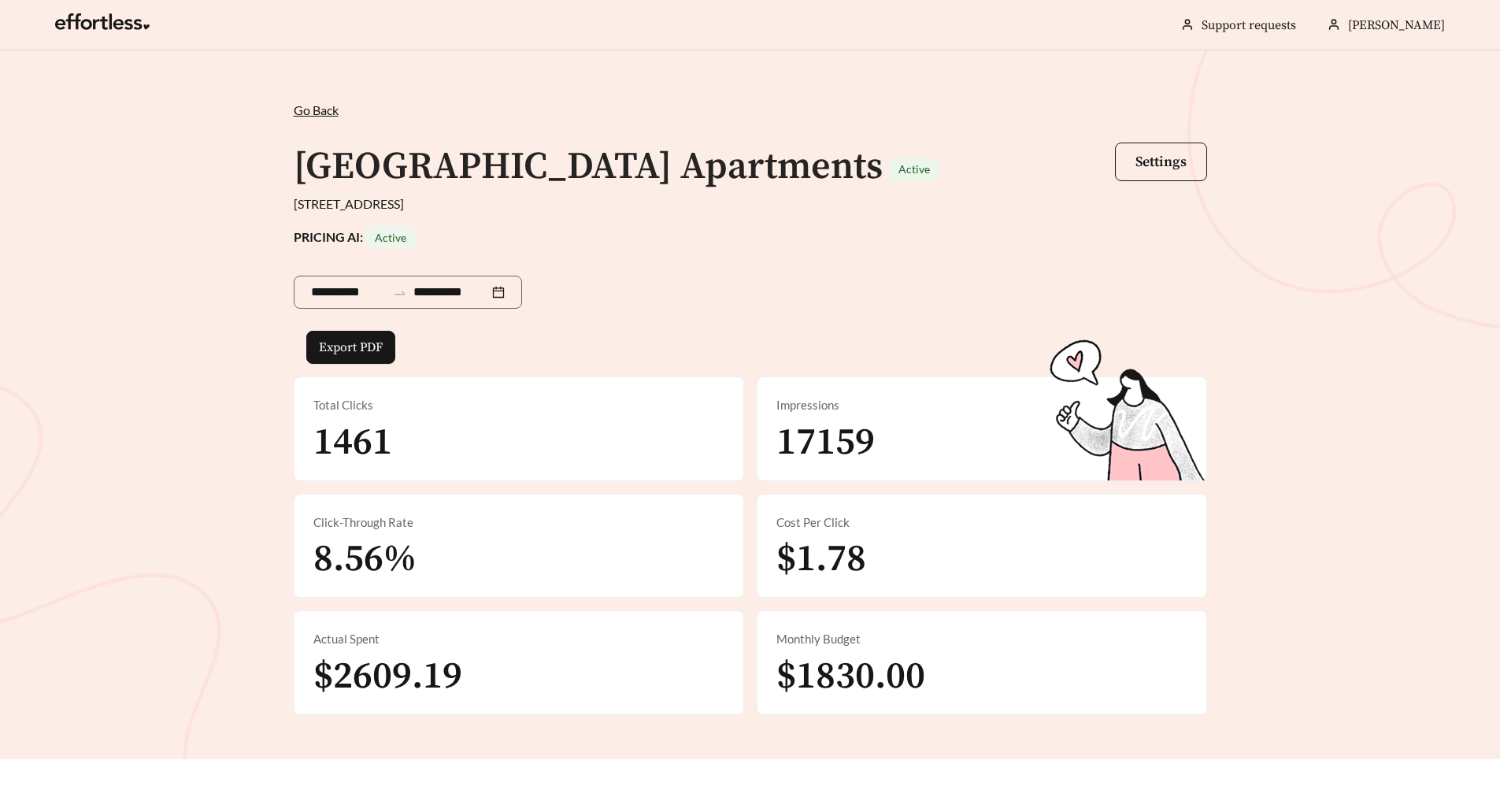
click at [838, 453] on span "17159" at bounding box center [825, 443] width 99 height 47
copy span "17159"
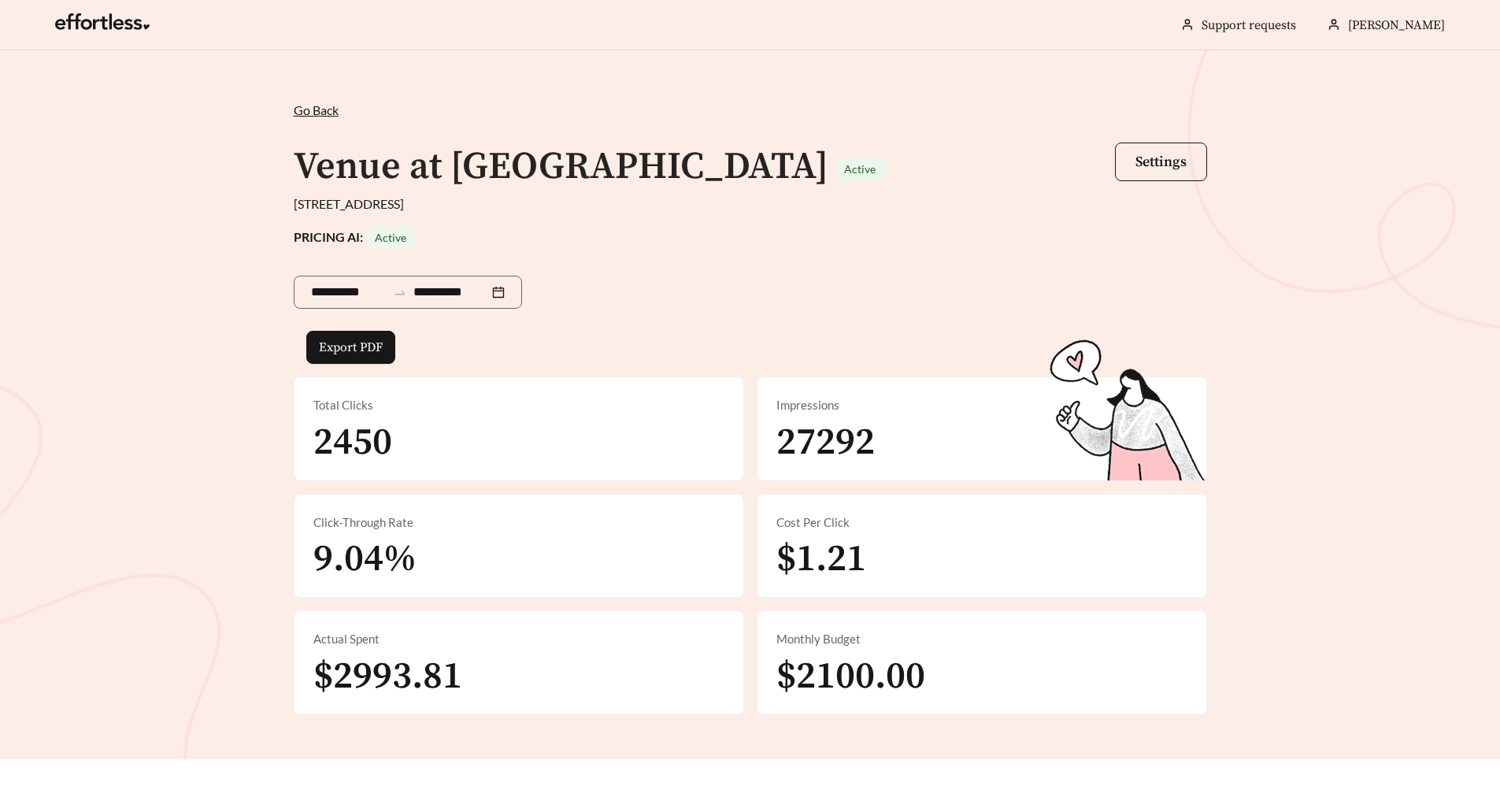
click at [836, 453] on span "27292" at bounding box center [825, 443] width 99 height 47
copy span "27292"
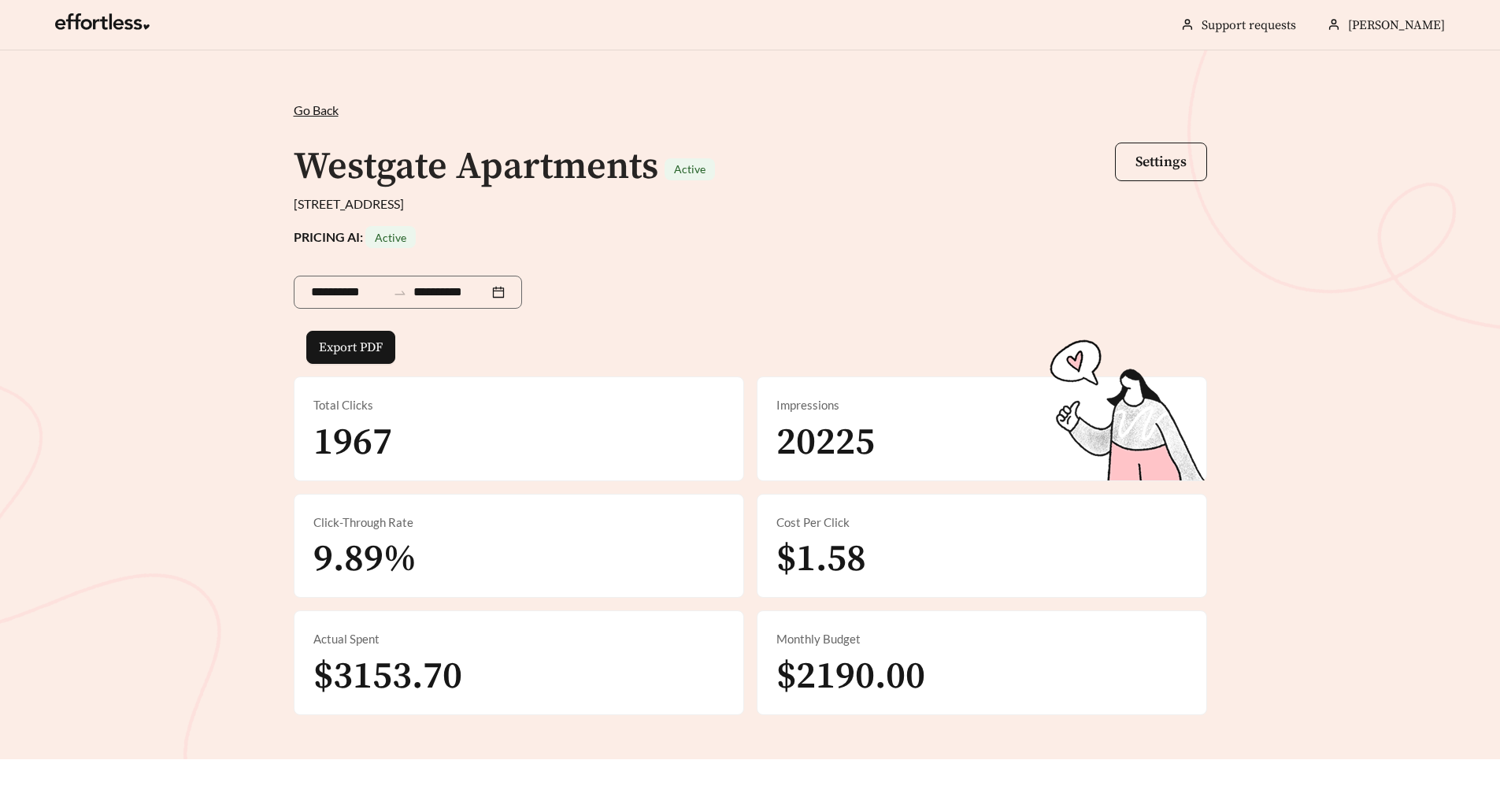
click at [837, 452] on span "20225" at bounding box center [825, 443] width 99 height 47
copy span "20225"
click at [837, 452] on span "24268" at bounding box center [825, 443] width 99 height 47
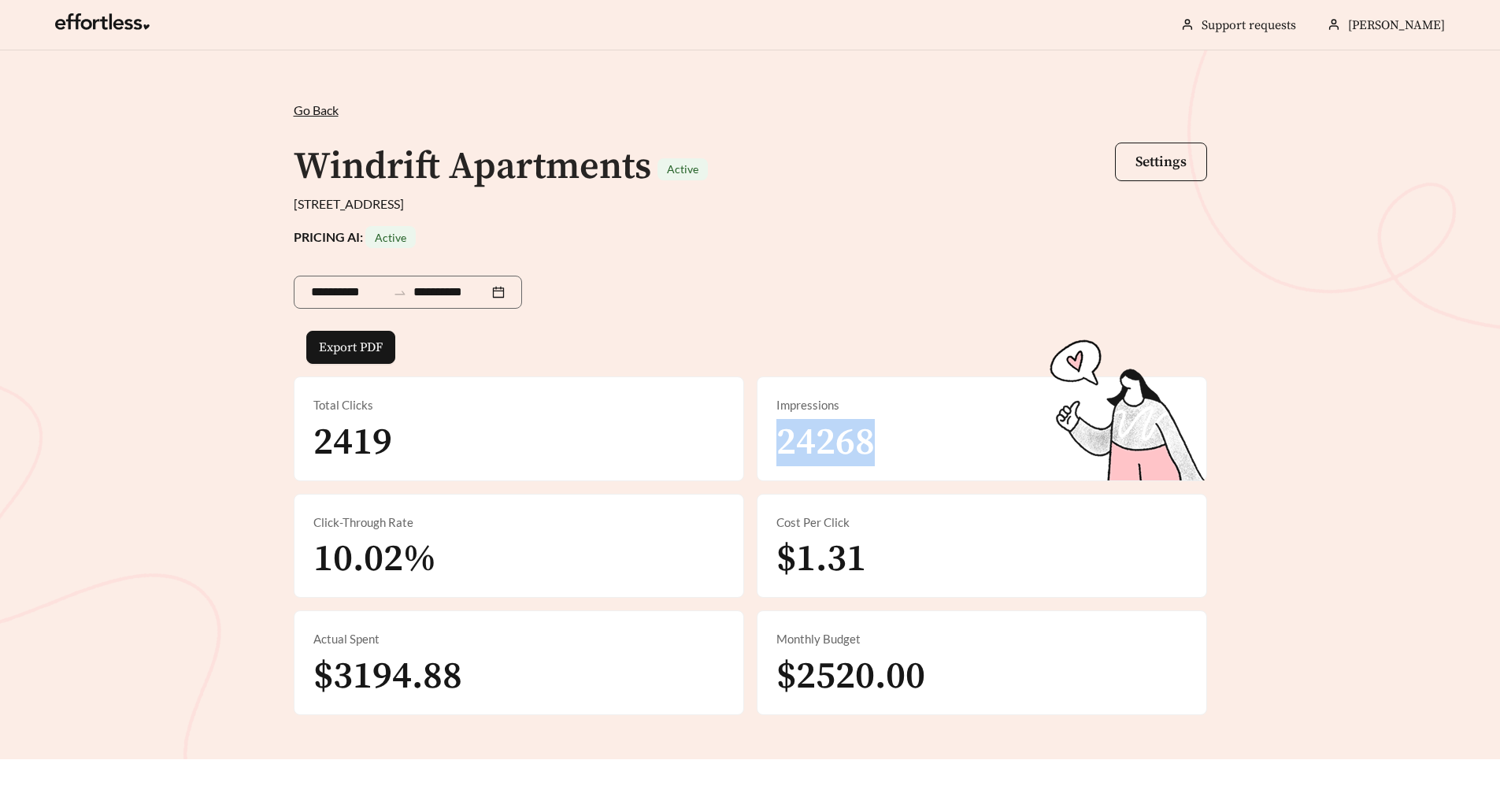
copy span "24268"
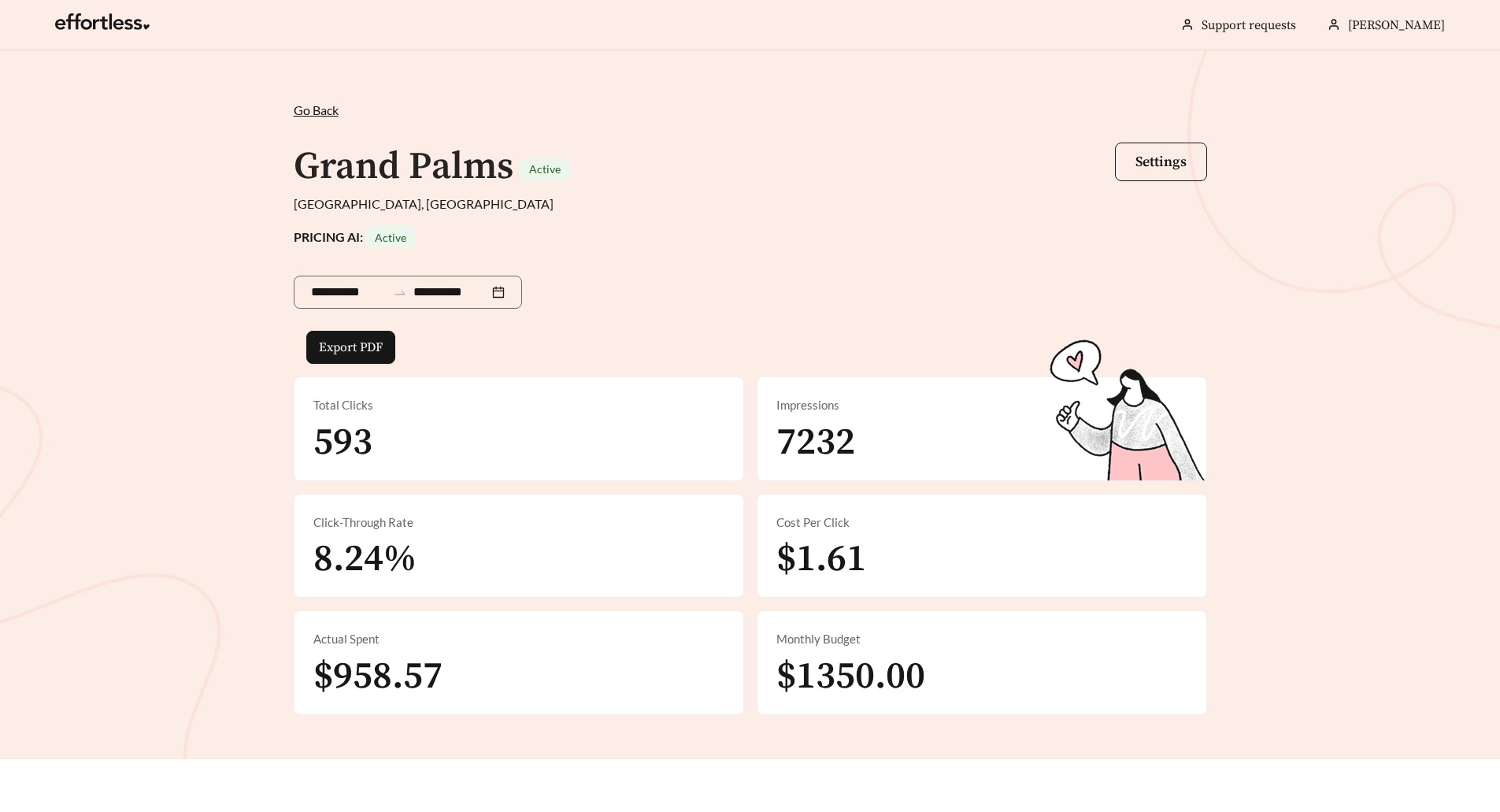
click at [837, 451] on span "7232" at bounding box center [816, 443] width 79 height 47
copy span "7232"
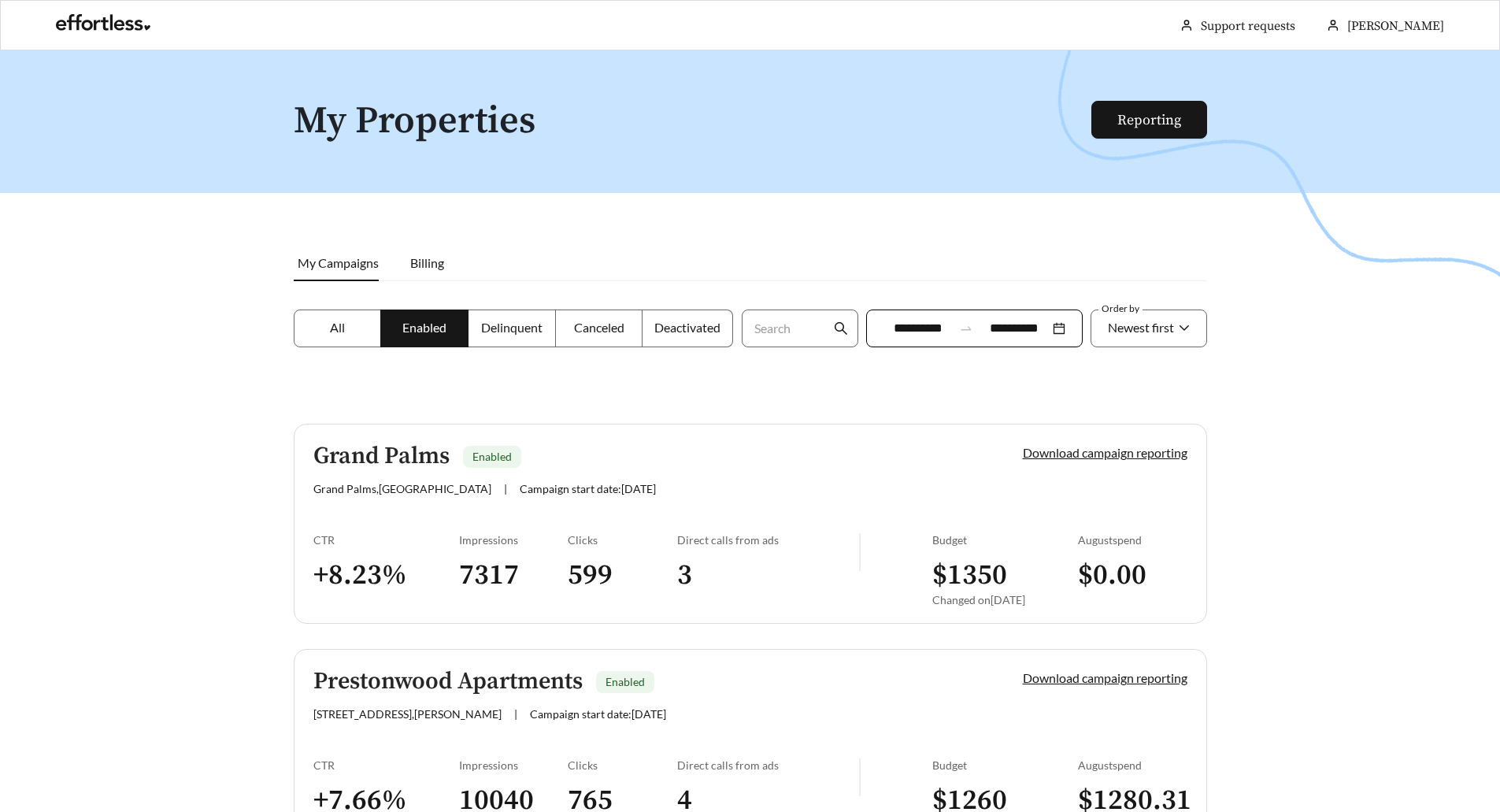
scroll to position [2303, 0]
